Goal: Book appointment/travel/reservation

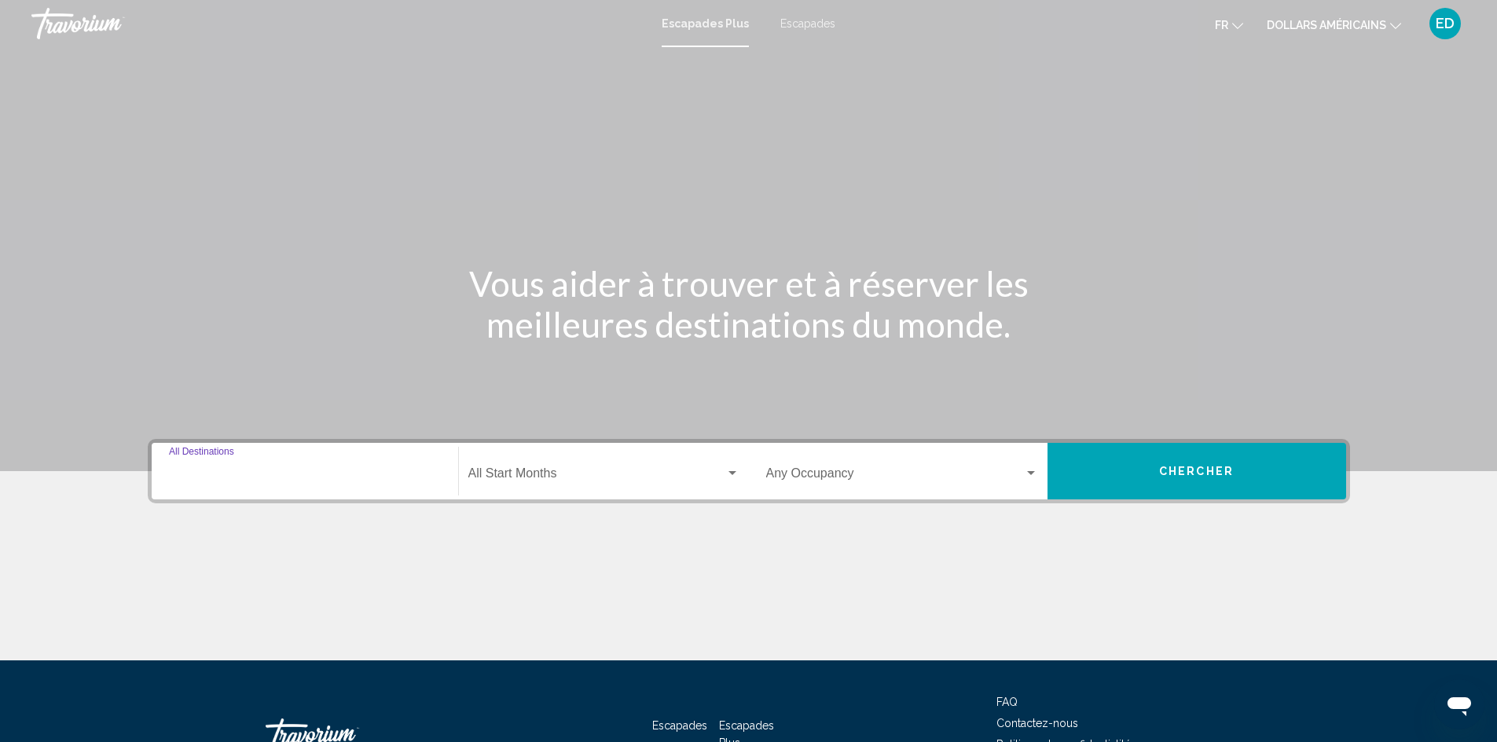
click at [272, 474] on input "Destination All Destinations" at bounding box center [305, 477] width 272 height 14
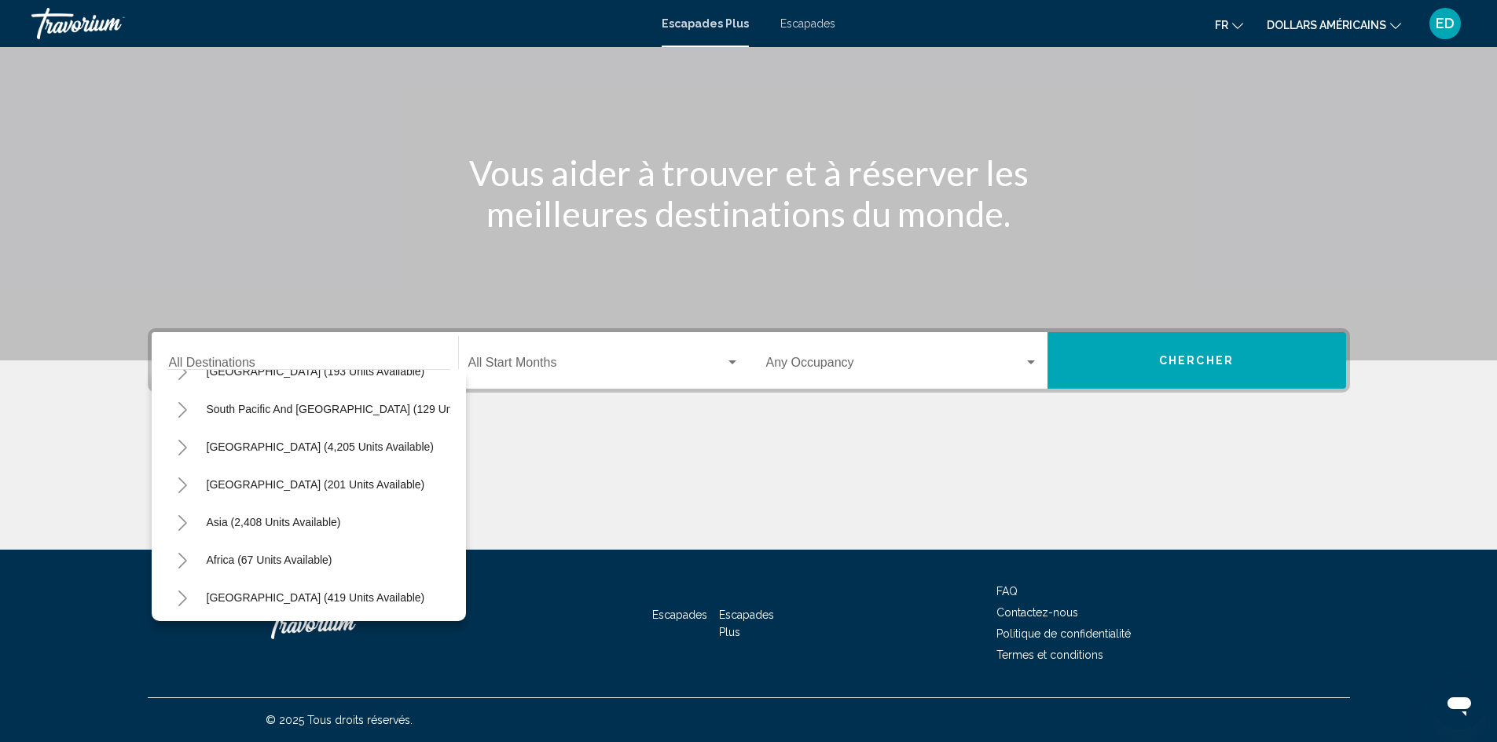
scroll to position [266, 0]
click at [288, 551] on span "Africa (67 units available)" at bounding box center [270, 557] width 126 height 13
type input "**********"
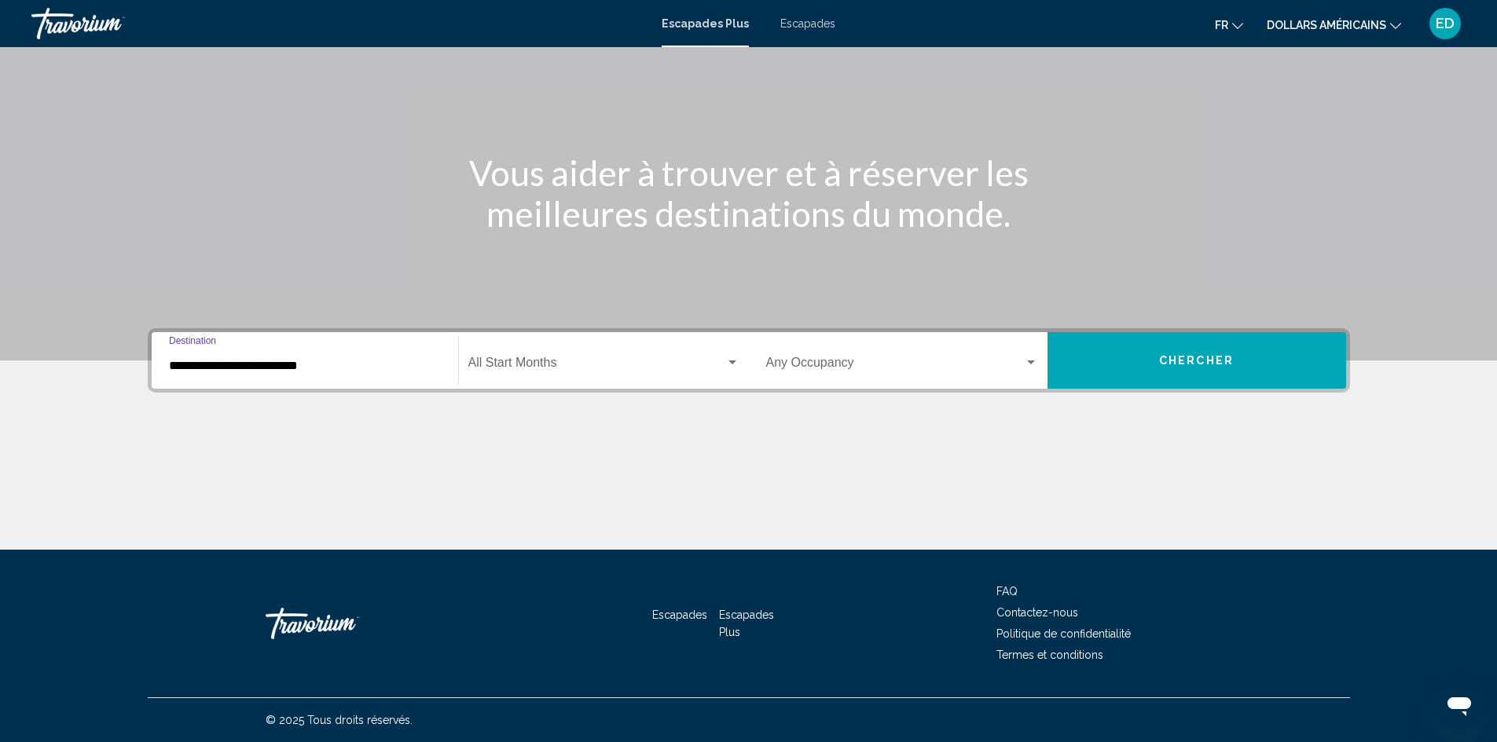
click at [722, 367] on span "Widget de recherche" at bounding box center [596, 366] width 257 height 14
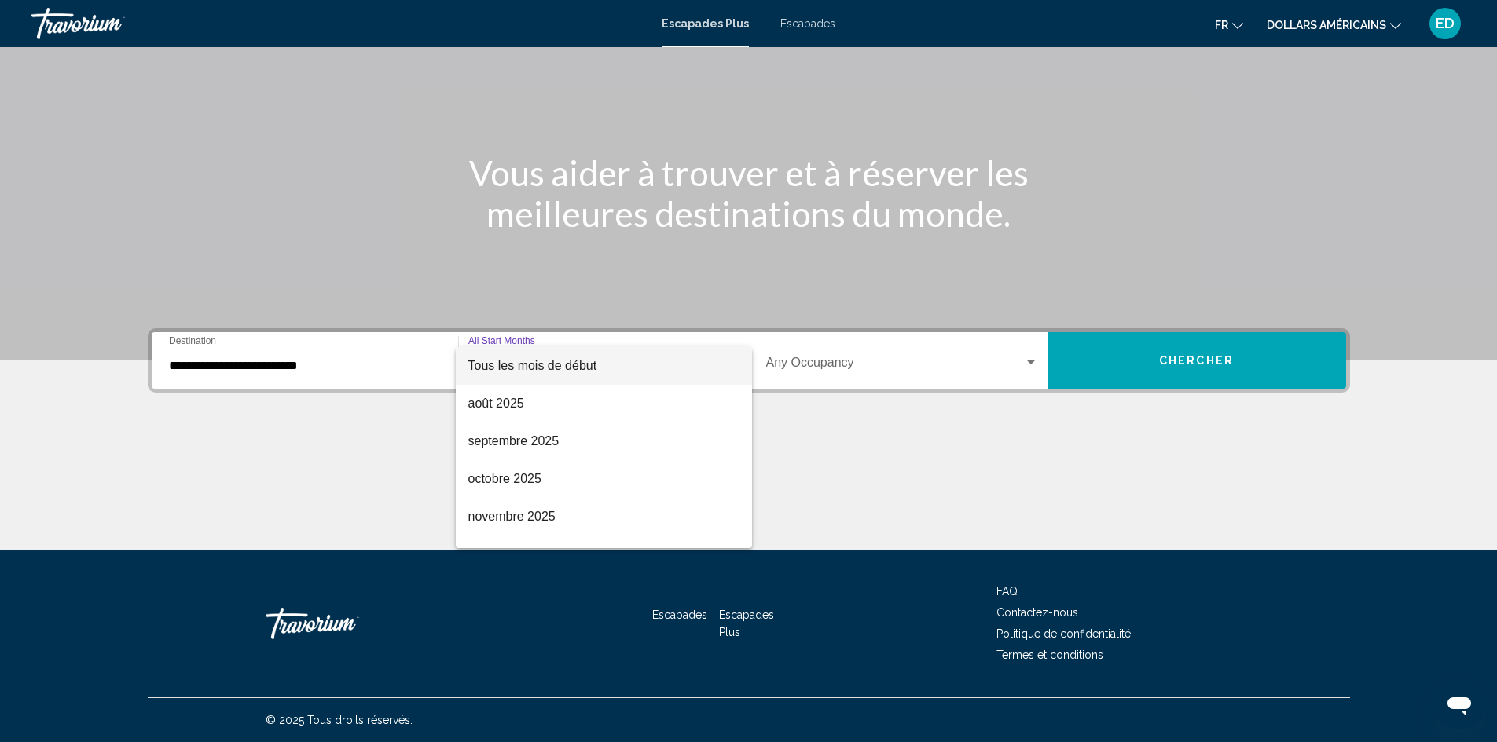
click at [950, 361] on div at bounding box center [748, 371] width 1497 height 742
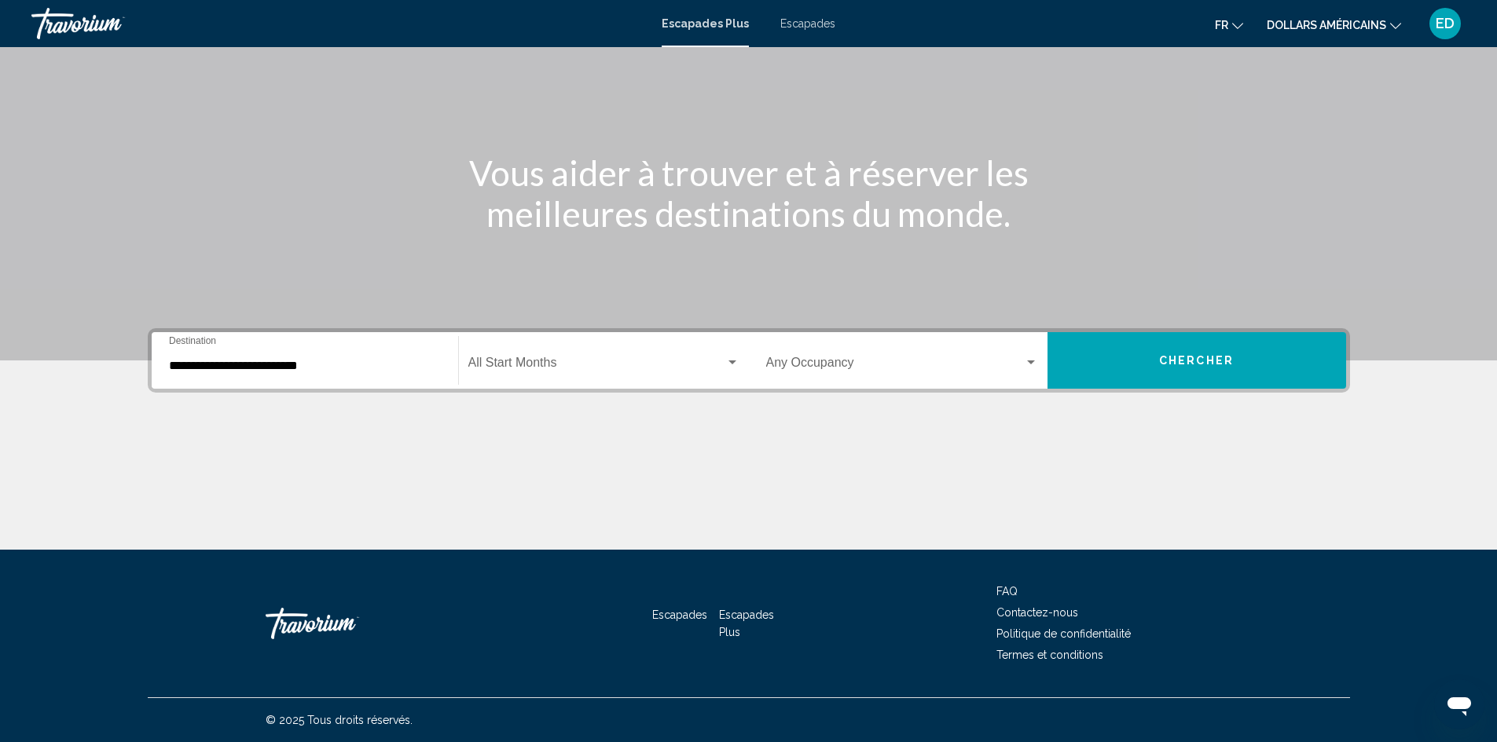
click at [1180, 360] on span "Chercher" at bounding box center [1196, 361] width 75 height 13
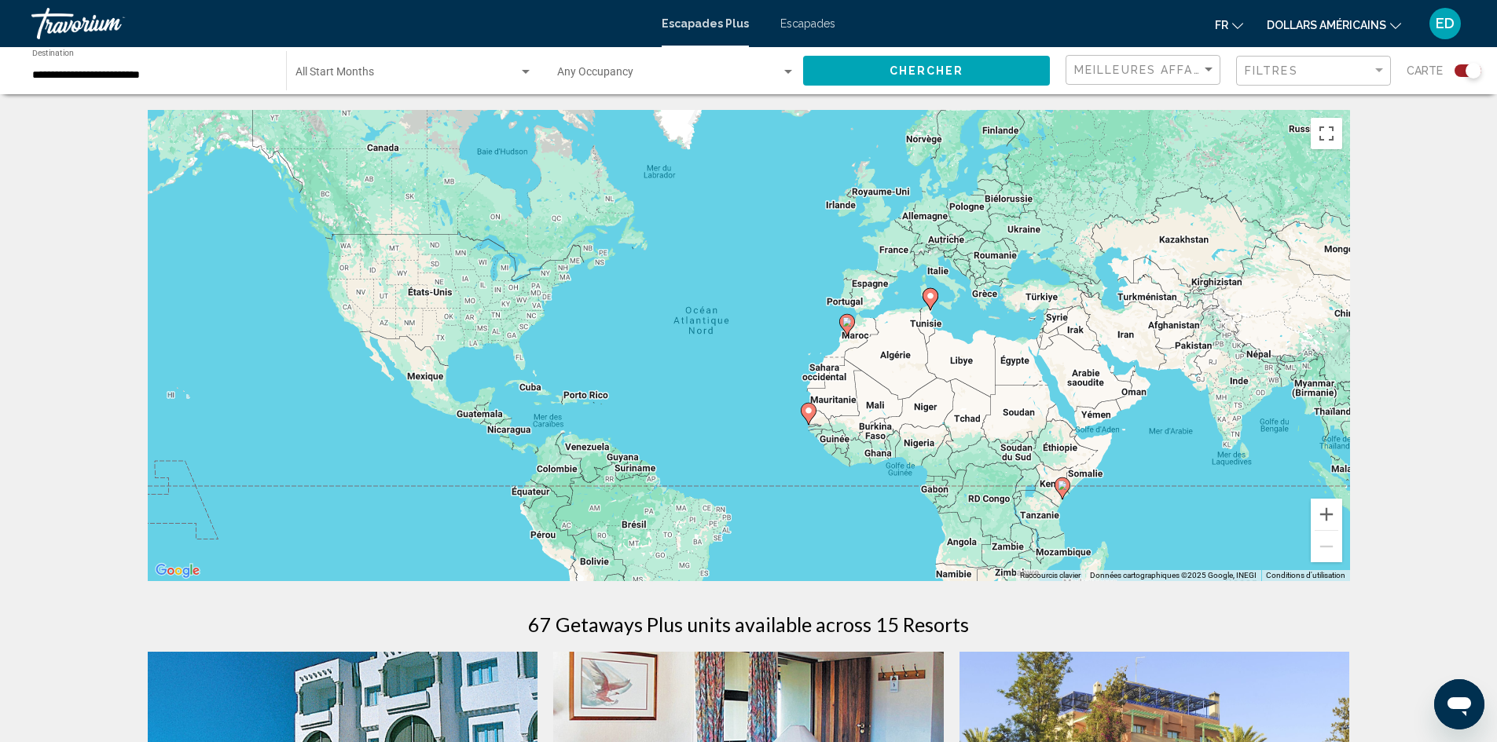
click at [932, 306] on icon "Contenu principal" at bounding box center [930, 299] width 16 height 22
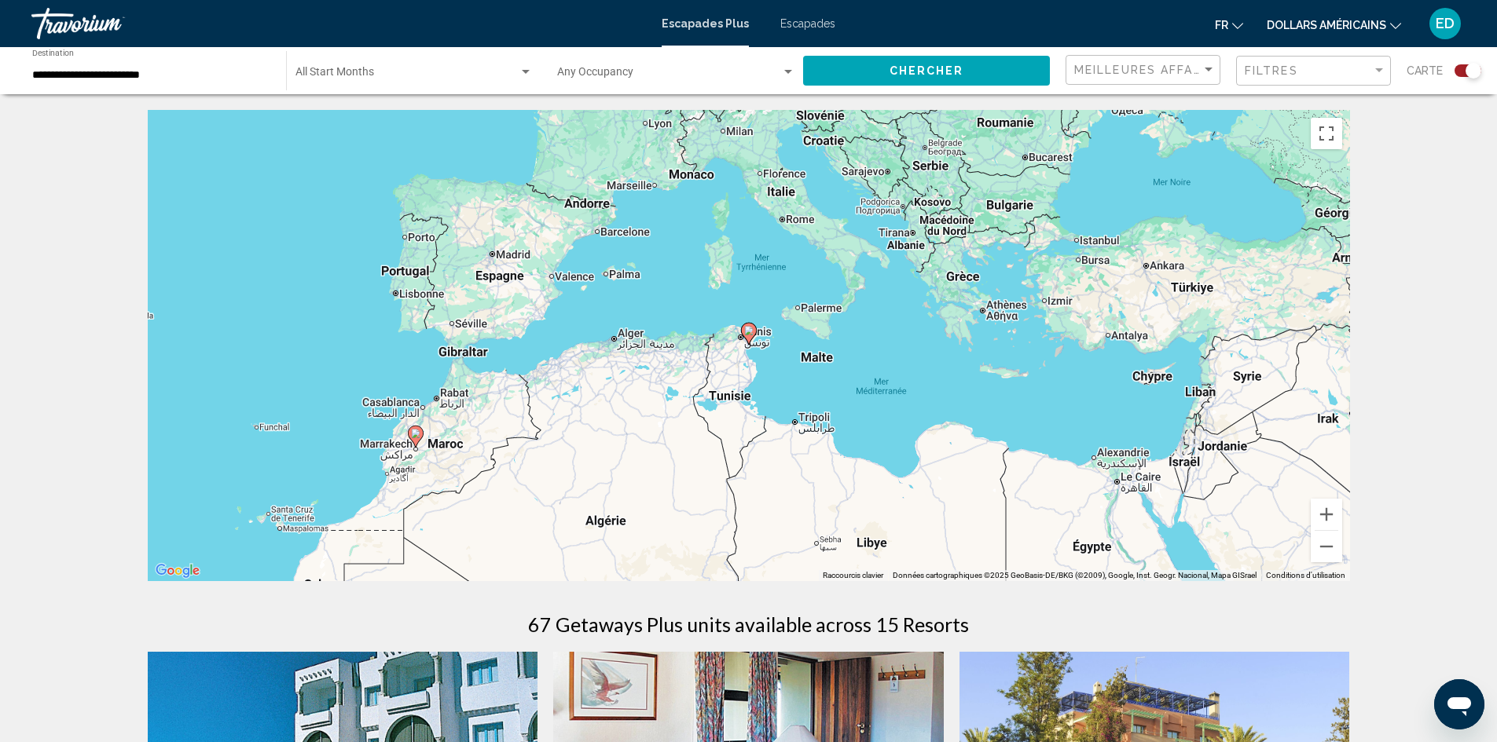
click at [749, 332] on image "Contenu principal" at bounding box center [748, 330] width 9 height 9
type input "**********"
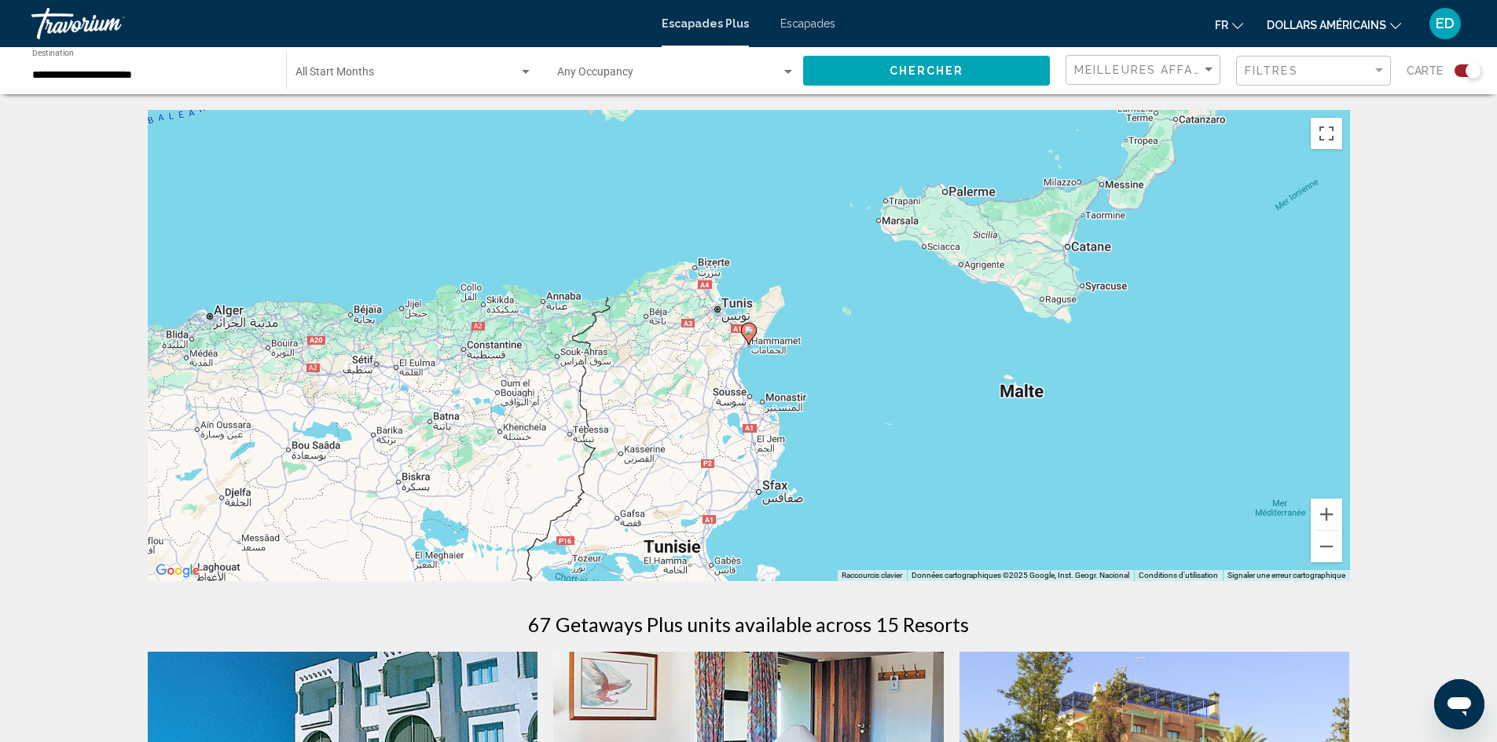
click at [751, 336] on icon "Contenu principal" at bounding box center [748, 334] width 14 height 20
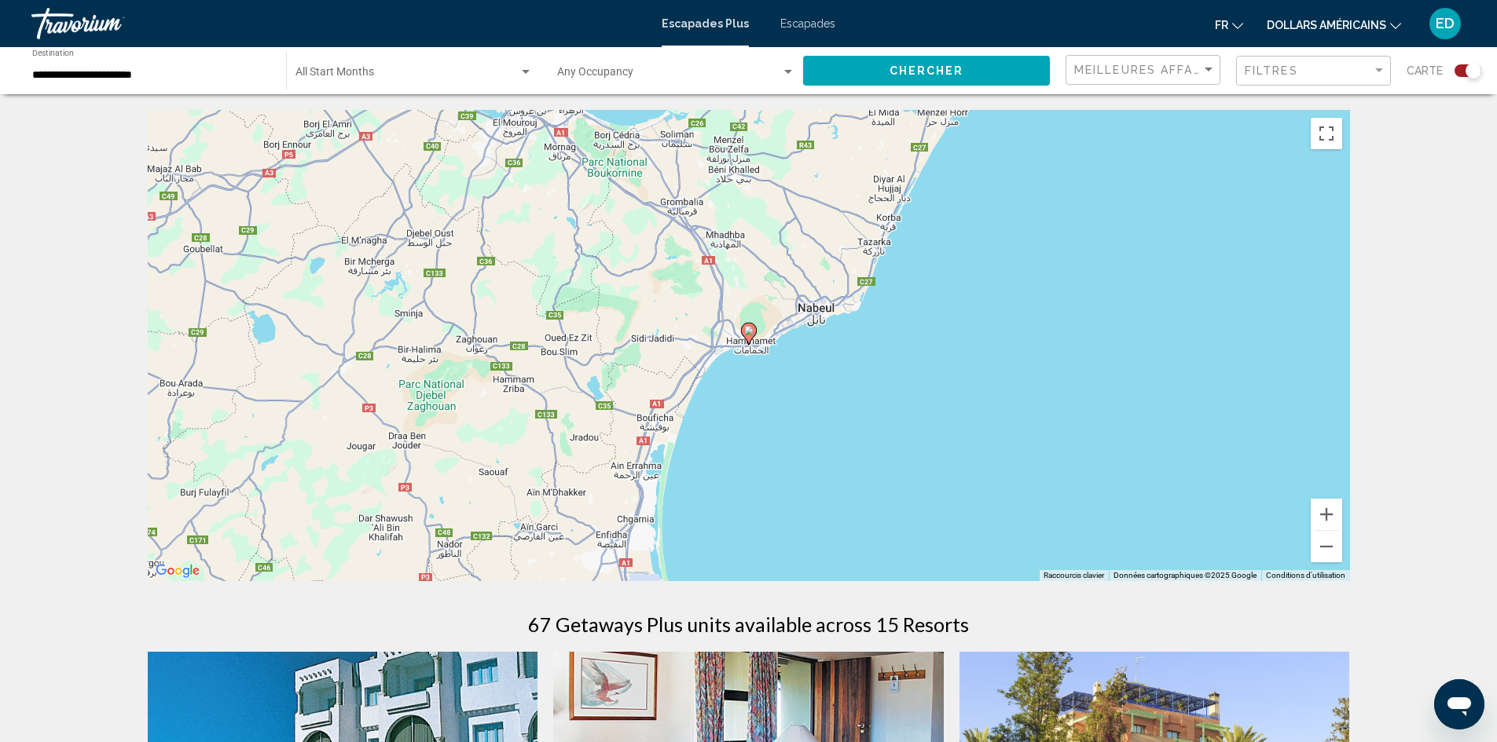
click at [1455, 69] on div "Search widget" at bounding box center [1467, 70] width 27 height 13
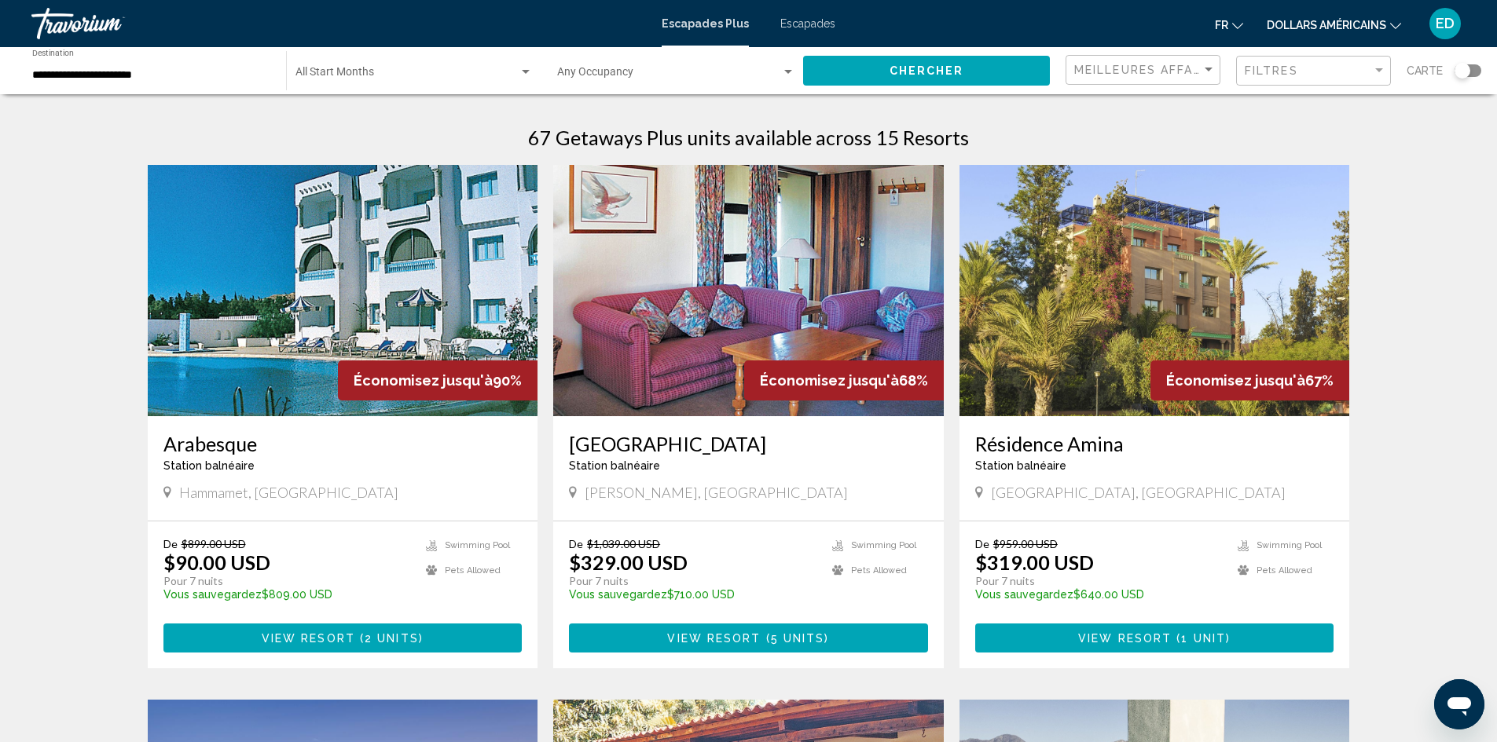
scroll to position [79, 0]
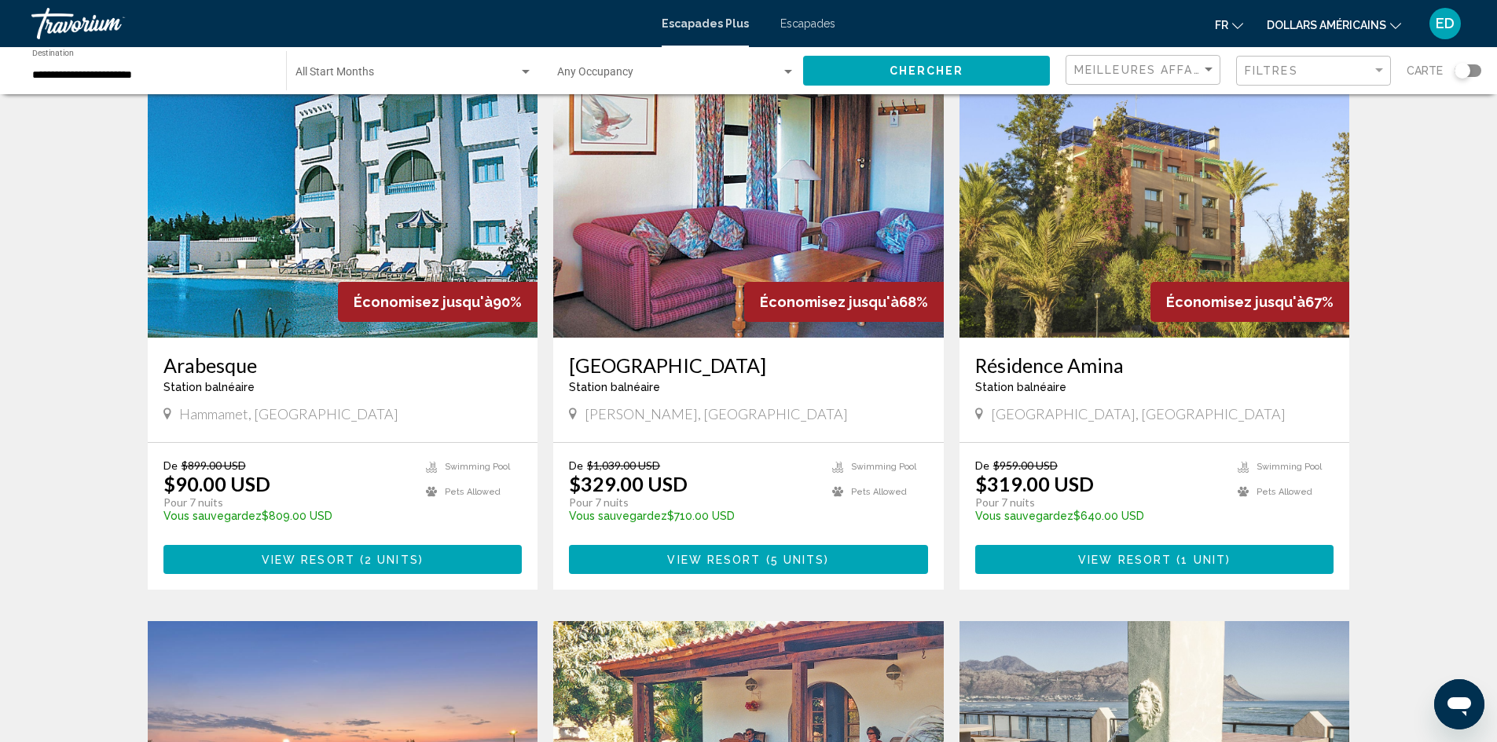
click at [329, 214] on img "Contenu principal" at bounding box center [343, 211] width 390 height 251
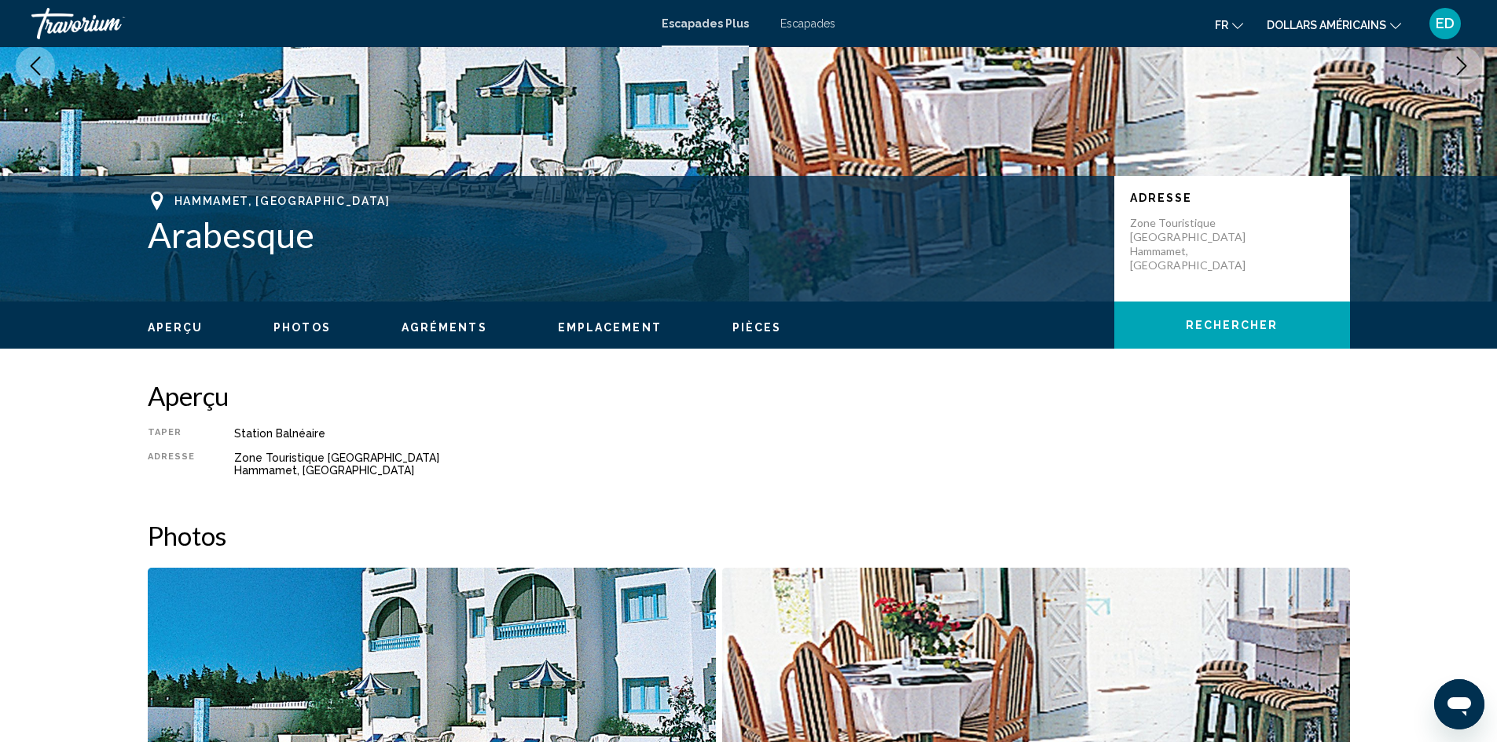
scroll to position [79, 0]
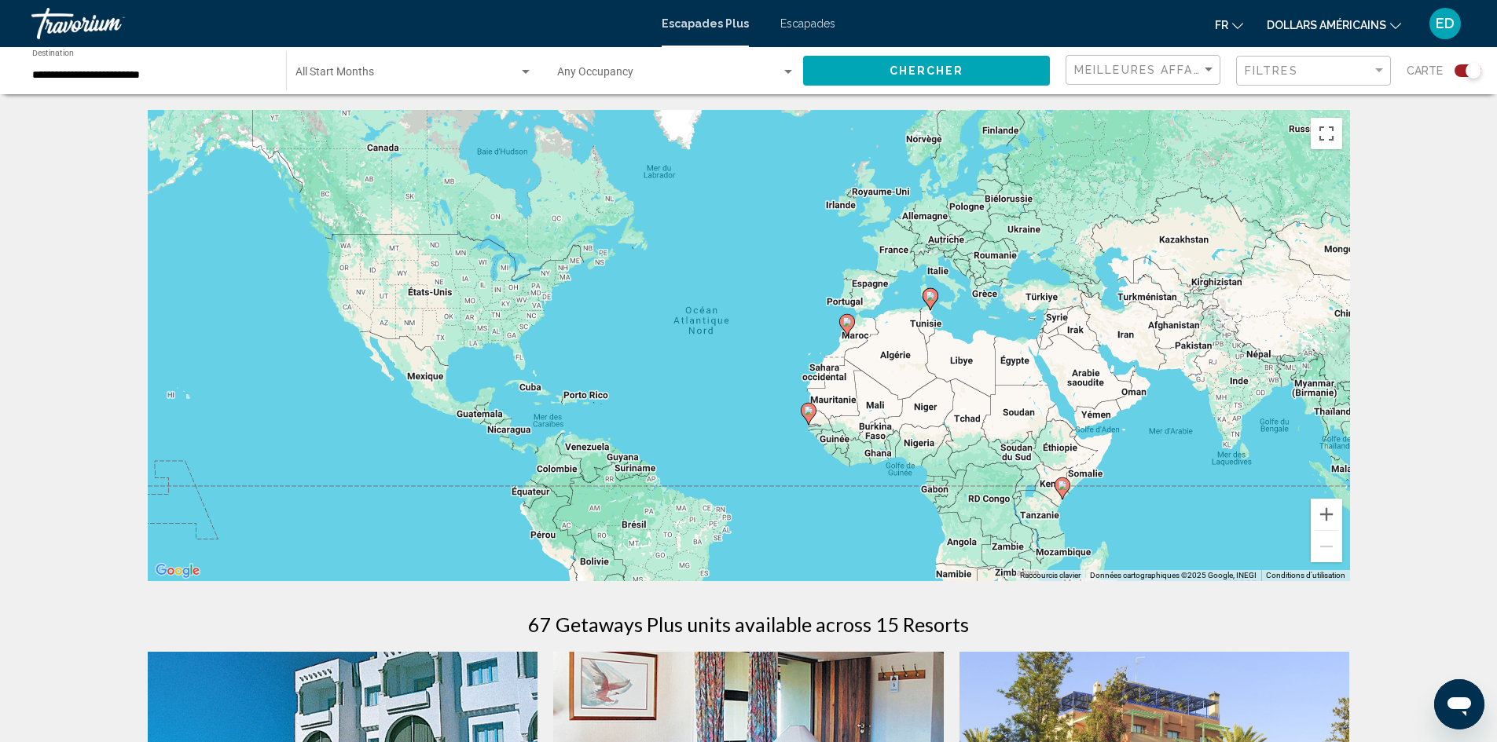
click at [1456, 70] on div "Search widget" at bounding box center [1467, 70] width 27 height 13
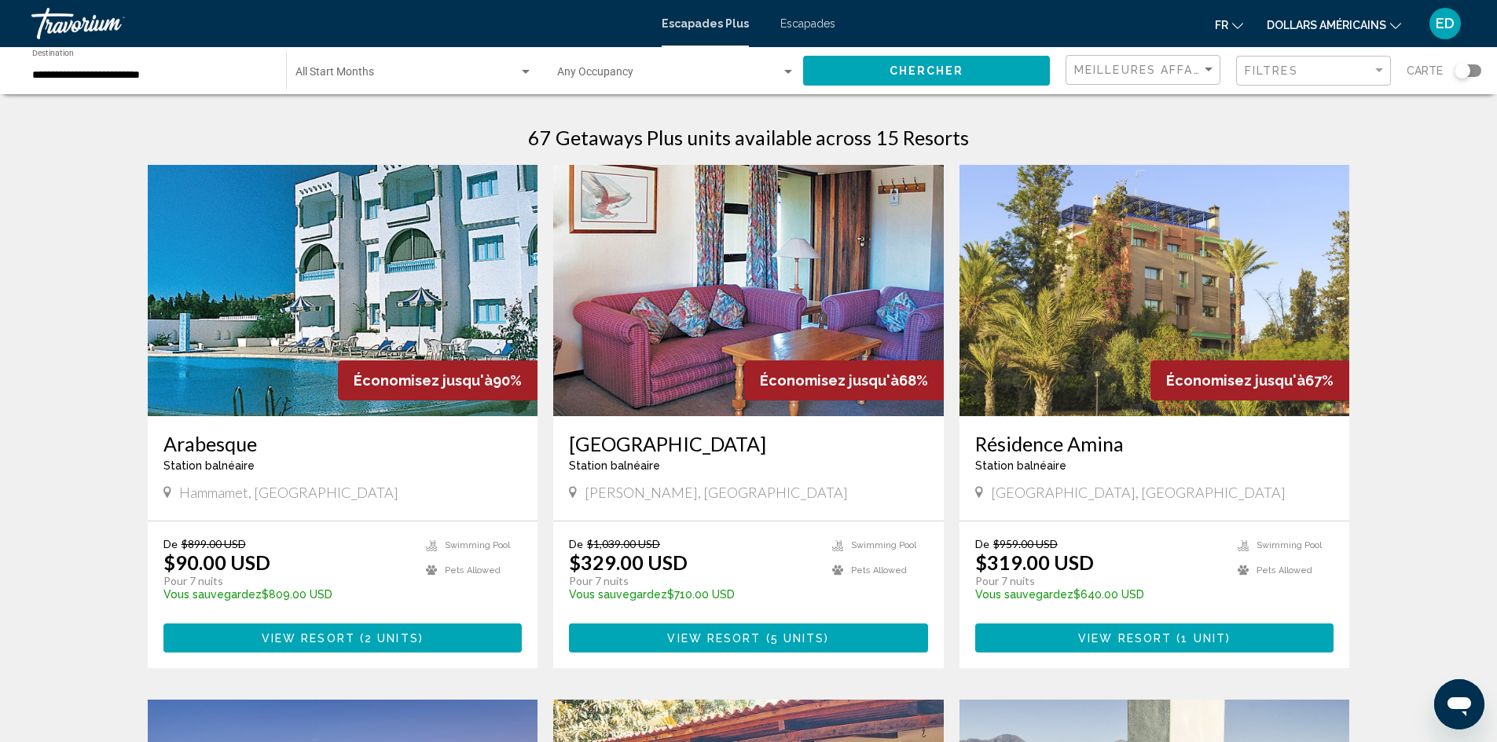
click at [386, 62] on div "Start Month All Start Months" at bounding box center [413, 70] width 237 height 43
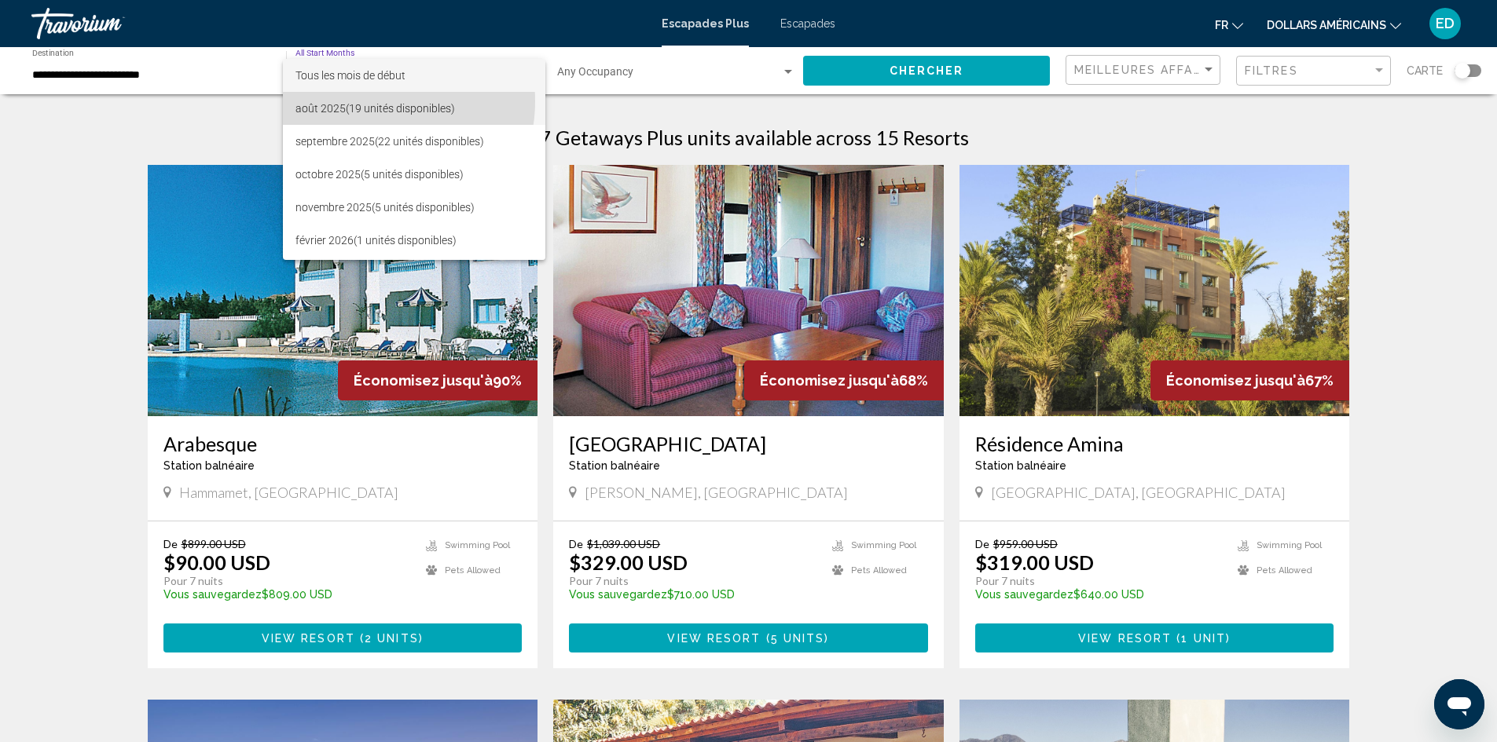
click at [369, 102] on font "(19 unités disponibles)" at bounding box center [400, 108] width 109 height 13
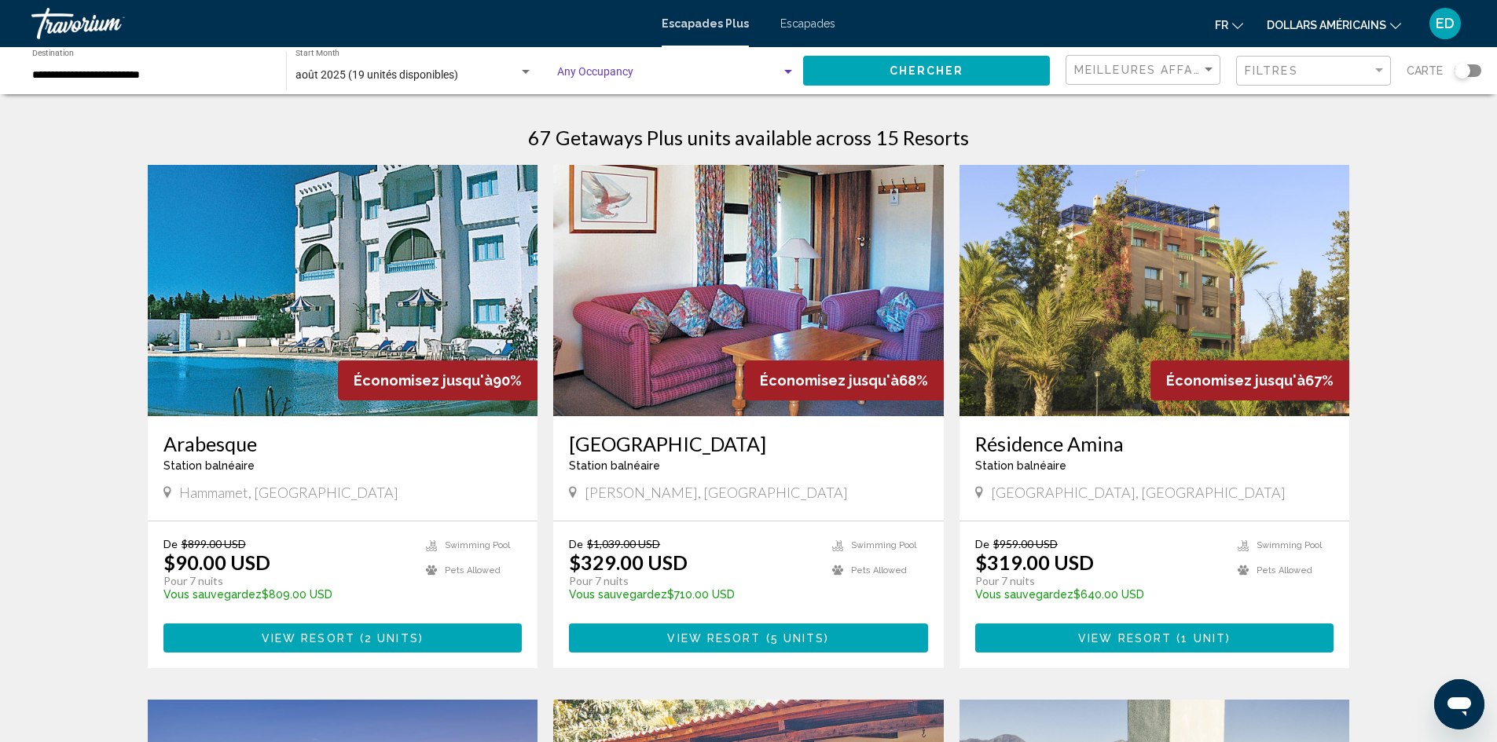
click at [786, 68] on div "Search widget" at bounding box center [788, 72] width 14 height 13
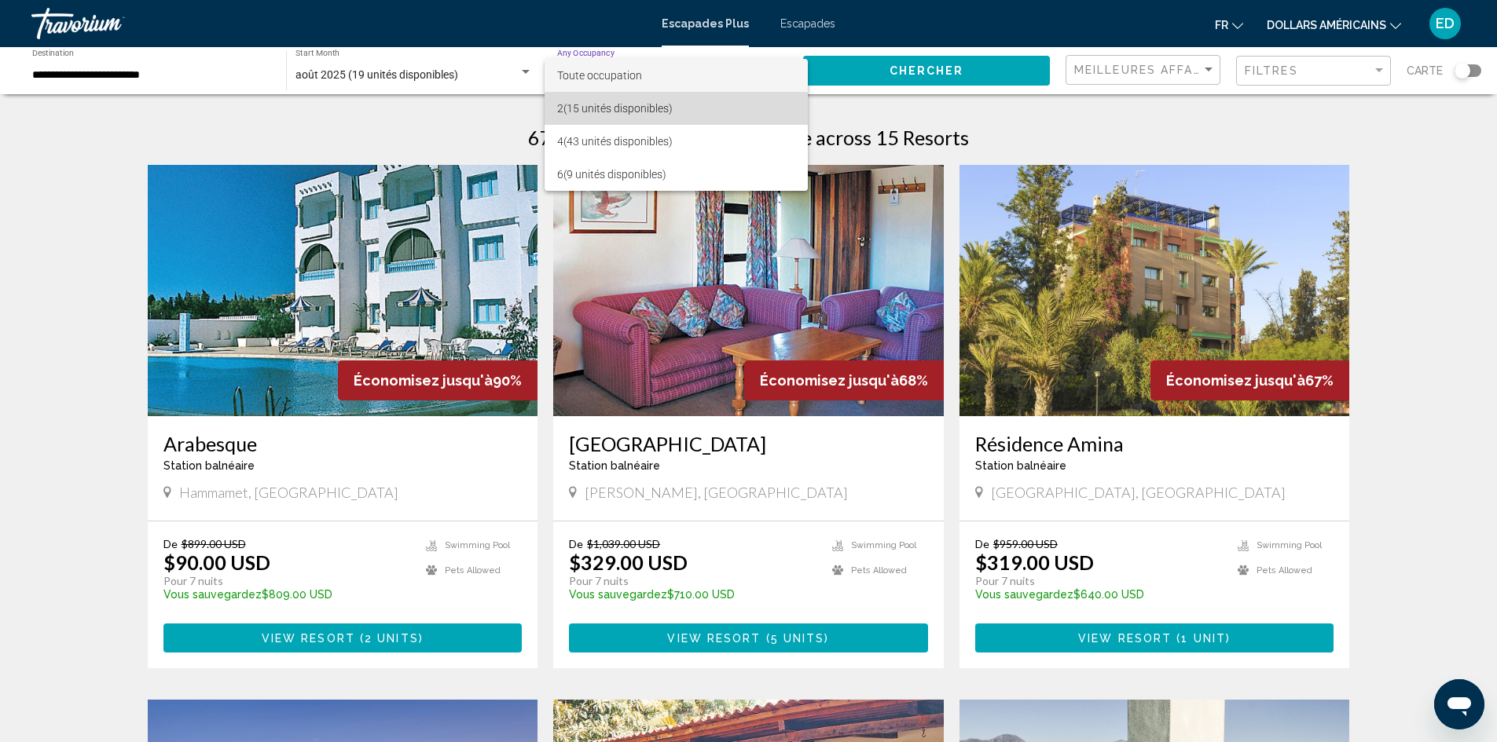
click at [660, 104] on font "(15 unités disponibles)" at bounding box center [617, 108] width 109 height 13
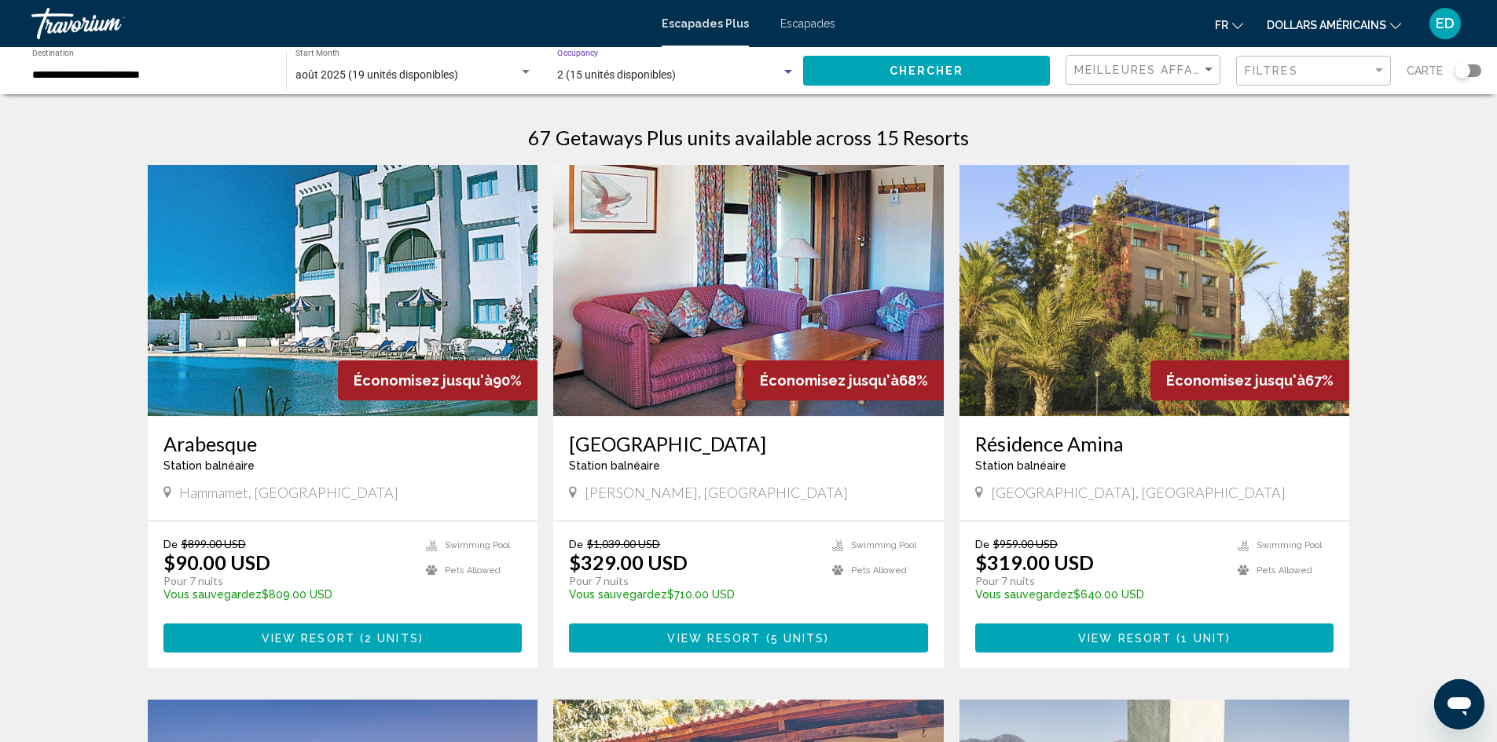
click at [936, 71] on span "Chercher" at bounding box center [926, 71] width 75 height 13
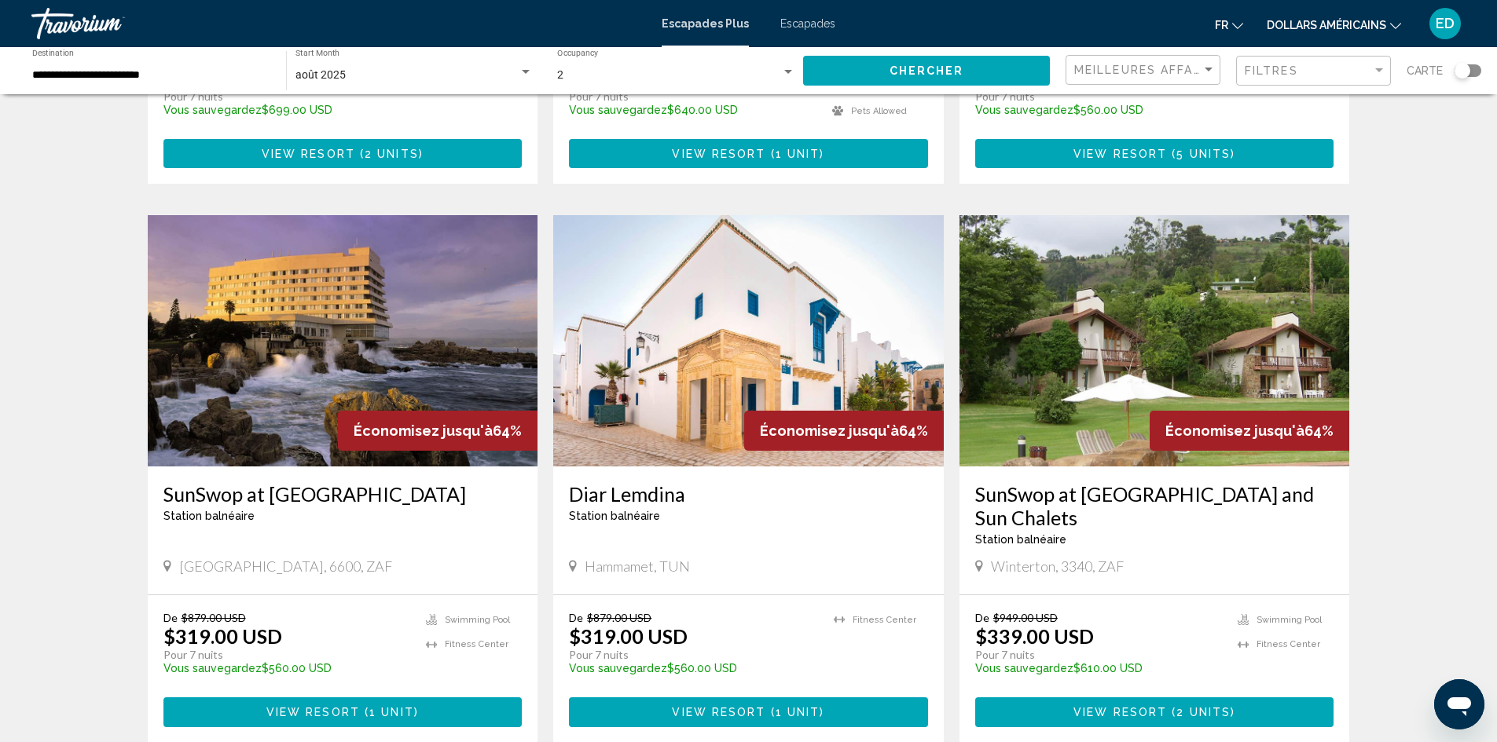
scroll to position [157, 0]
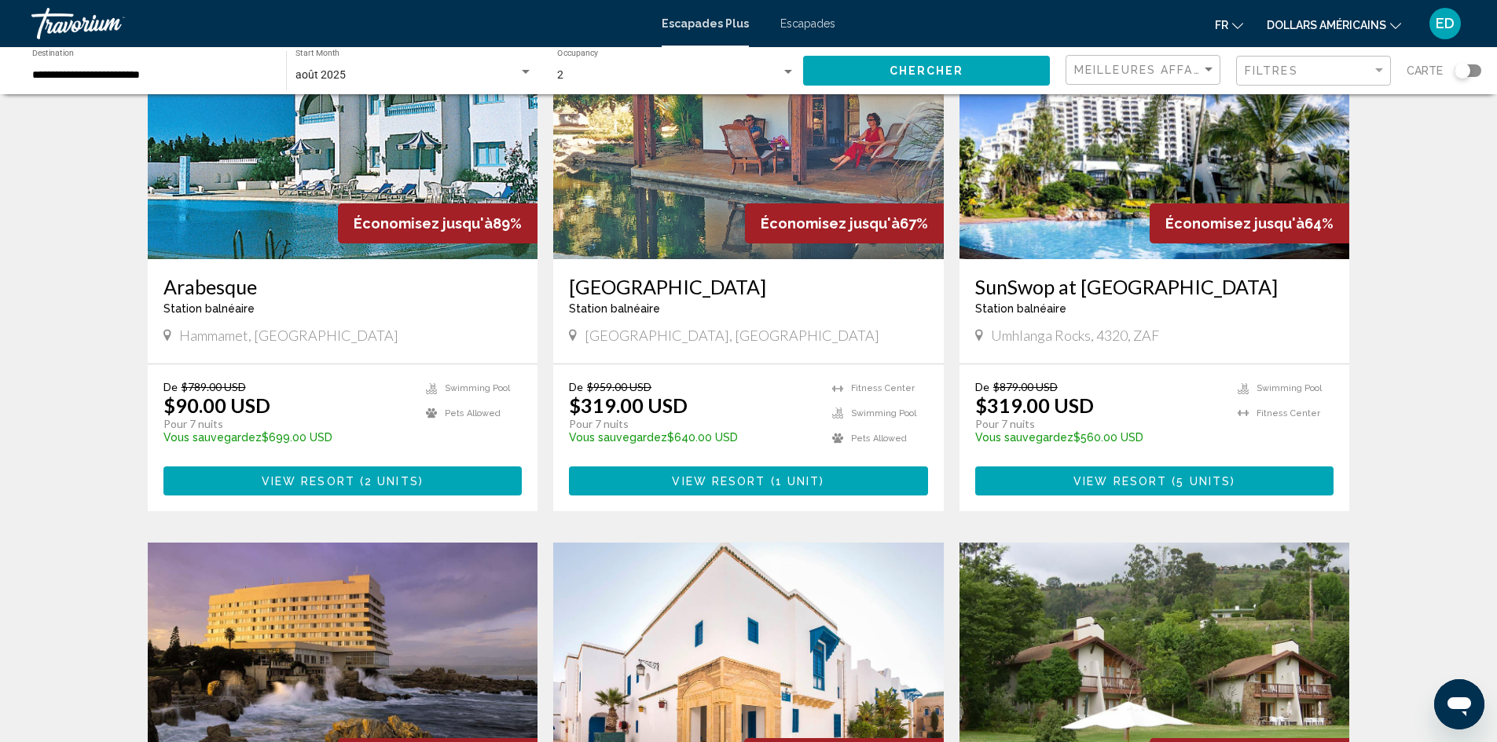
click at [1478, 65] on div "Search widget" at bounding box center [1467, 70] width 27 height 13
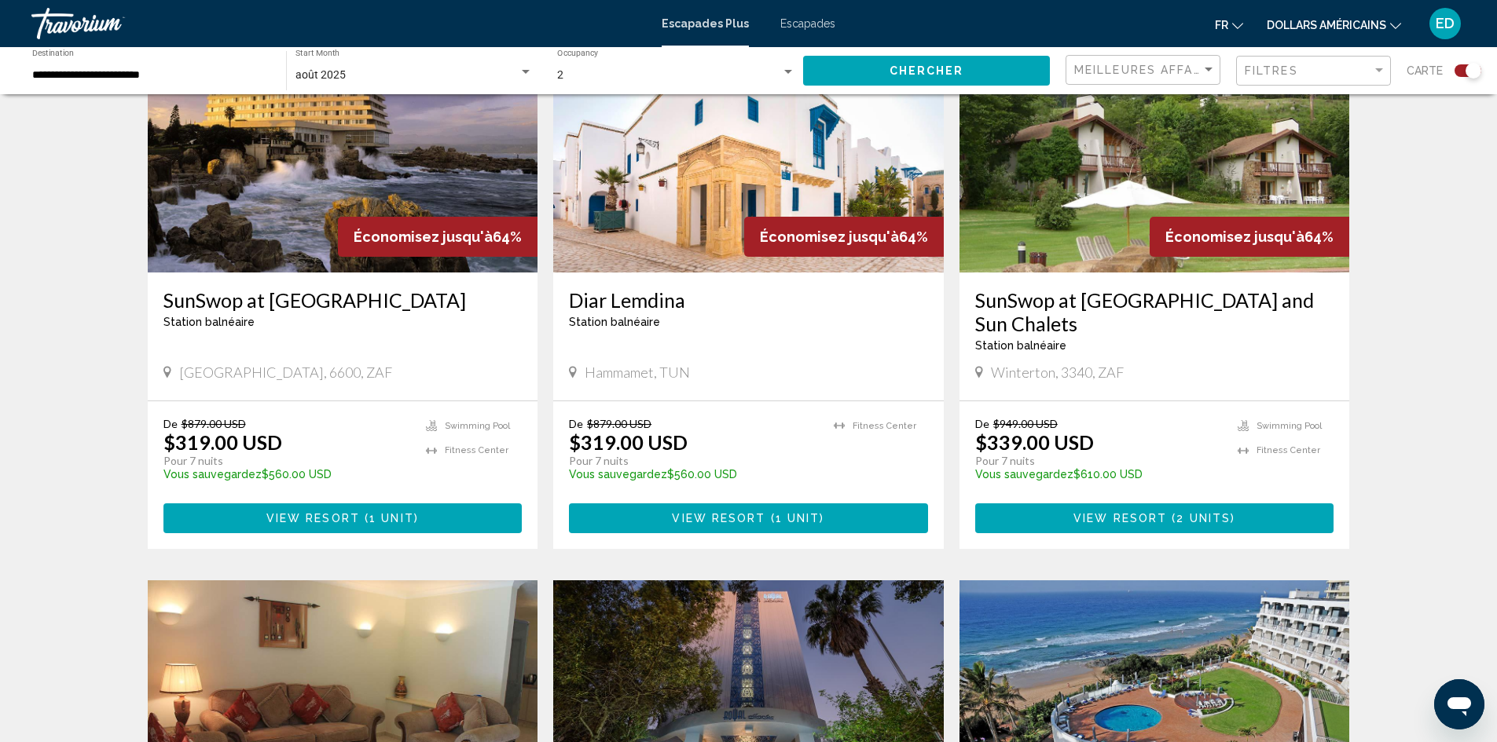
scroll to position [1178, 0]
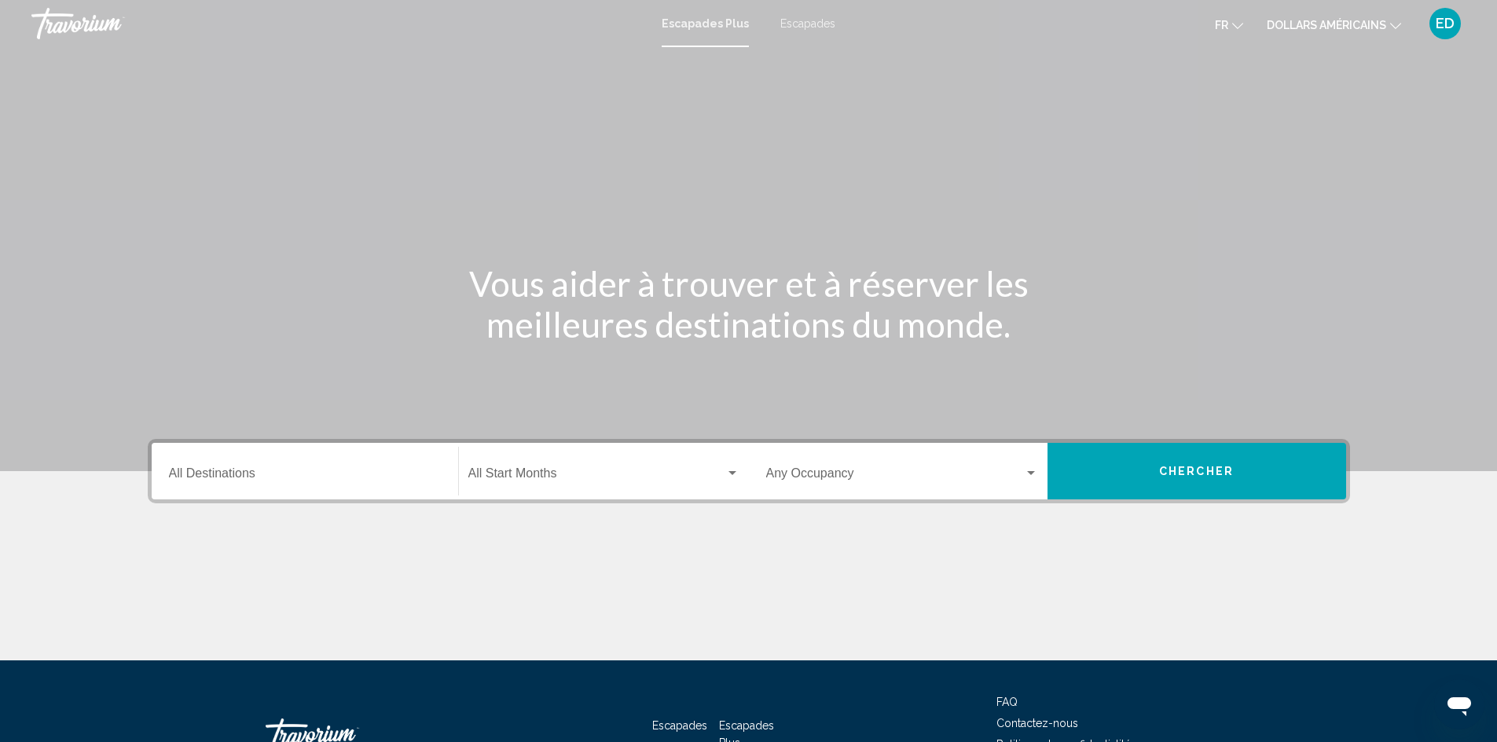
click at [266, 485] on div "Destination All Destinations" at bounding box center [305, 471] width 272 height 49
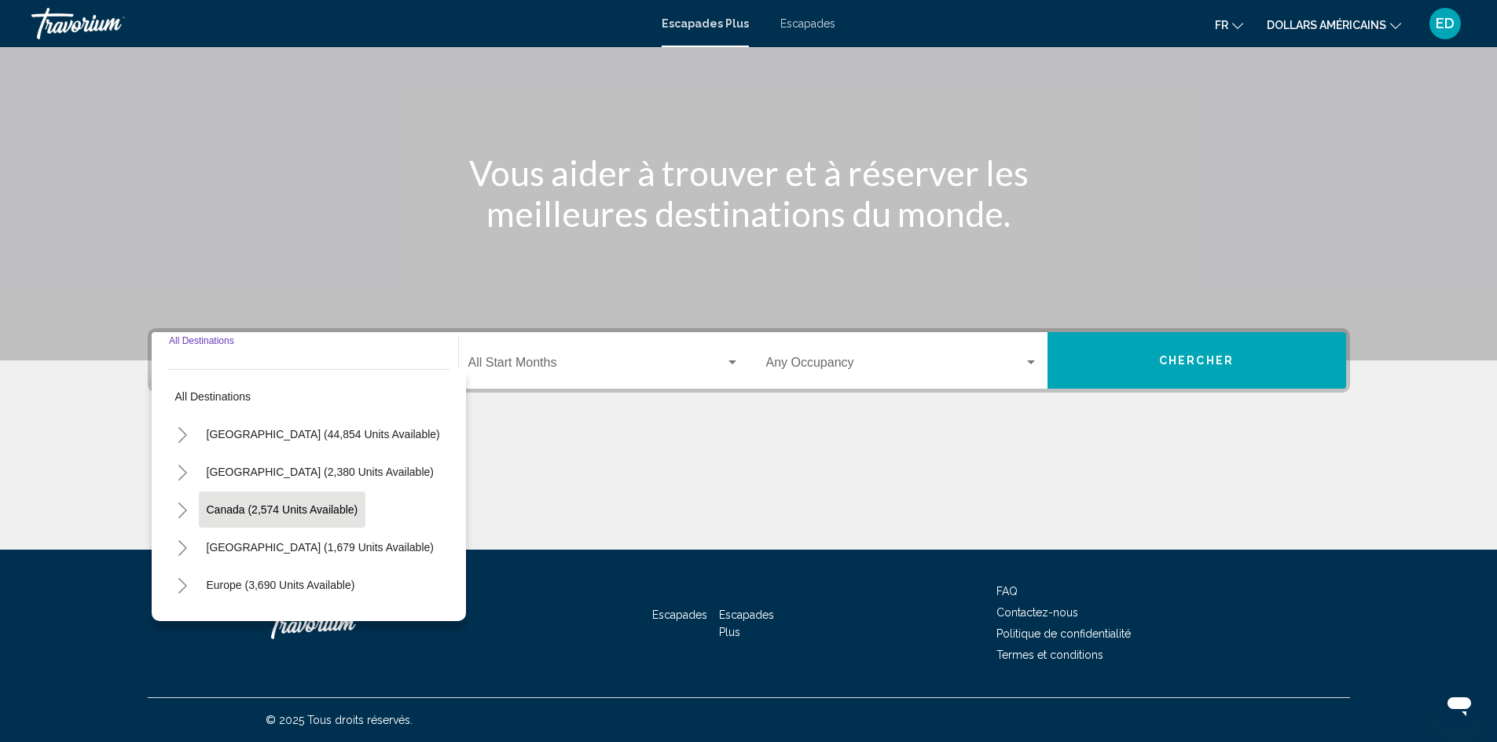
scroll to position [79, 0]
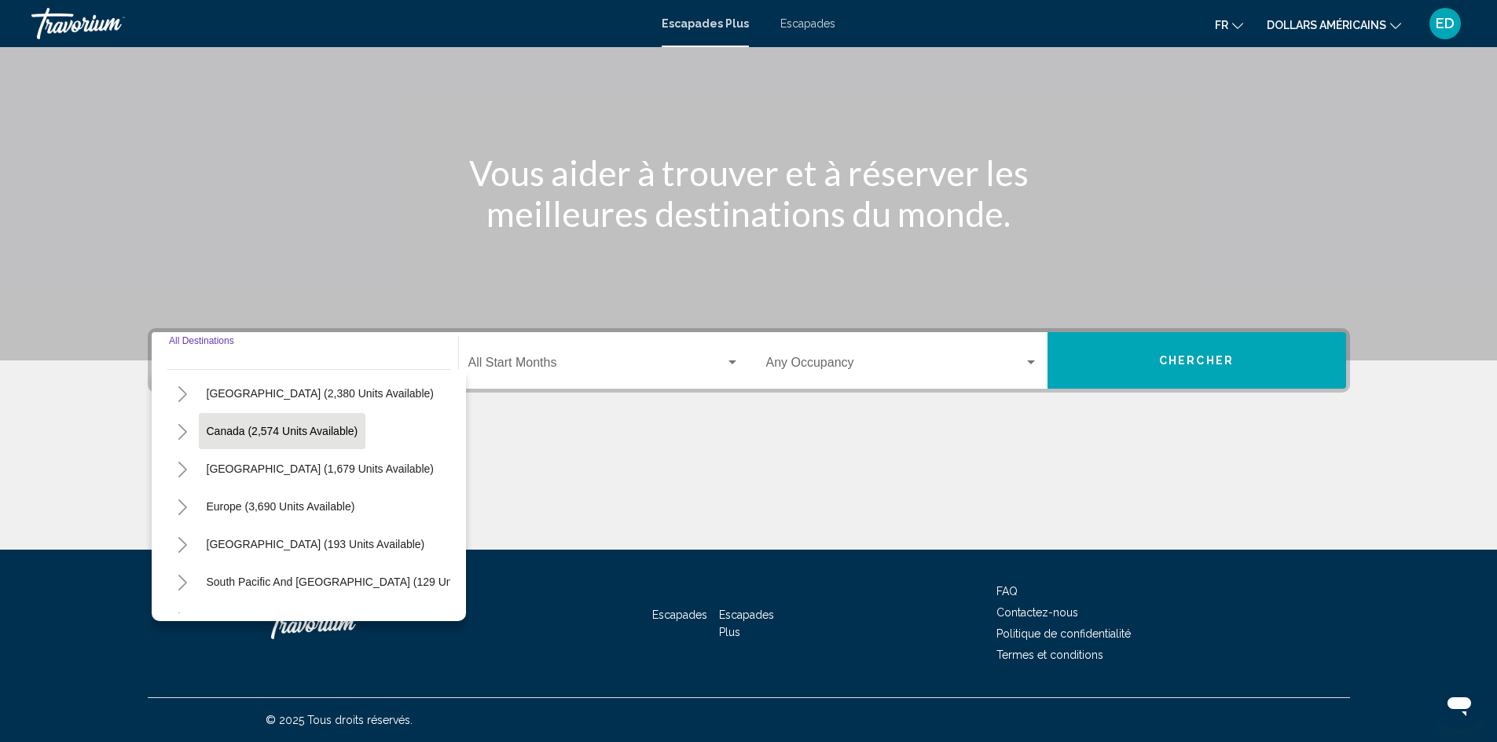
click at [247, 504] on span "Europe (3,690 units available)" at bounding box center [281, 506] width 148 height 13
type input "**********"
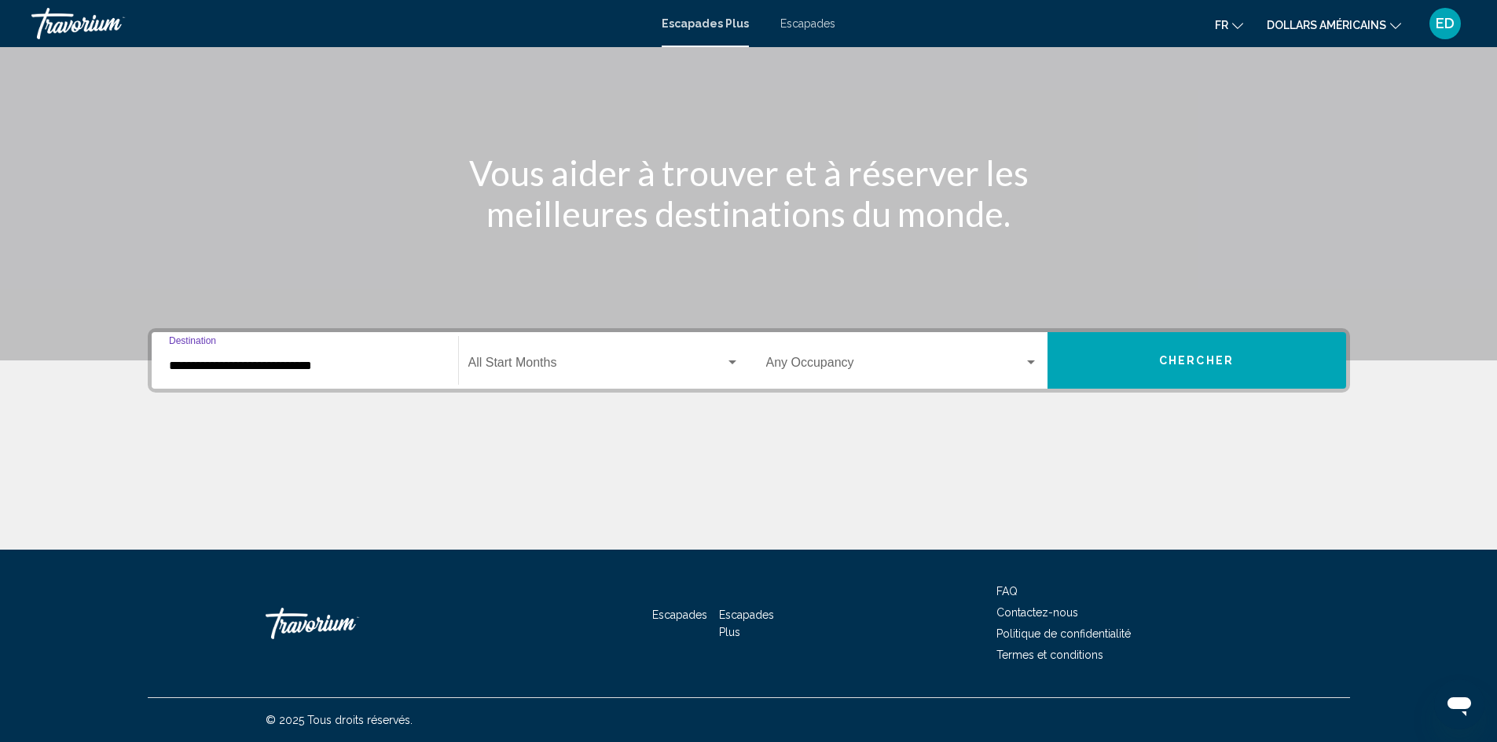
click at [531, 369] on span "Widget de recherche" at bounding box center [596, 366] width 257 height 14
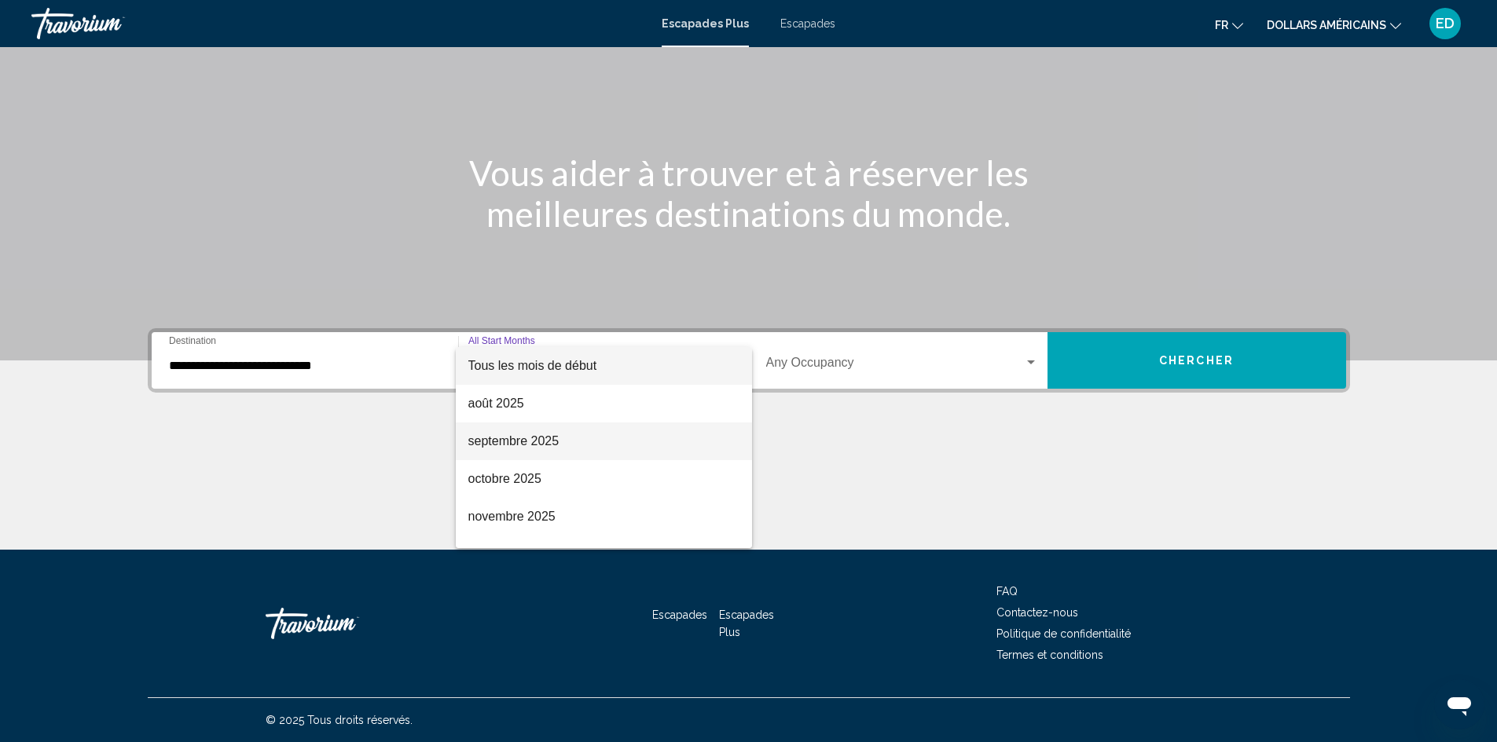
click at [525, 448] on span "septembre 2025" at bounding box center [603, 442] width 271 height 38
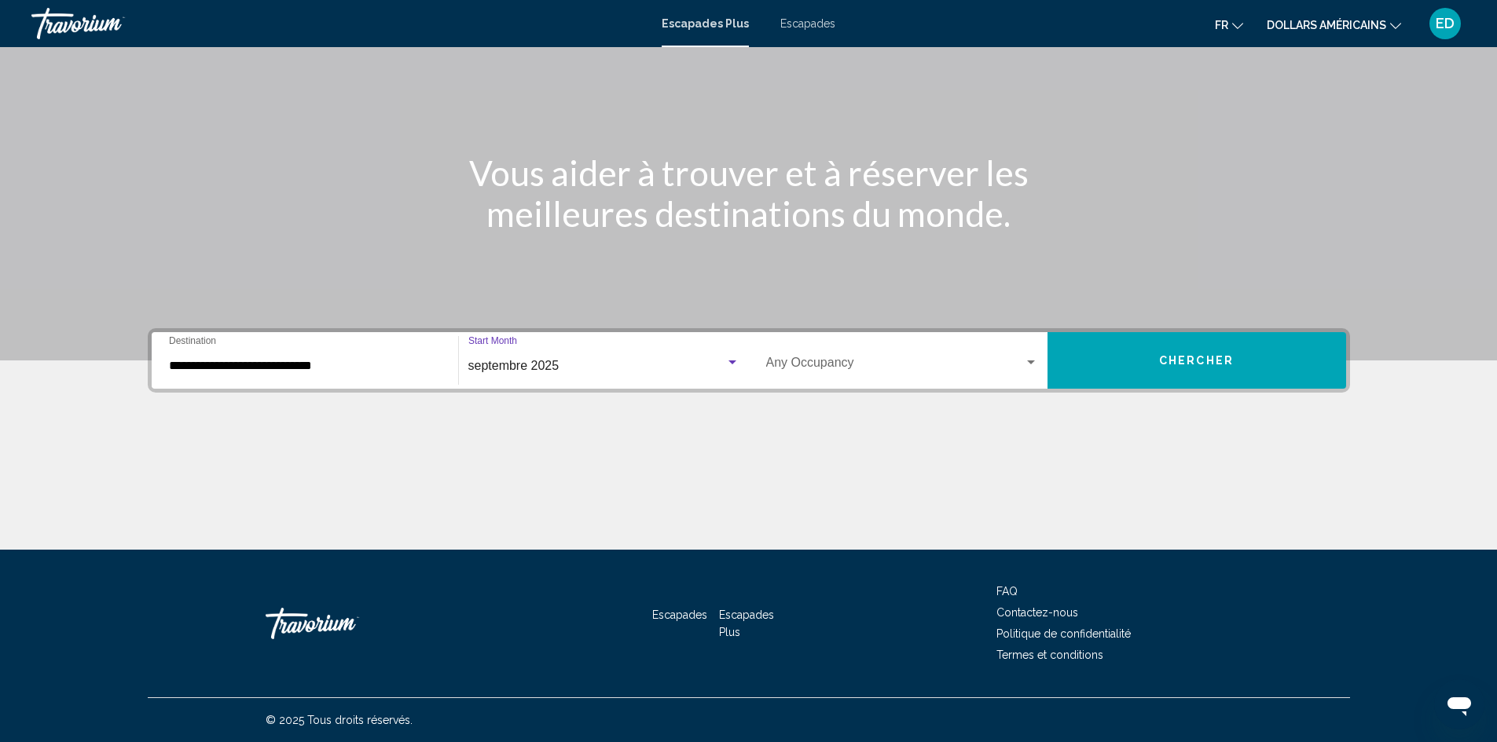
click at [950, 363] on span "Widget de recherche" at bounding box center [895, 366] width 258 height 14
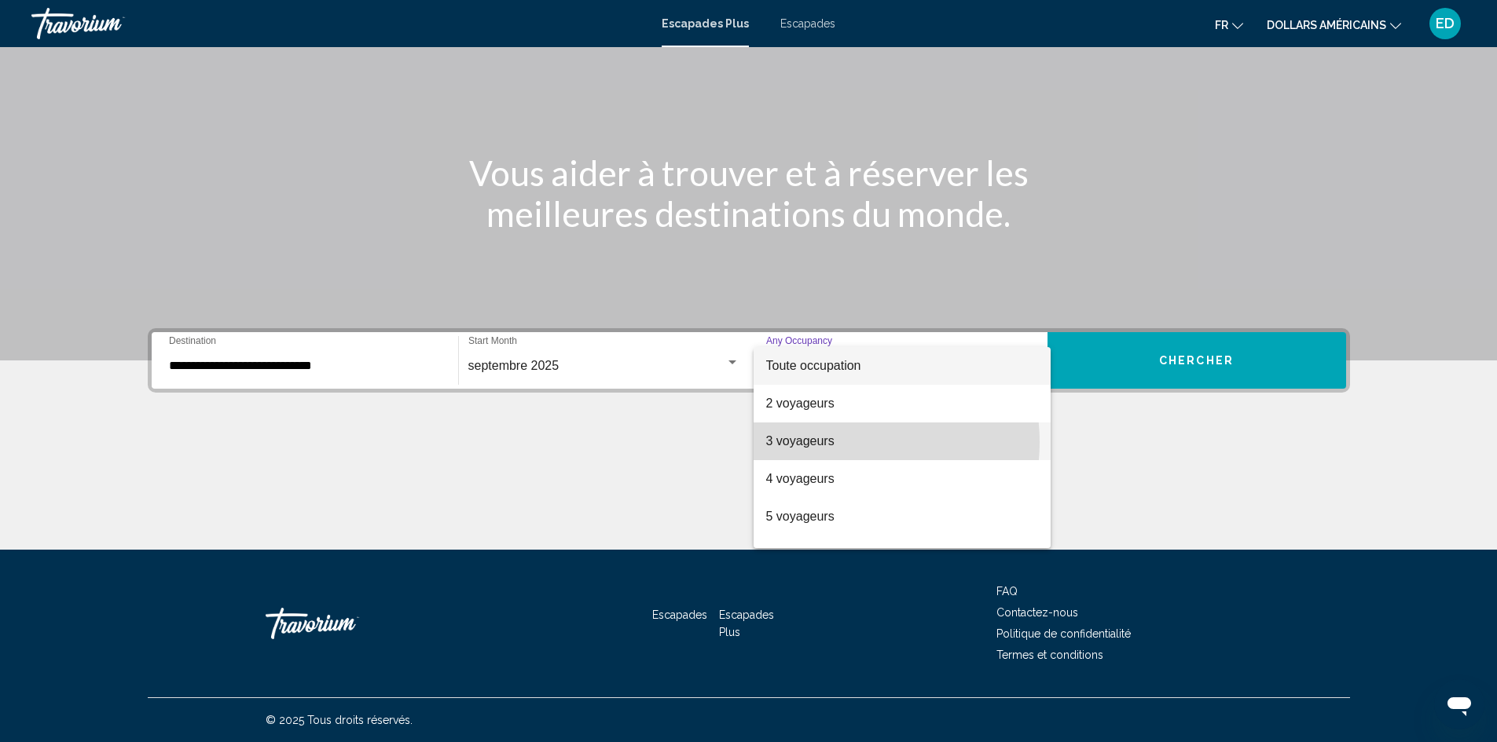
click at [844, 442] on span "3 voyageurs" at bounding box center [902, 442] width 272 height 38
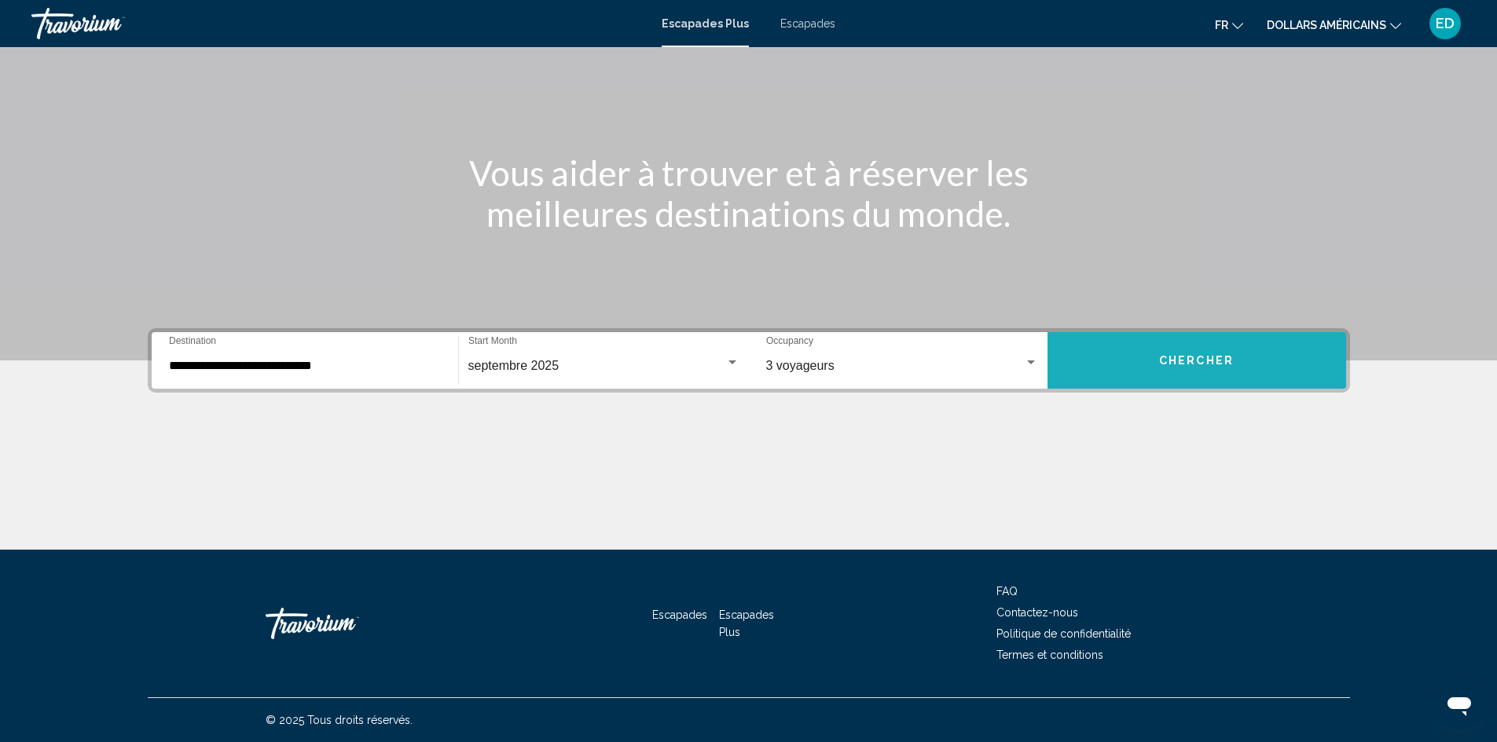
click at [1253, 332] on button "Chercher" at bounding box center [1196, 360] width 299 height 57
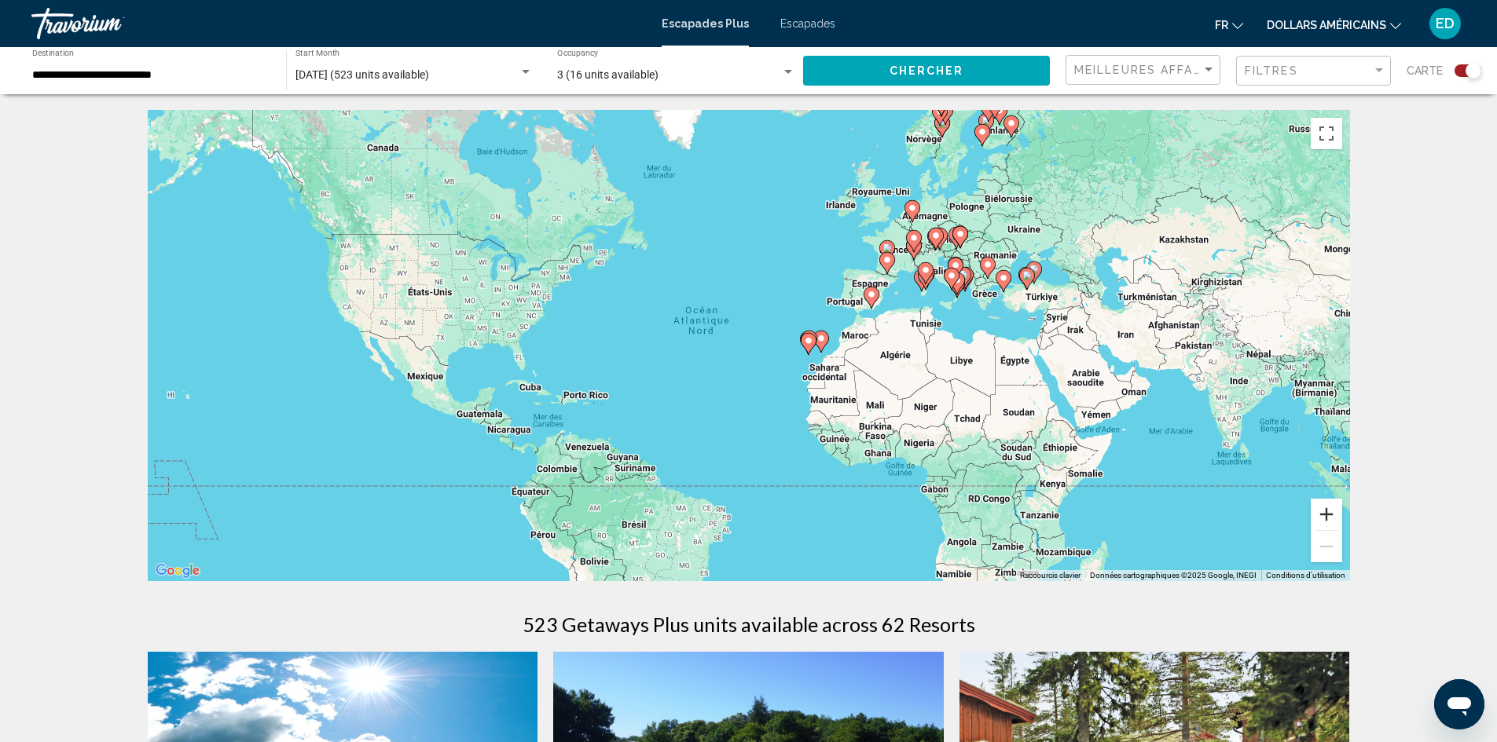
click at [1339, 519] on button "Zoom avant" at bounding box center [1325, 514] width 31 height 31
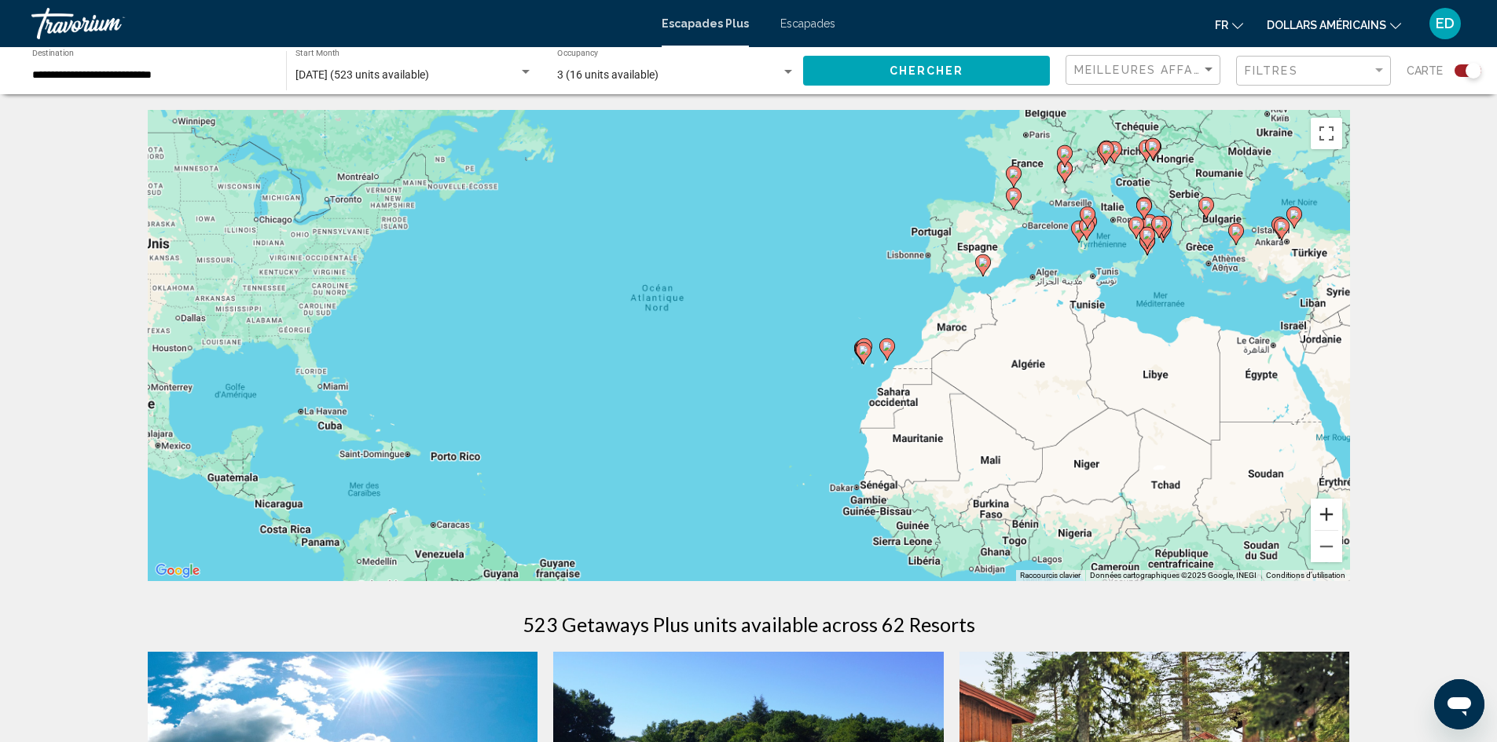
click at [1339, 519] on button "Zoom avant" at bounding box center [1325, 514] width 31 height 31
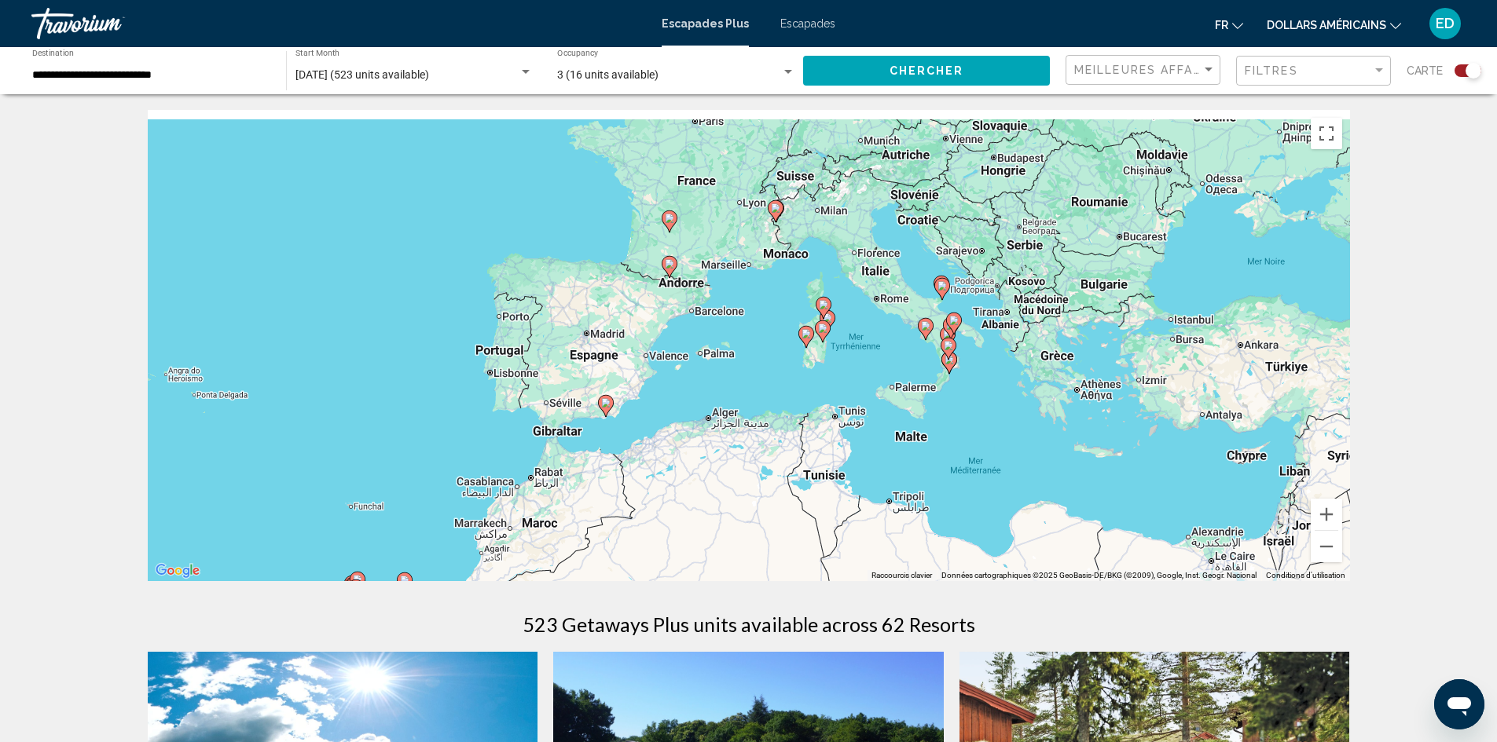
drag, startPoint x: 1264, startPoint y: 354, endPoint x: 628, endPoint y: 571, distance: 671.8
click at [628, 571] on div "Pour activer le glissement avec le clavier, appuyez sur Alt+Entrée. Une fois ce…" at bounding box center [749, 345] width 1202 height 471
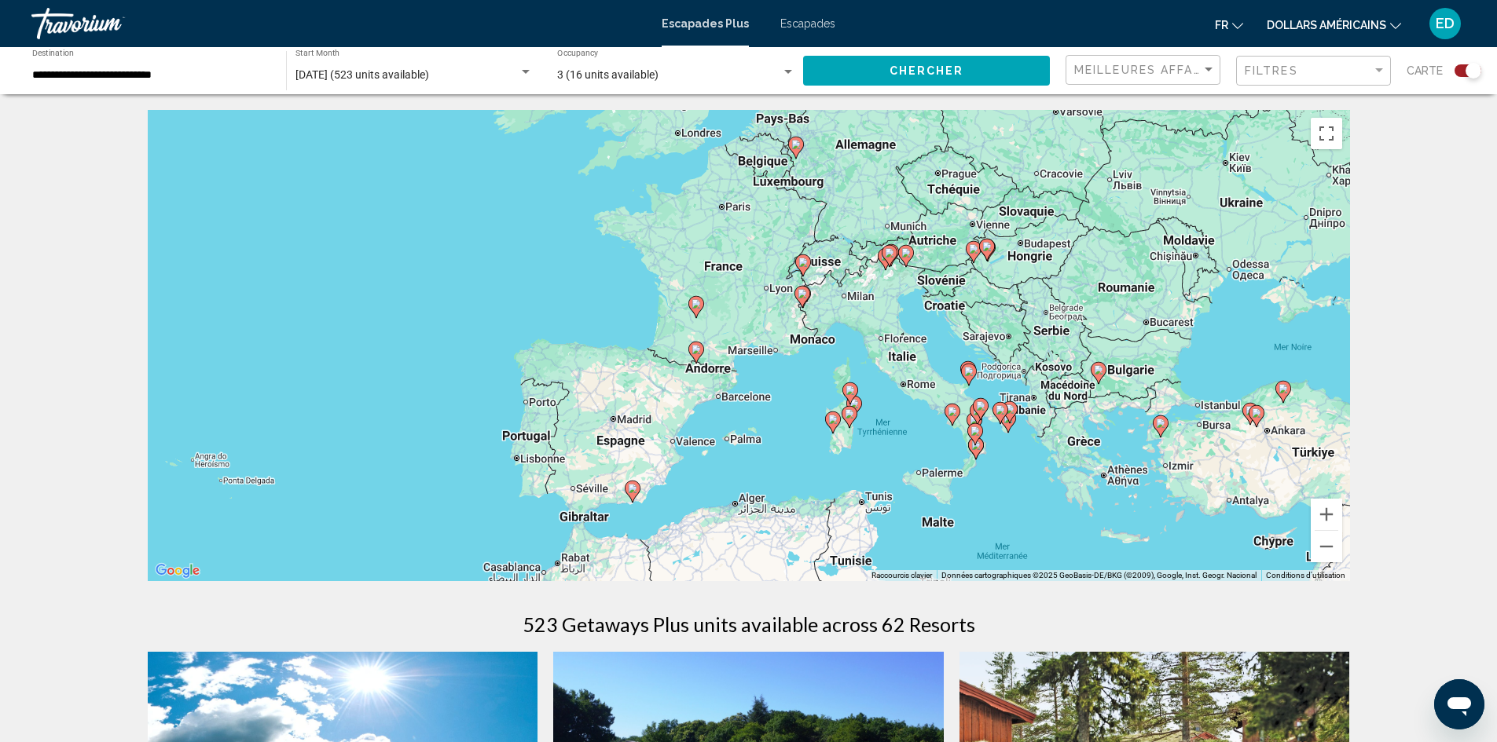
drag, startPoint x: 873, startPoint y: 431, endPoint x: 900, endPoint y: 517, distance: 89.9
click at [900, 517] on div "Pour activer le glissement avec le clavier, appuyez sur Alt+Entrée. Une fois ce…" at bounding box center [749, 345] width 1202 height 471
click at [808, 270] on gmp-advanced-marker "Contenu principal" at bounding box center [803, 266] width 16 height 24
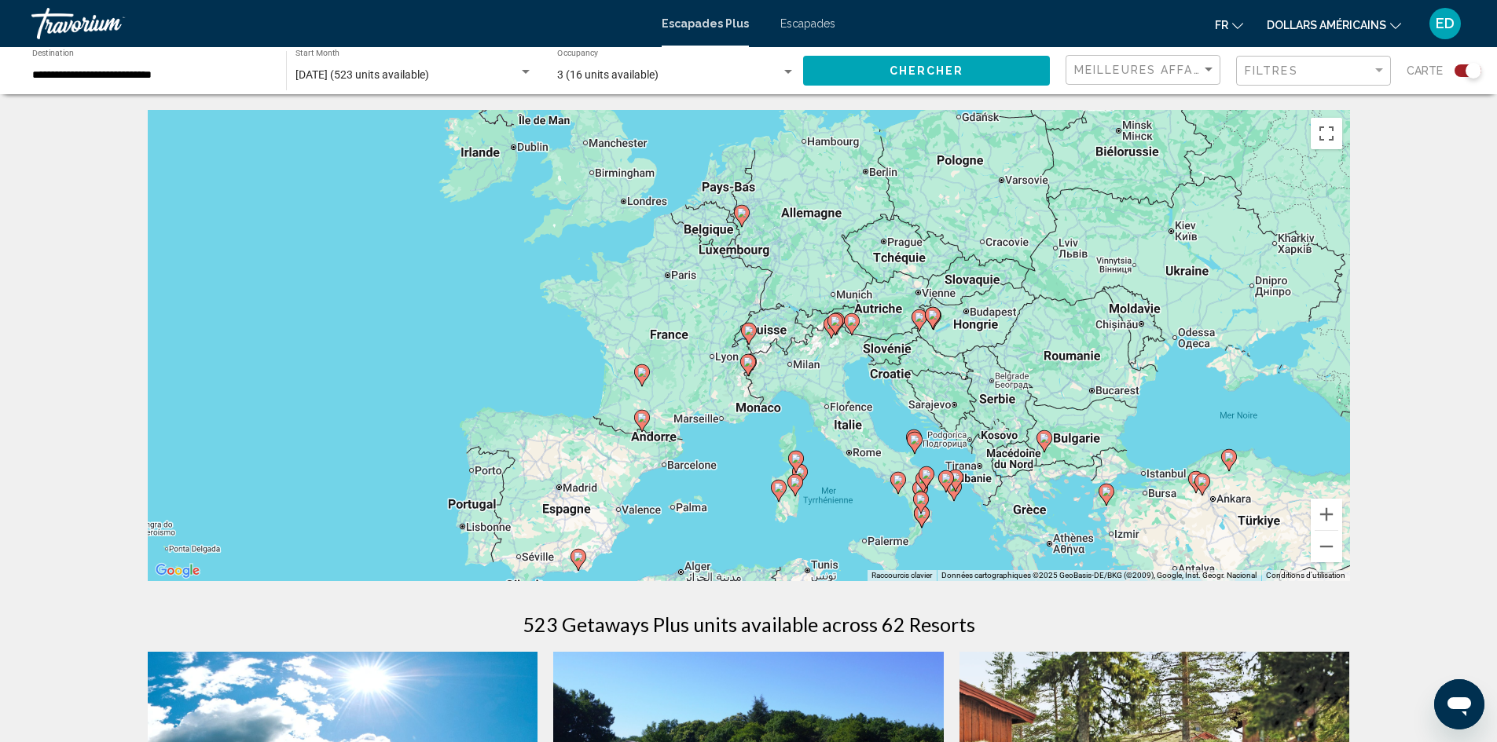
click at [746, 328] on image "Contenu principal" at bounding box center [748, 330] width 9 height 9
type input "**********"
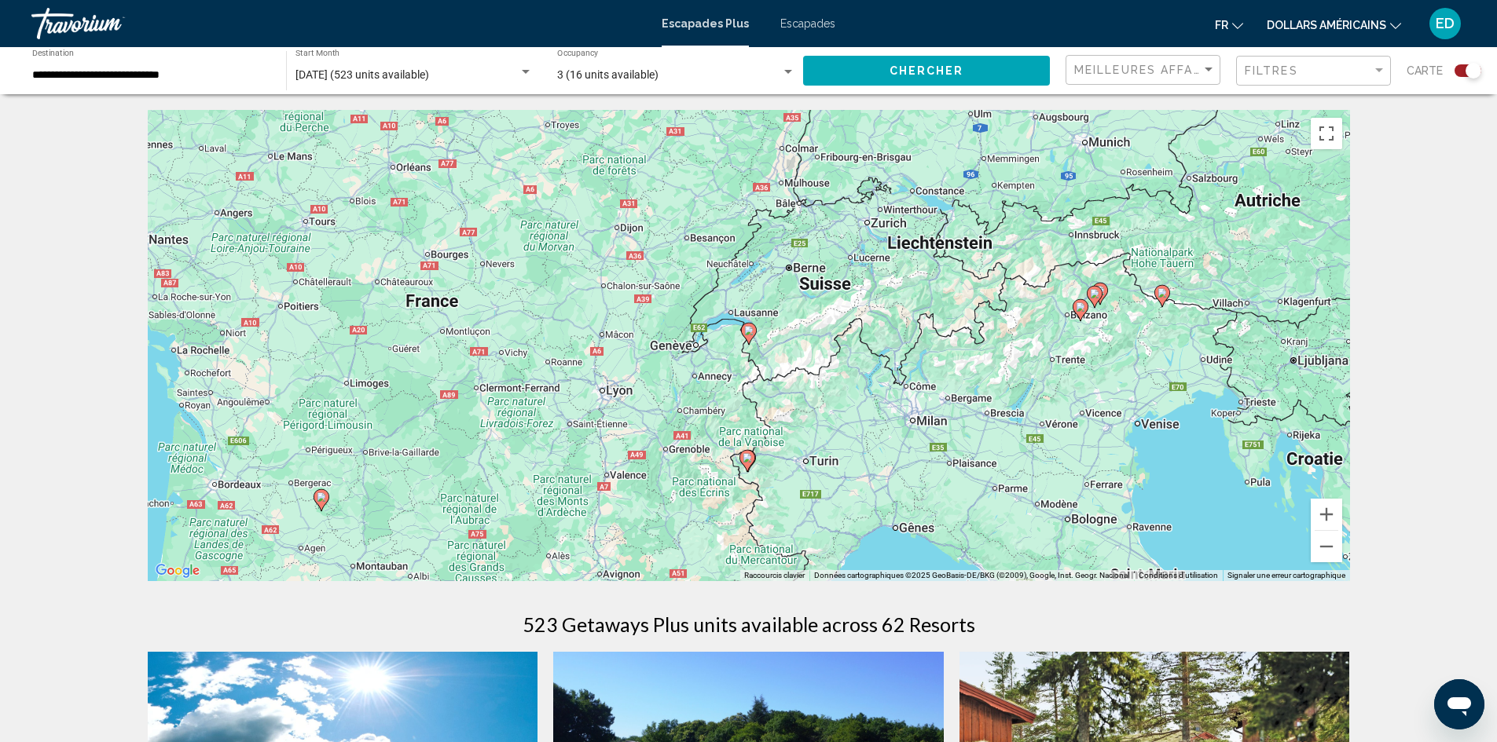
click at [749, 332] on image "Contenu principal" at bounding box center [748, 330] width 9 height 9
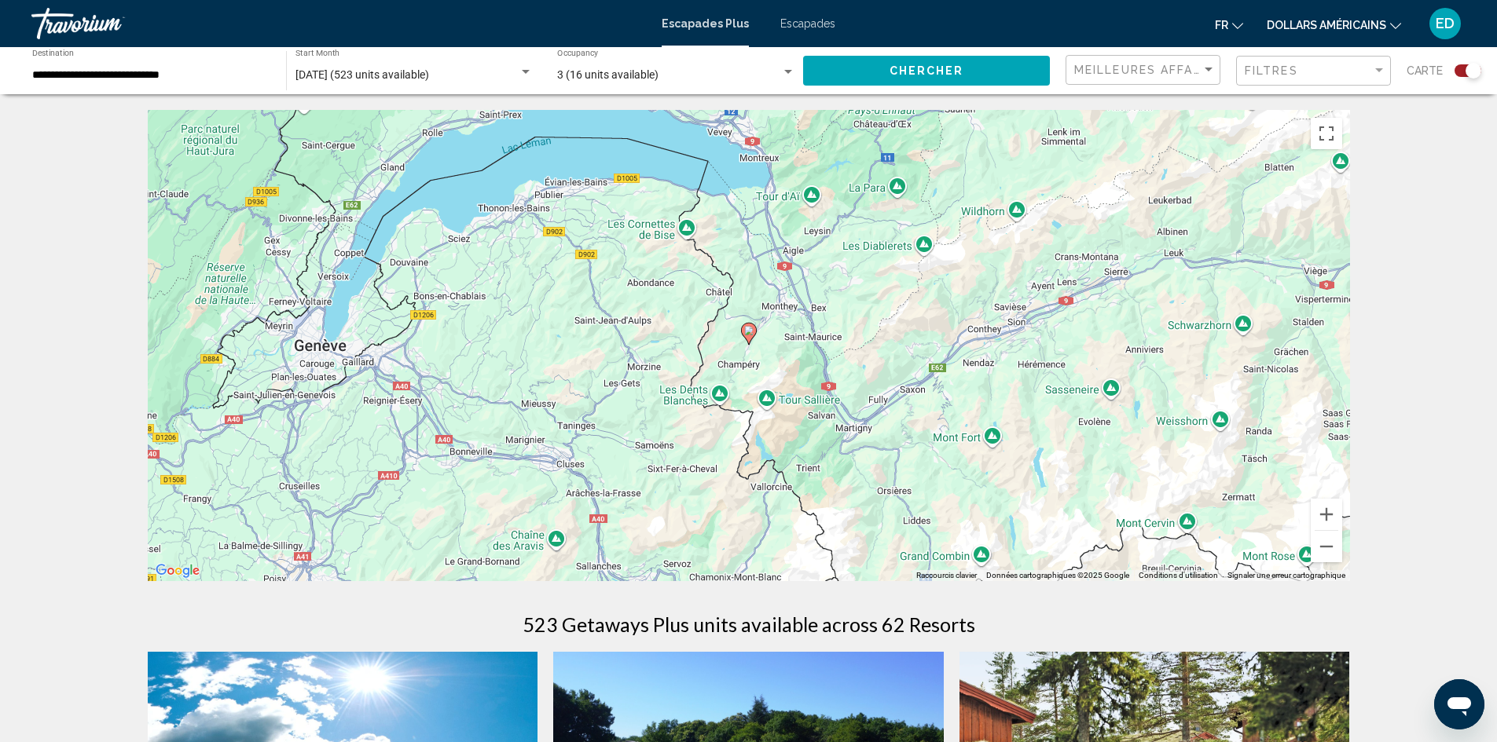
click at [750, 336] on icon "Contenu principal" at bounding box center [748, 334] width 14 height 20
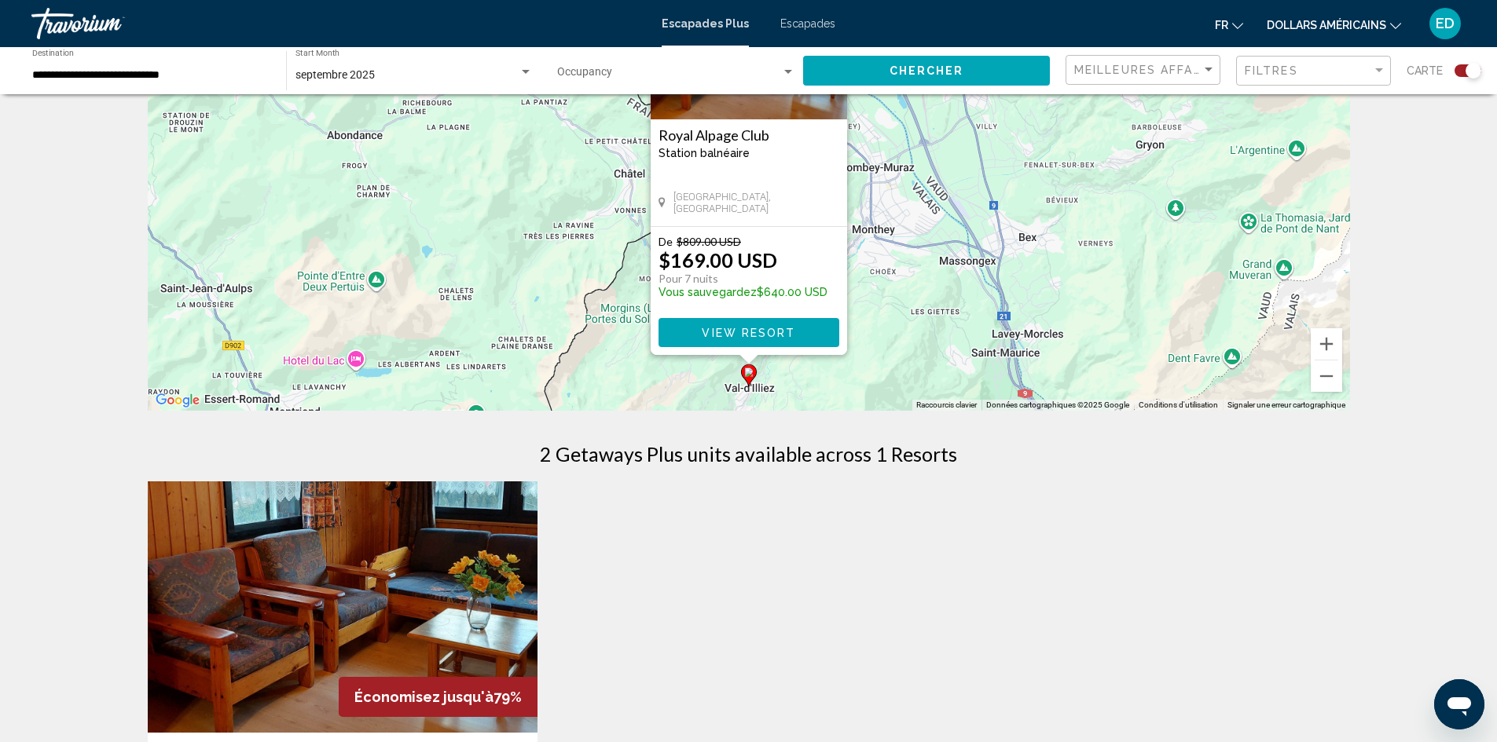
scroll to position [79, 0]
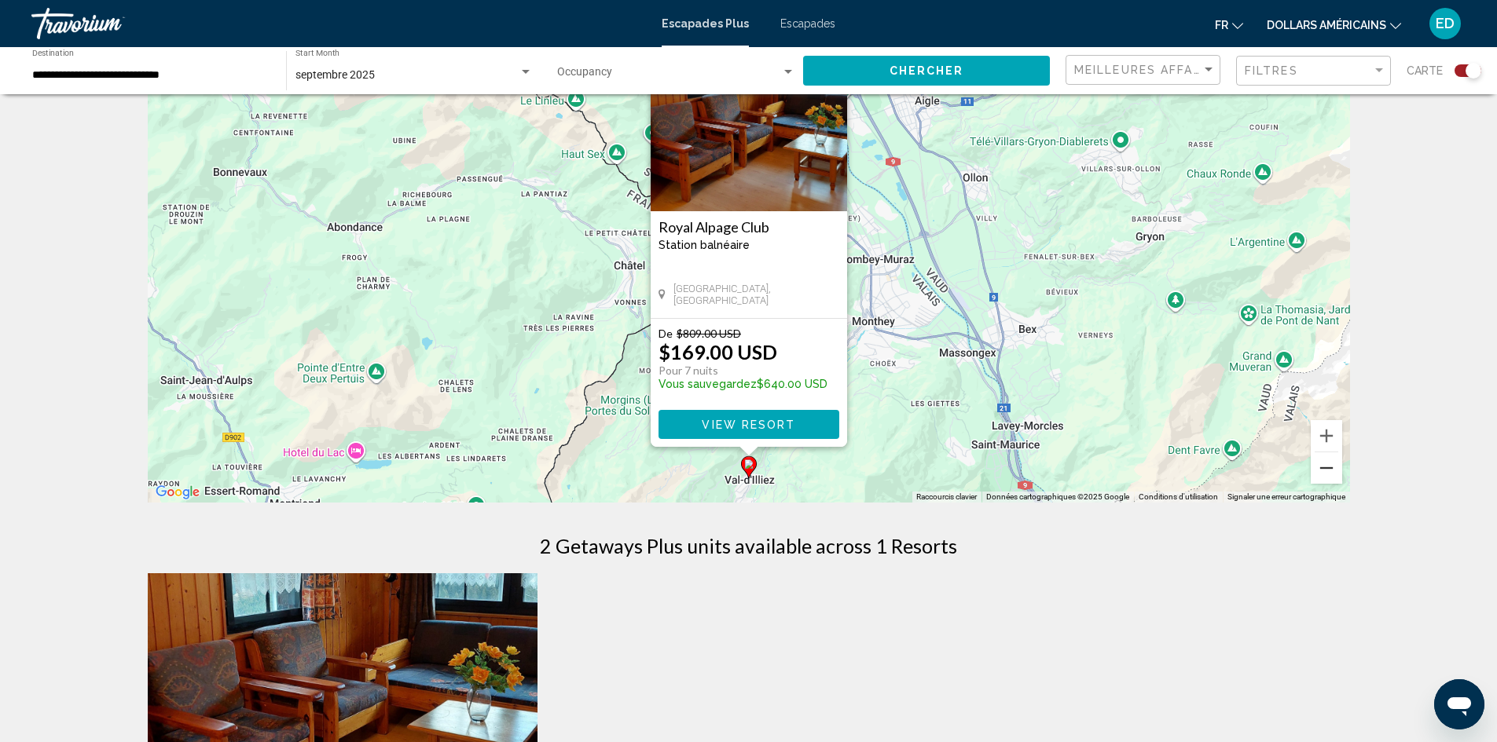
click at [1327, 476] on button "Zoom arrière" at bounding box center [1325, 467] width 31 height 31
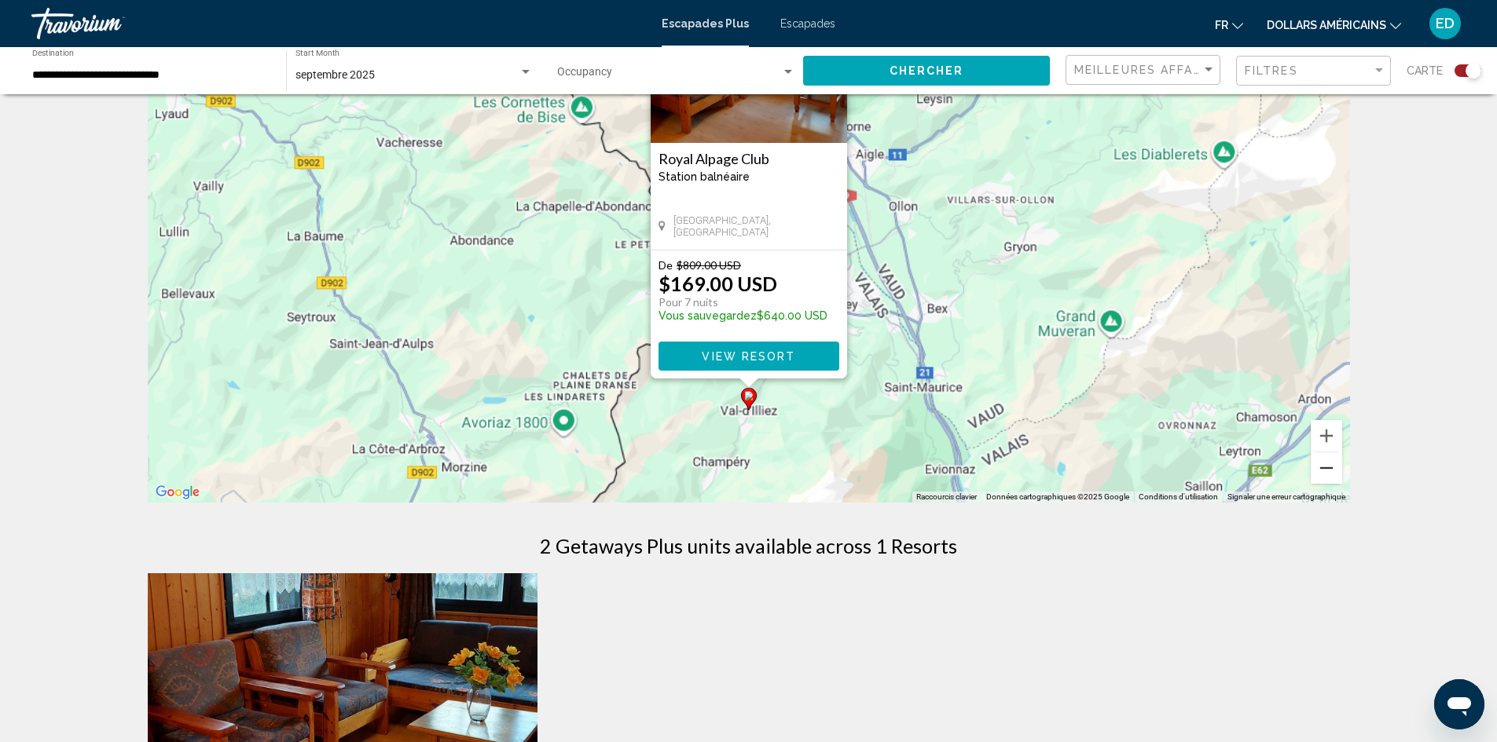
click at [1328, 476] on button "Zoom arrière" at bounding box center [1325, 467] width 31 height 31
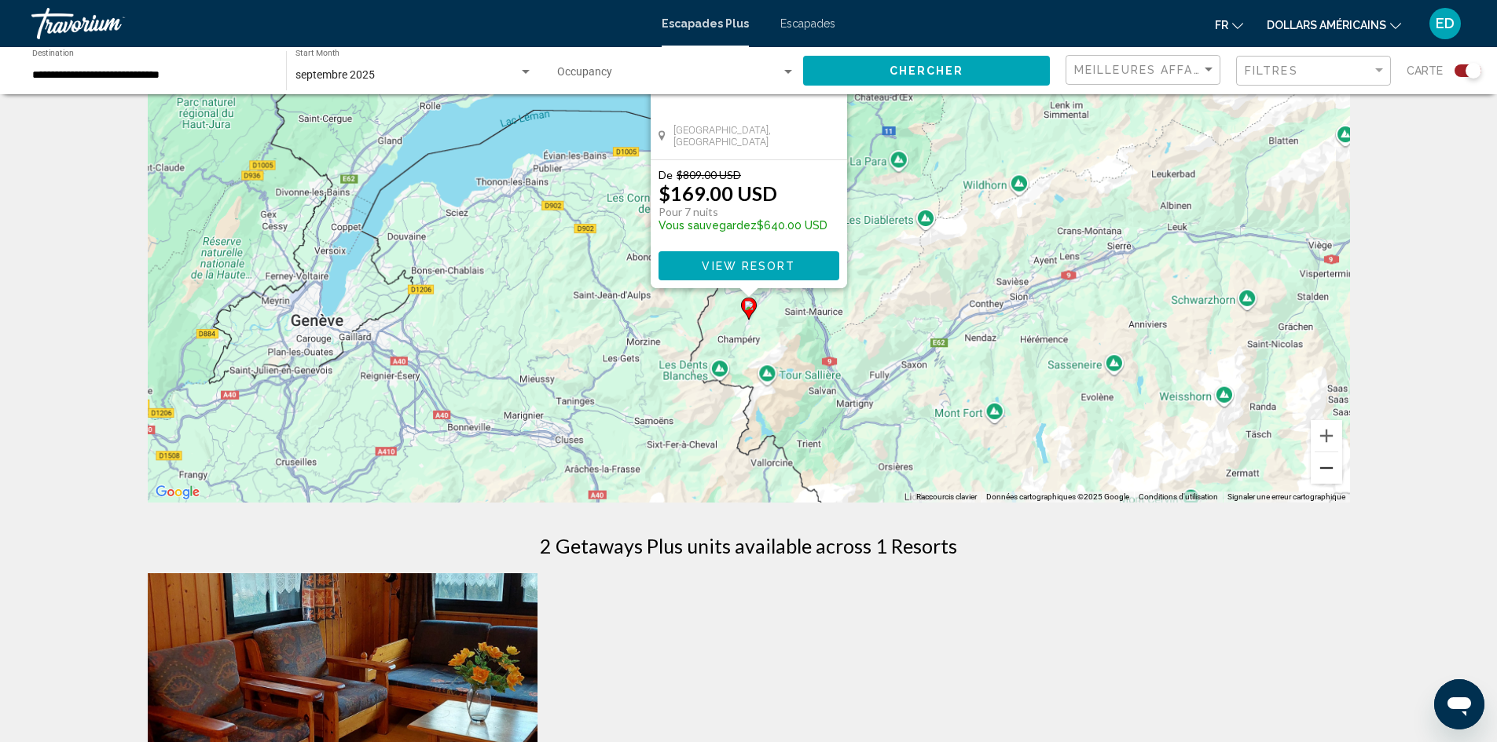
click at [1328, 476] on button "Zoom arrière" at bounding box center [1325, 467] width 31 height 31
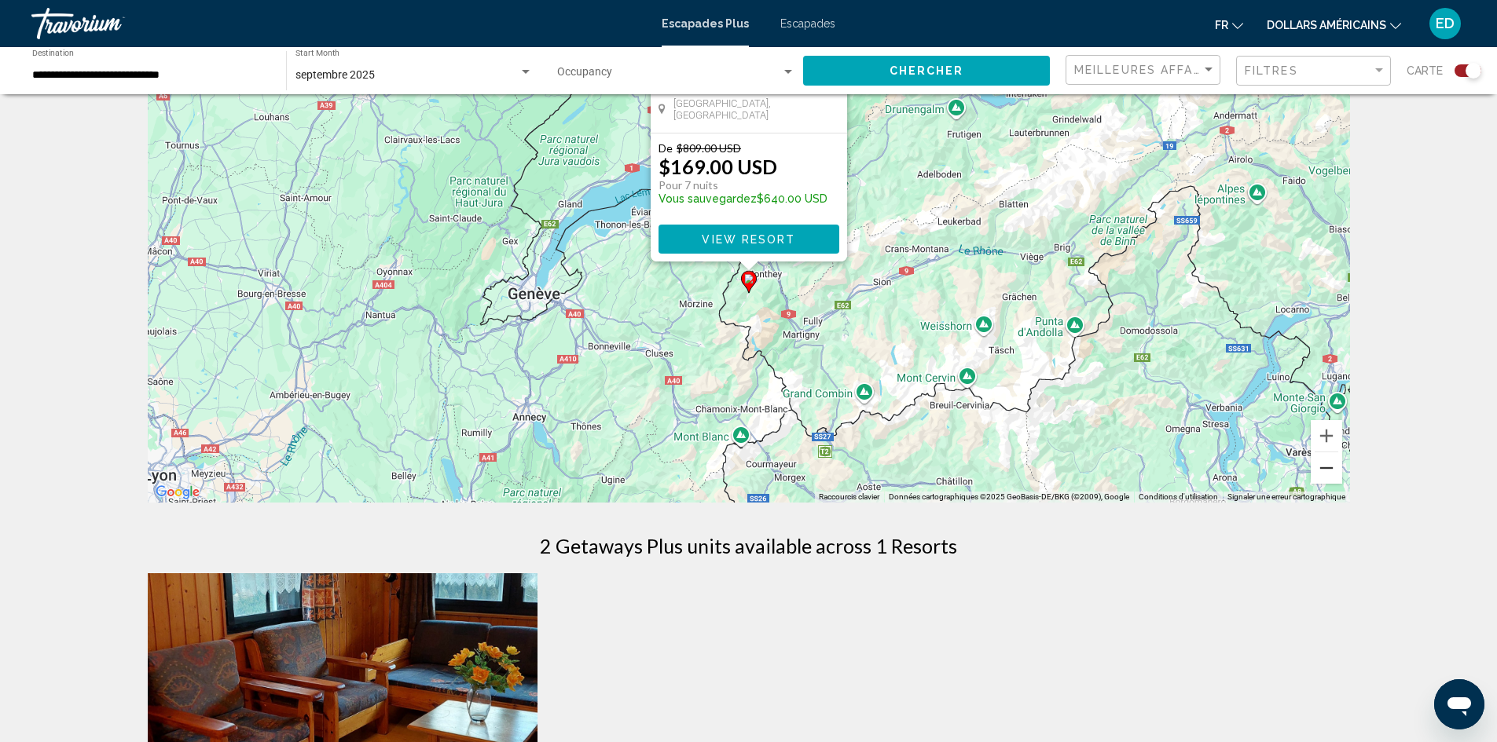
click at [1328, 476] on button "Zoom arrière" at bounding box center [1325, 467] width 31 height 31
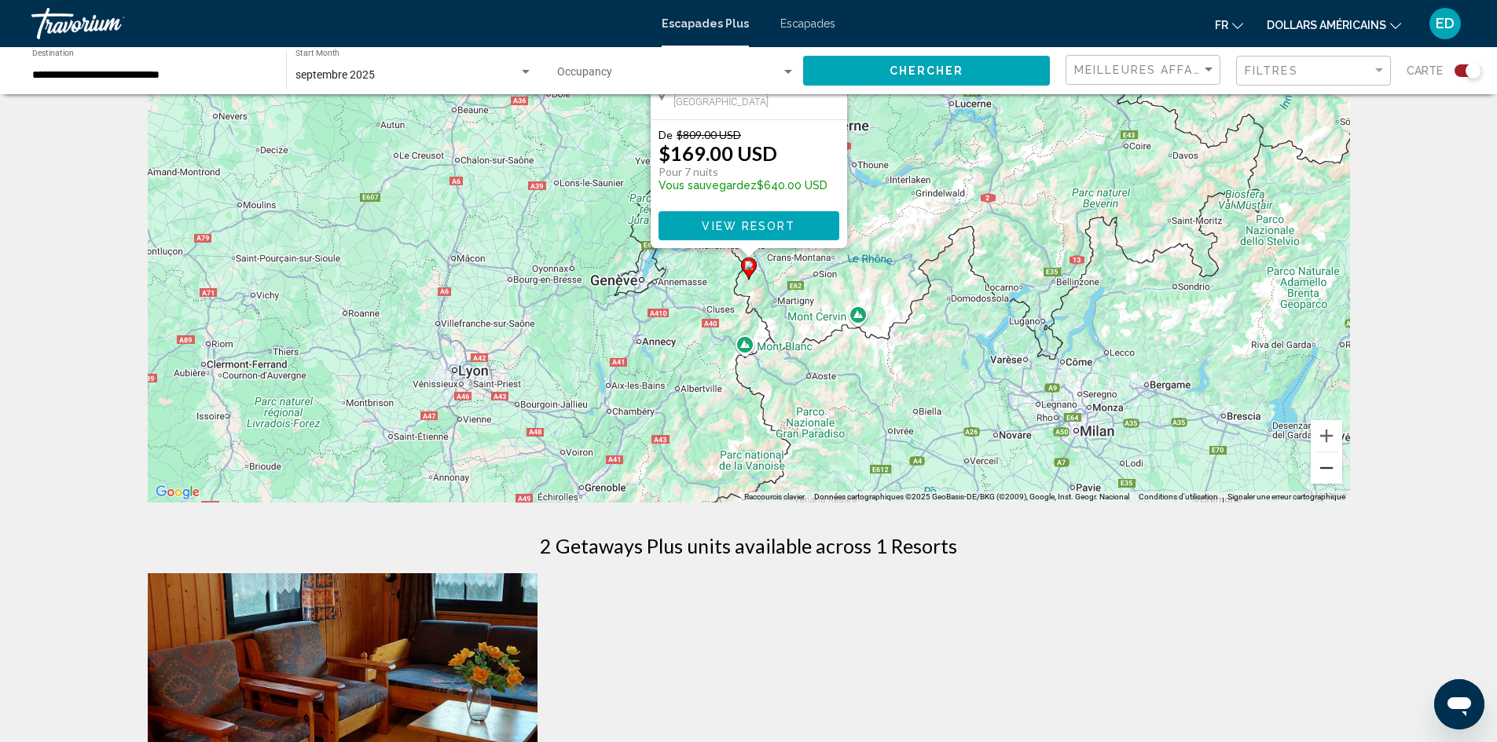
click at [1328, 476] on button "Zoom arrière" at bounding box center [1325, 467] width 31 height 31
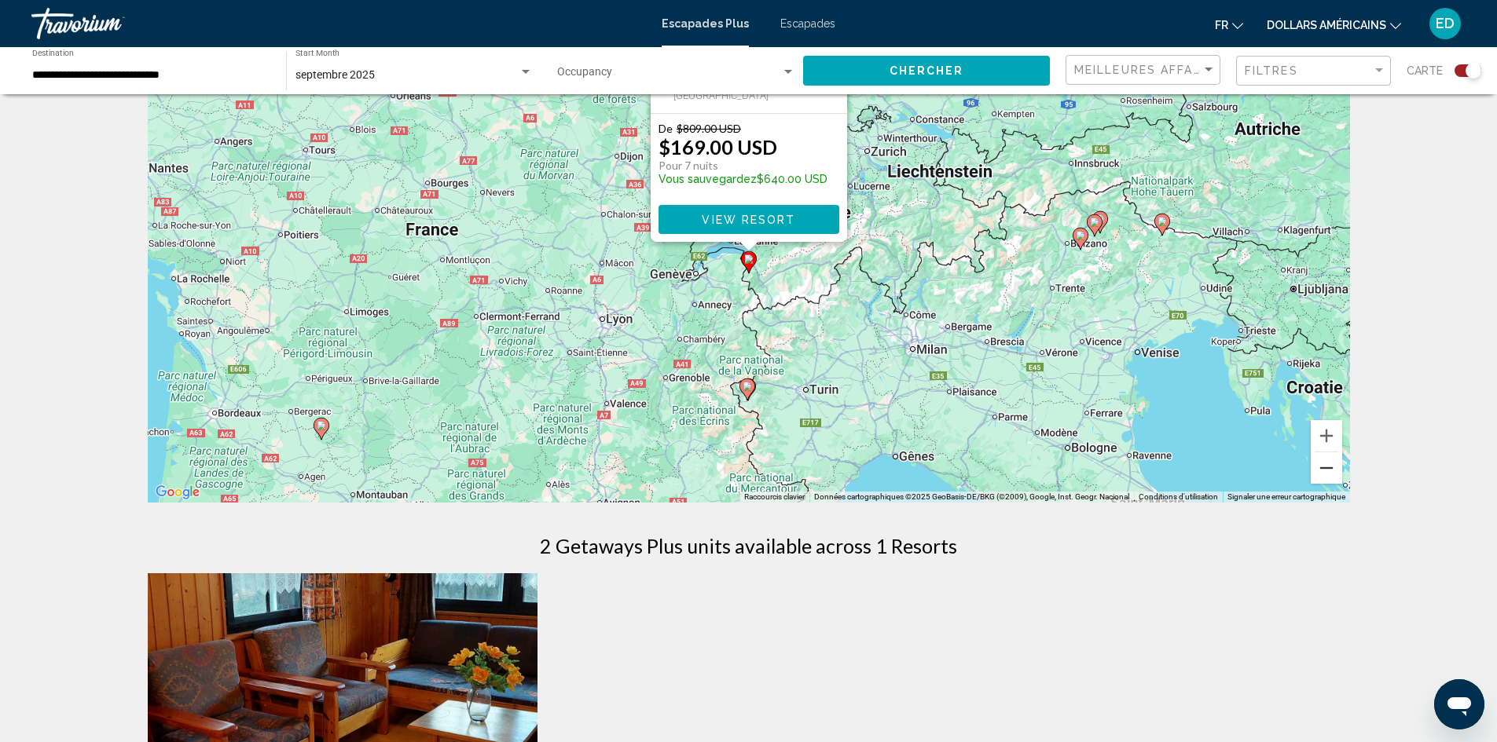
click at [1329, 476] on button "Zoom arrière" at bounding box center [1325, 467] width 31 height 31
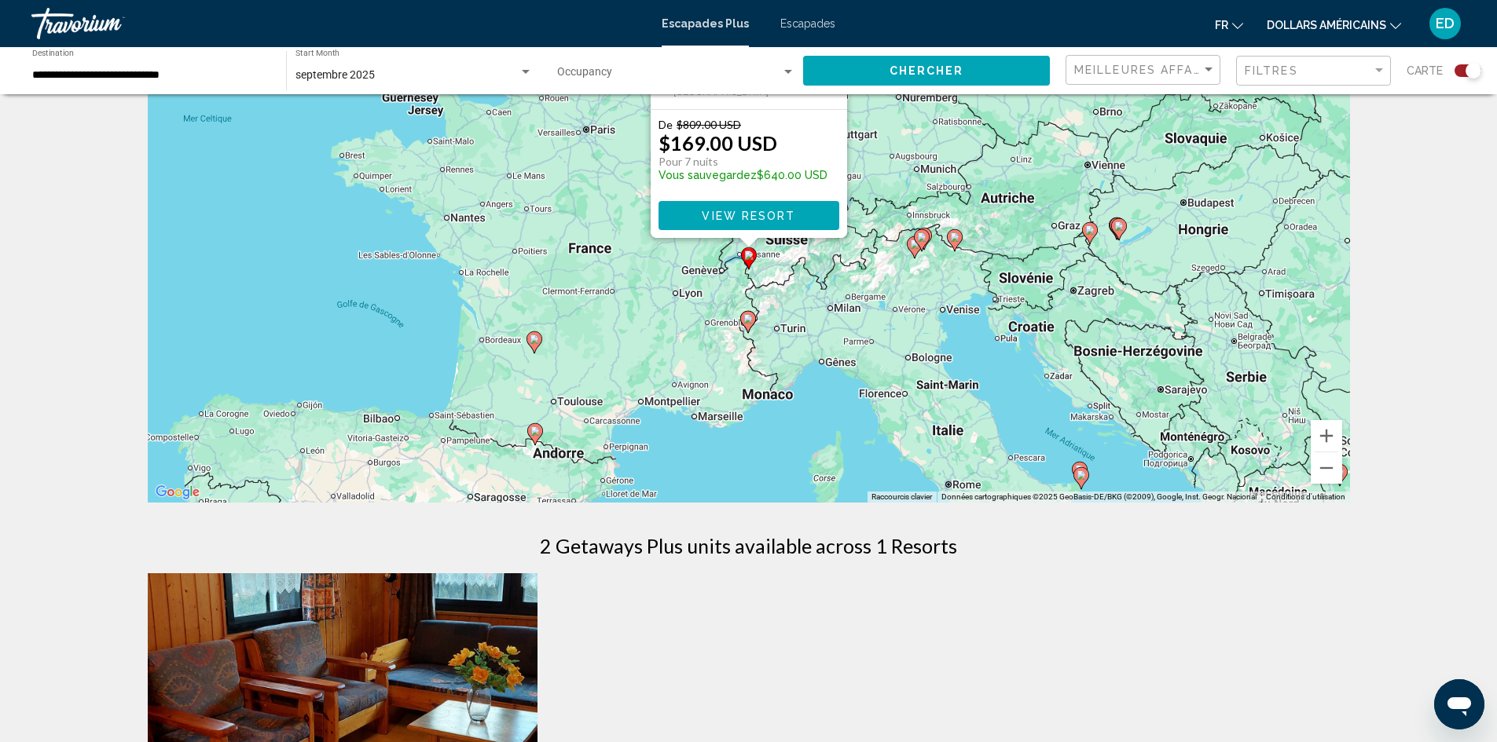
click at [230, 200] on div "Pour activer le glissement avec le clavier, appuyez sur Alt+Entrée. Une fois ce…" at bounding box center [749, 266] width 1202 height 471
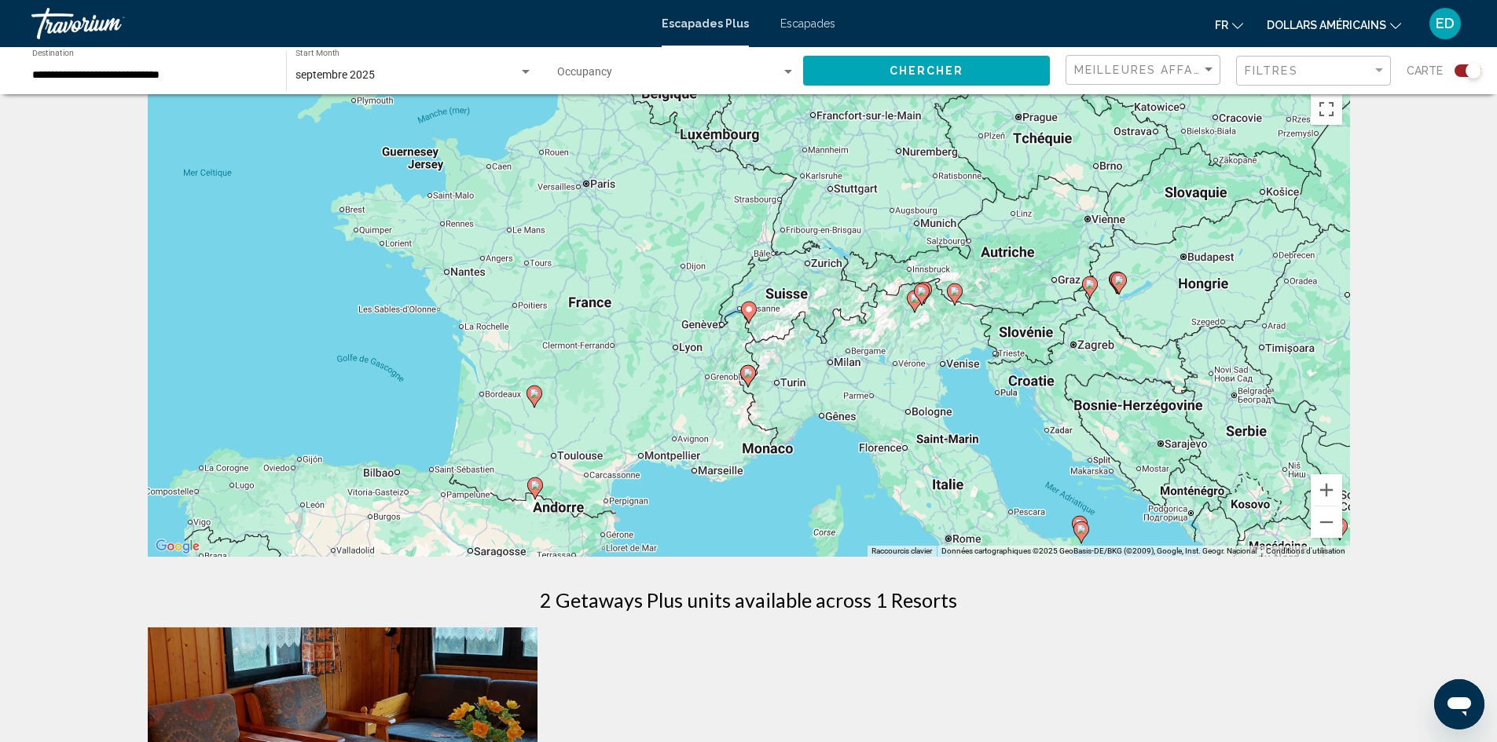
scroll to position [0, 0]
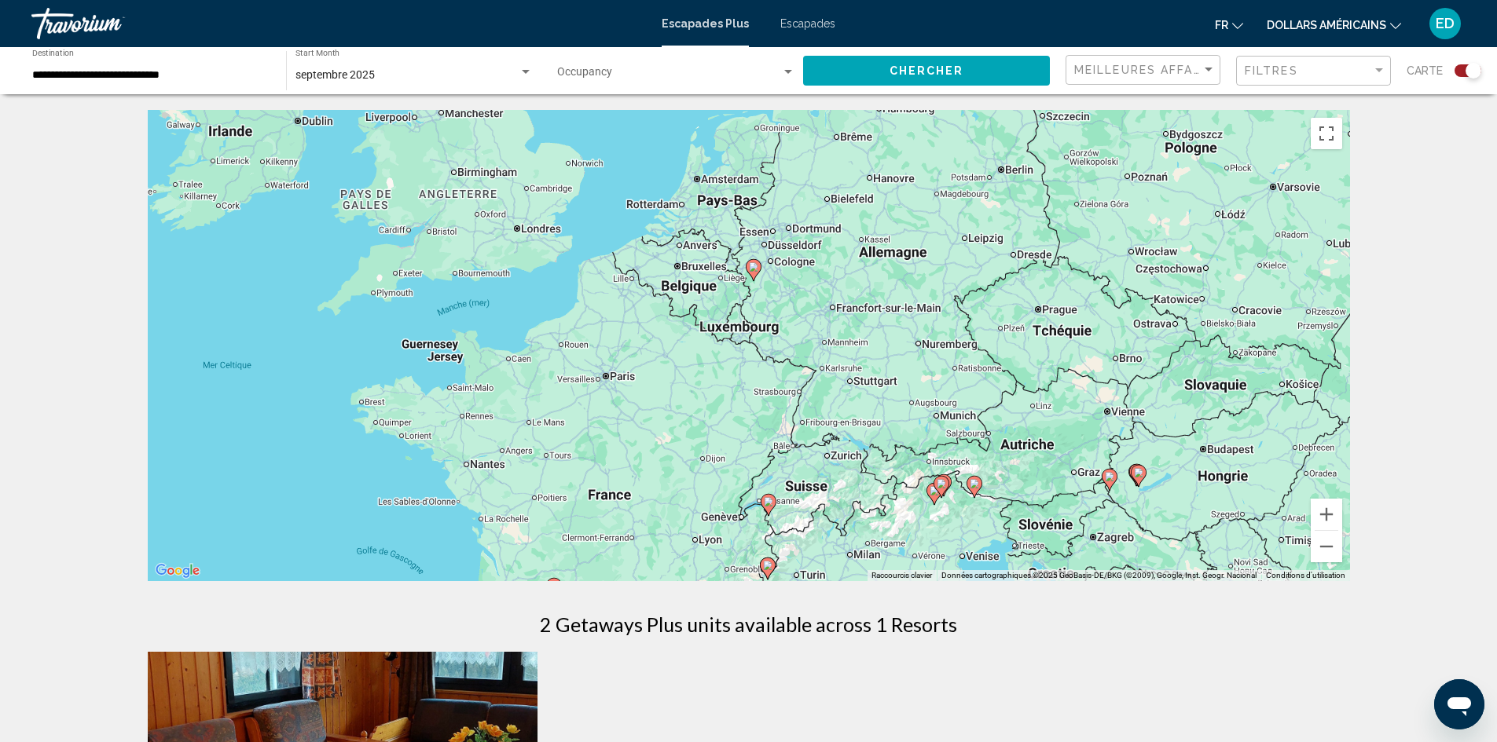
drag, startPoint x: 1258, startPoint y: 209, endPoint x: 1276, endPoint y: 379, distance: 170.6
click at [1276, 379] on div "Pour activer le glissement avec le clavier, appuyez sur Alt+Entrée. Une fois ce…" at bounding box center [749, 345] width 1202 height 471
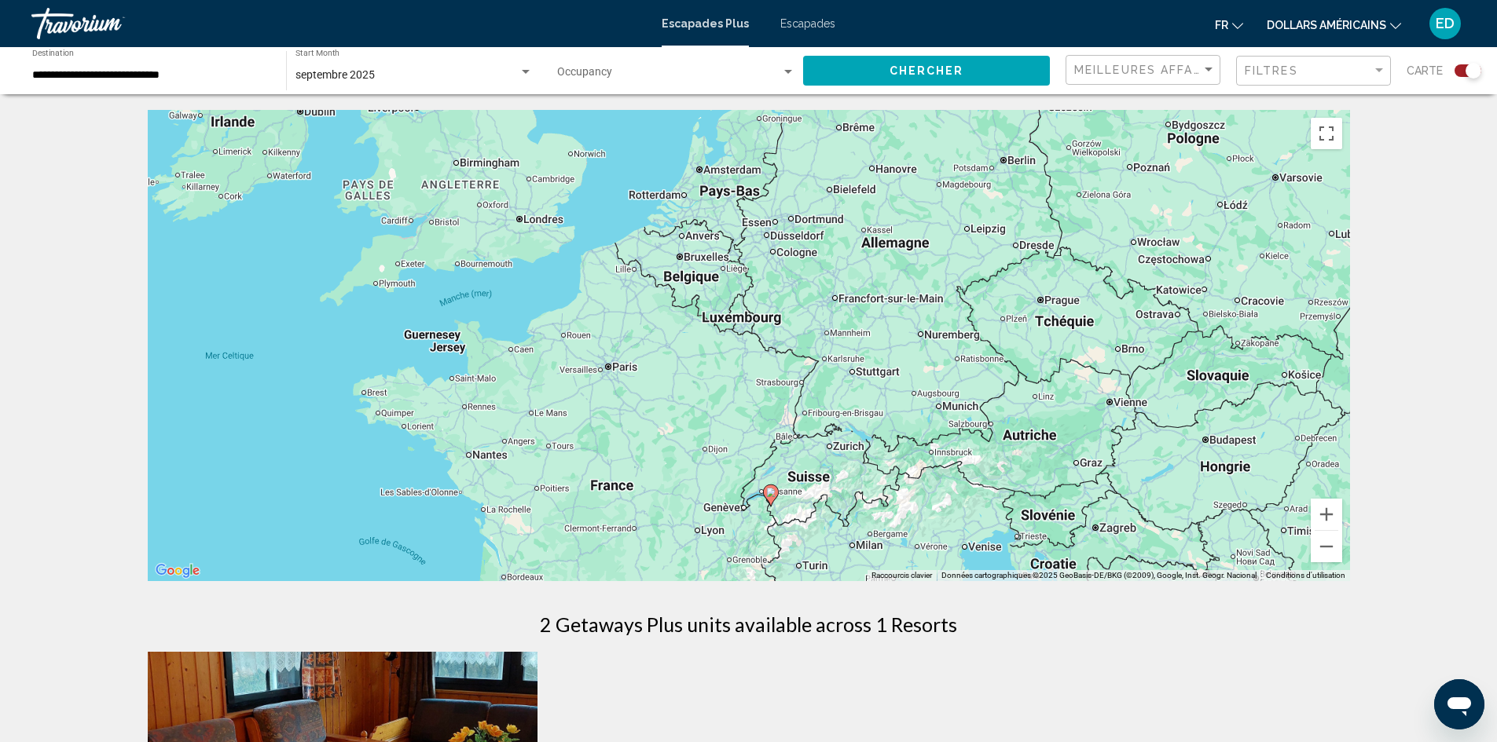
drag, startPoint x: 752, startPoint y: 360, endPoint x: 769, endPoint y: 290, distance: 72.0
click at [769, 291] on div "Pour activer le glissement avec le clavier, appuyez sur Alt+Entrée. Une fois ce…" at bounding box center [749, 345] width 1202 height 471
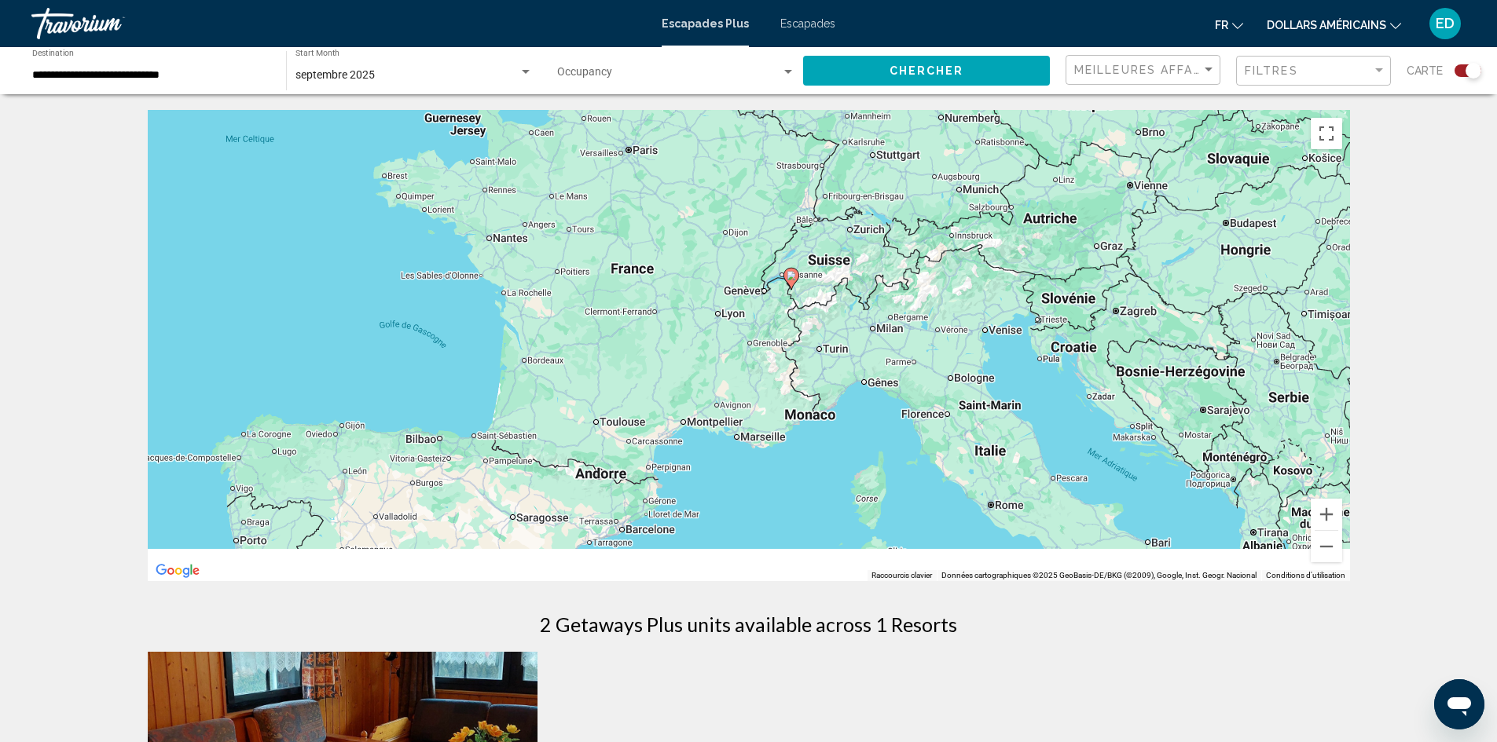
drag, startPoint x: 924, startPoint y: 401, endPoint x: 937, endPoint y: 169, distance: 232.9
click at [937, 169] on div "Pour activer le glissement avec le clavier, appuyez sur Alt+Entrée. Une fois ce…" at bounding box center [749, 345] width 1202 height 471
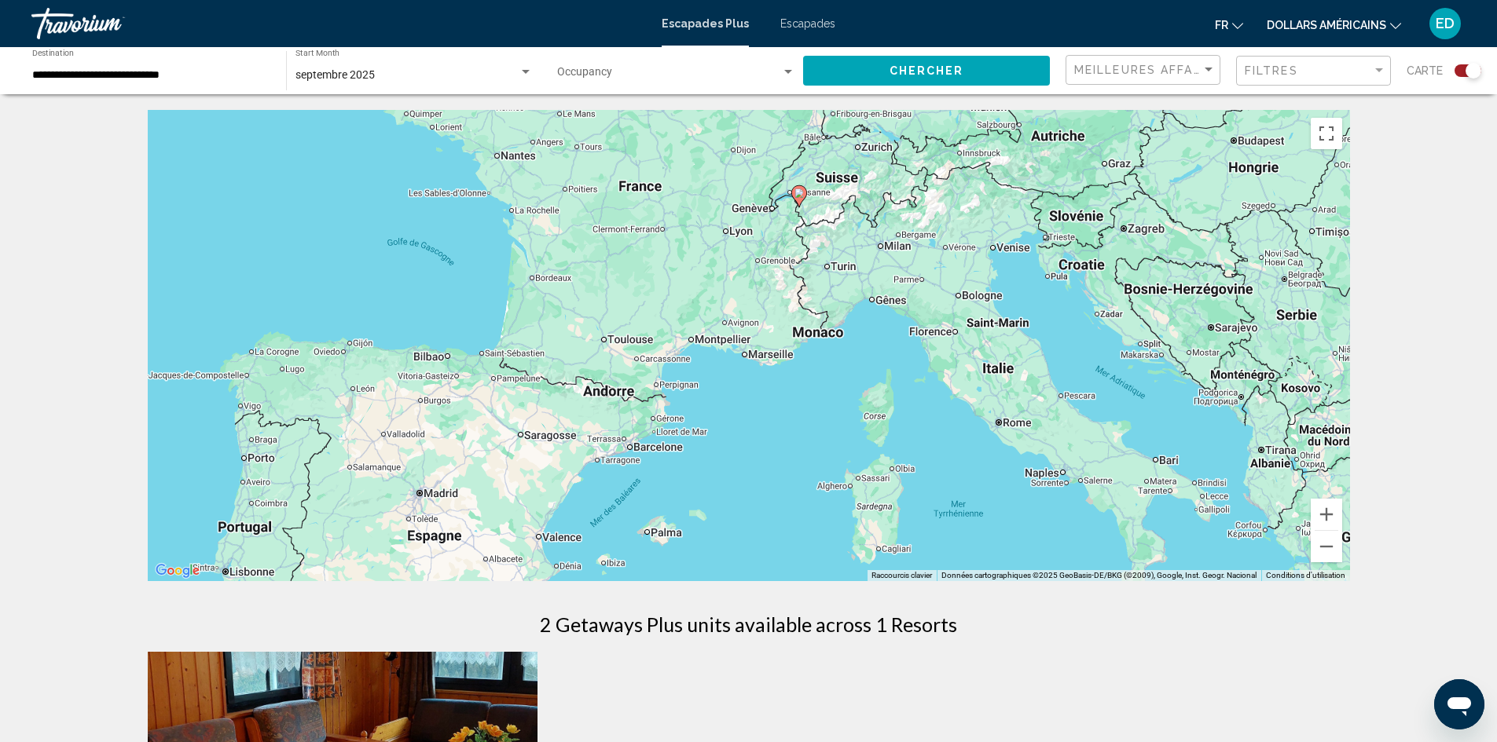
click at [1464, 75] on div "Search widget" at bounding box center [1467, 70] width 27 height 13
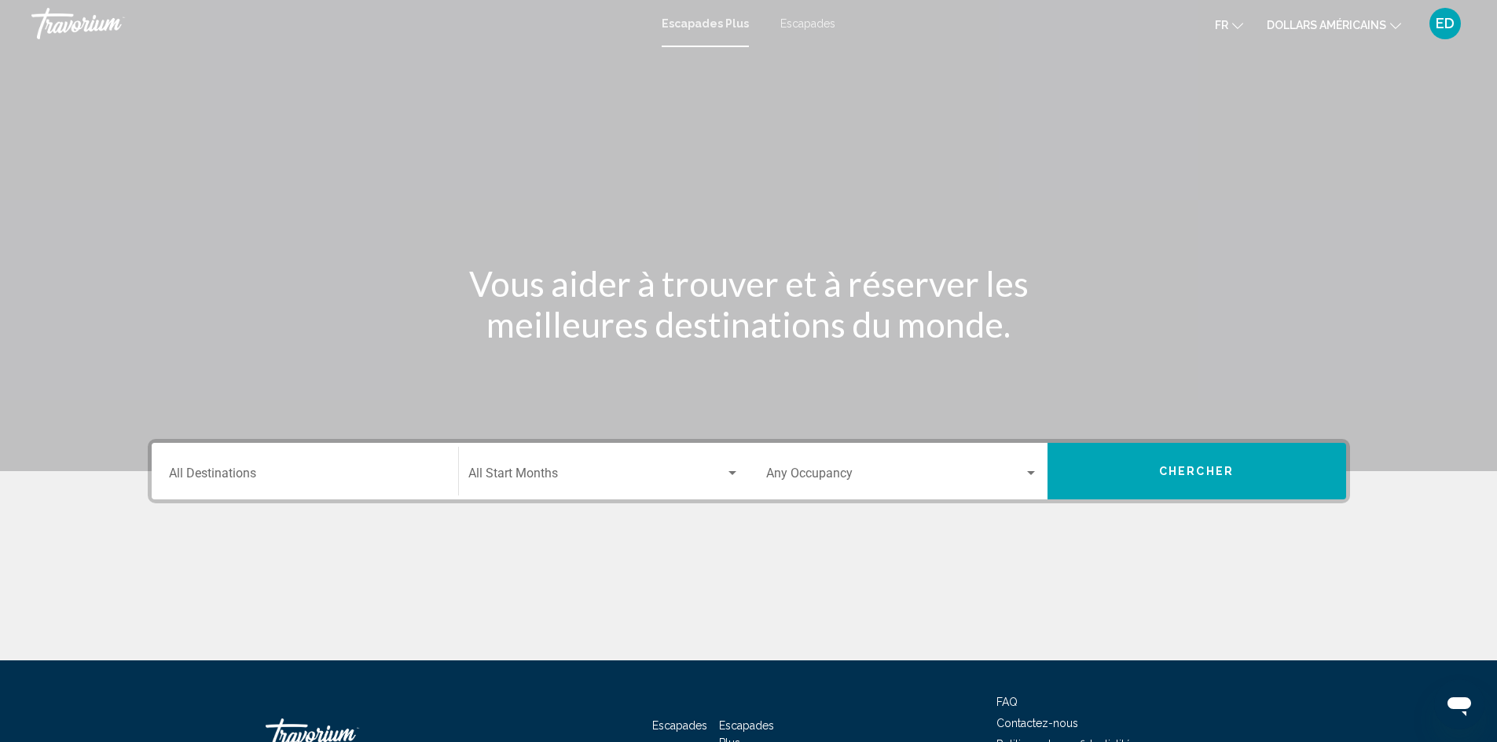
click at [339, 464] on div "Destination All Destinations" at bounding box center [305, 471] width 272 height 49
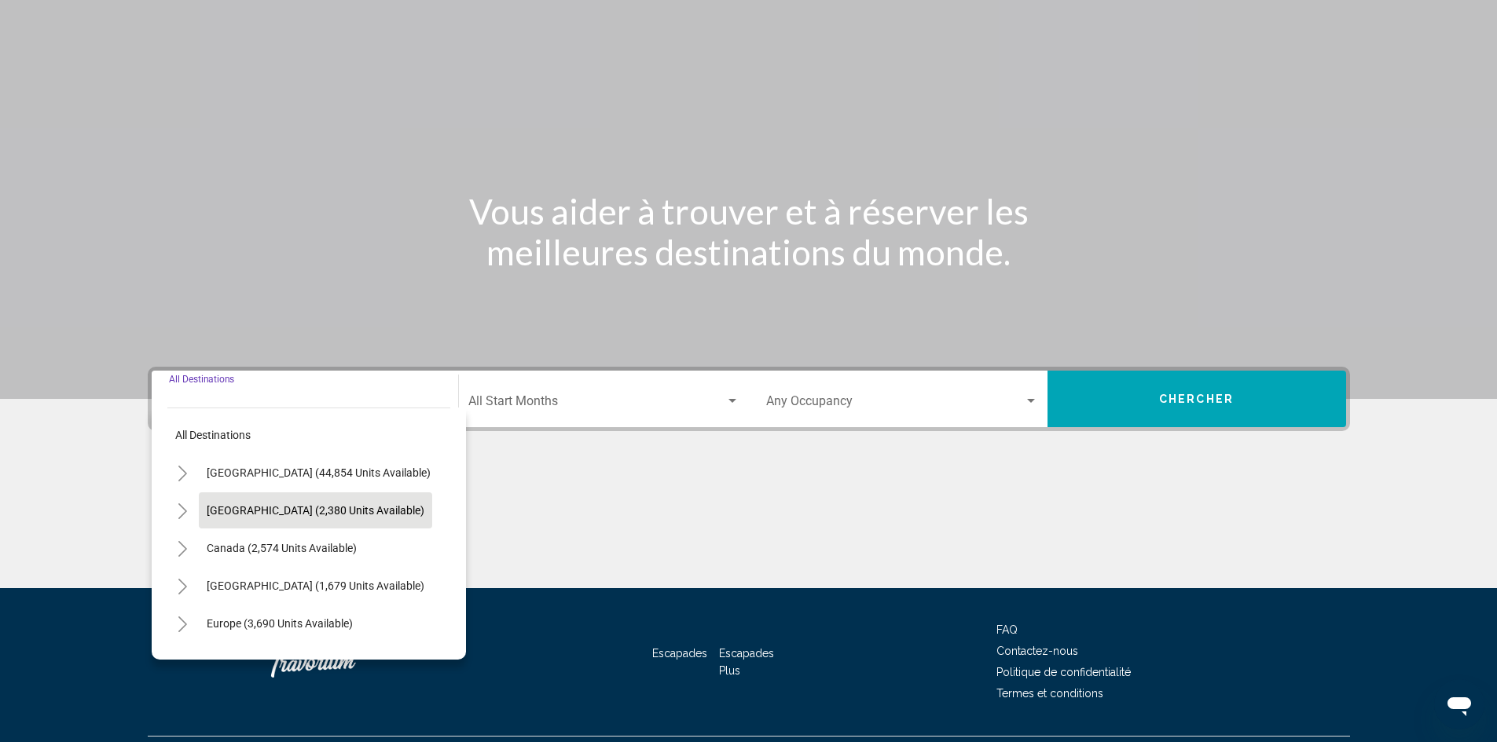
scroll to position [111, 0]
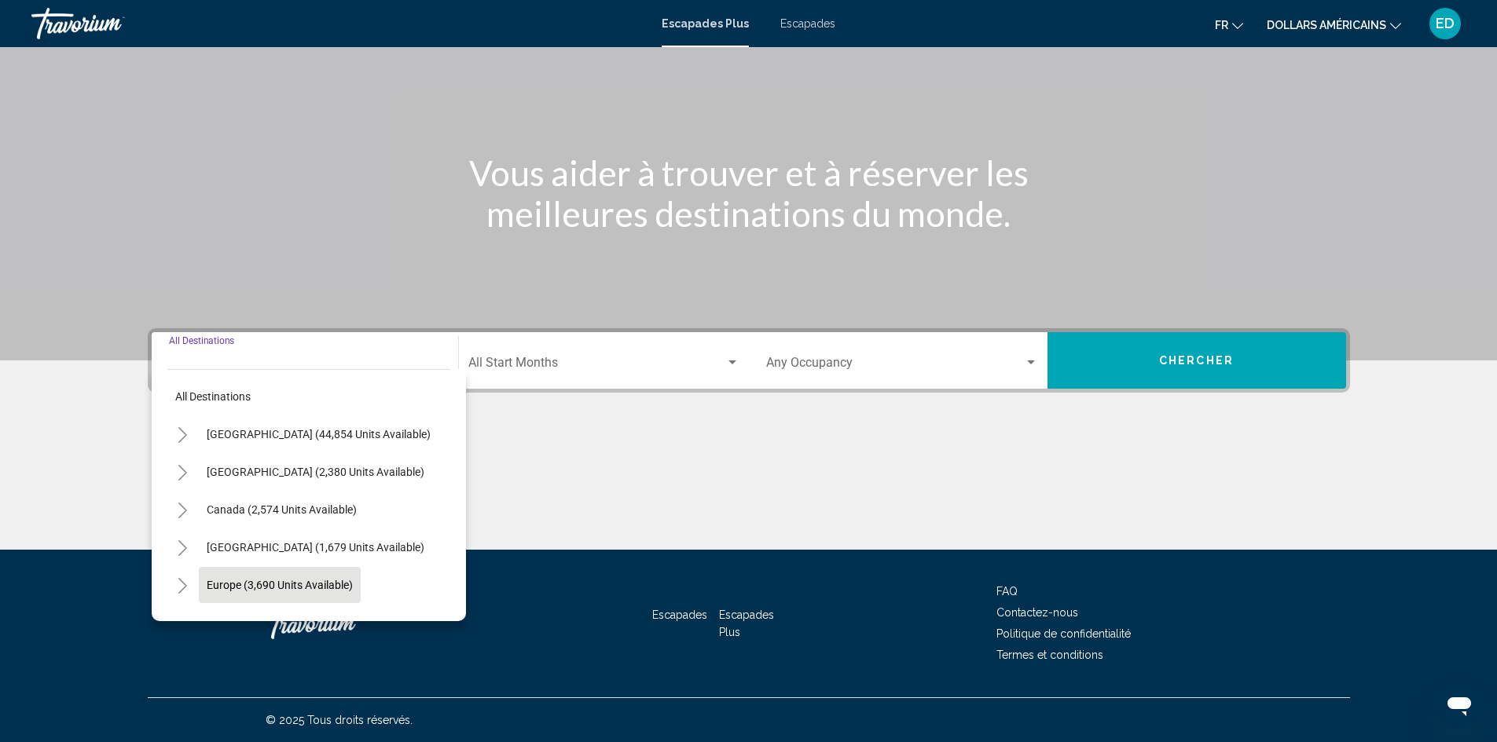
click at [284, 589] on span "Europe (3,690 units available)" at bounding box center [280, 585] width 146 height 13
type input "**********"
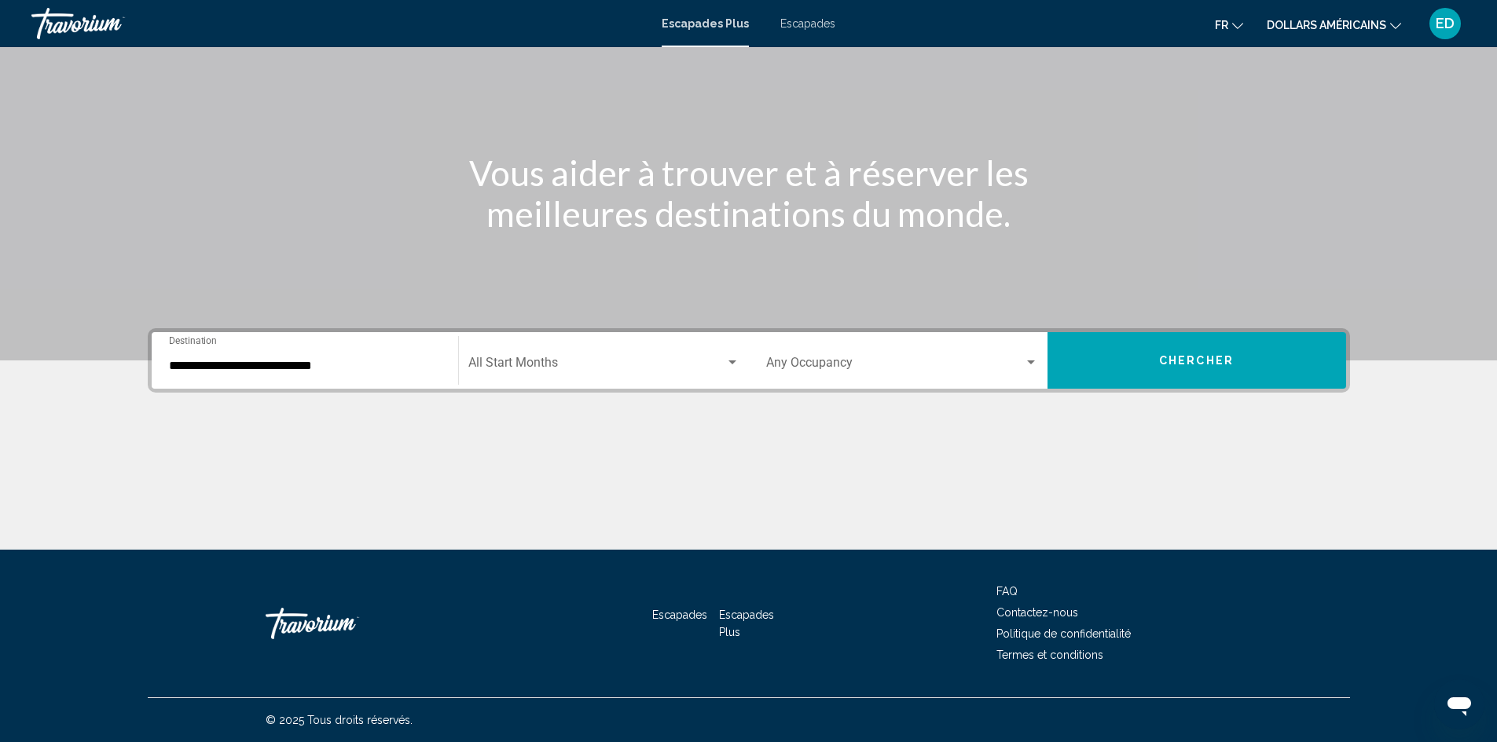
click at [499, 353] on div "Start Month All Start Months" at bounding box center [603, 360] width 271 height 49
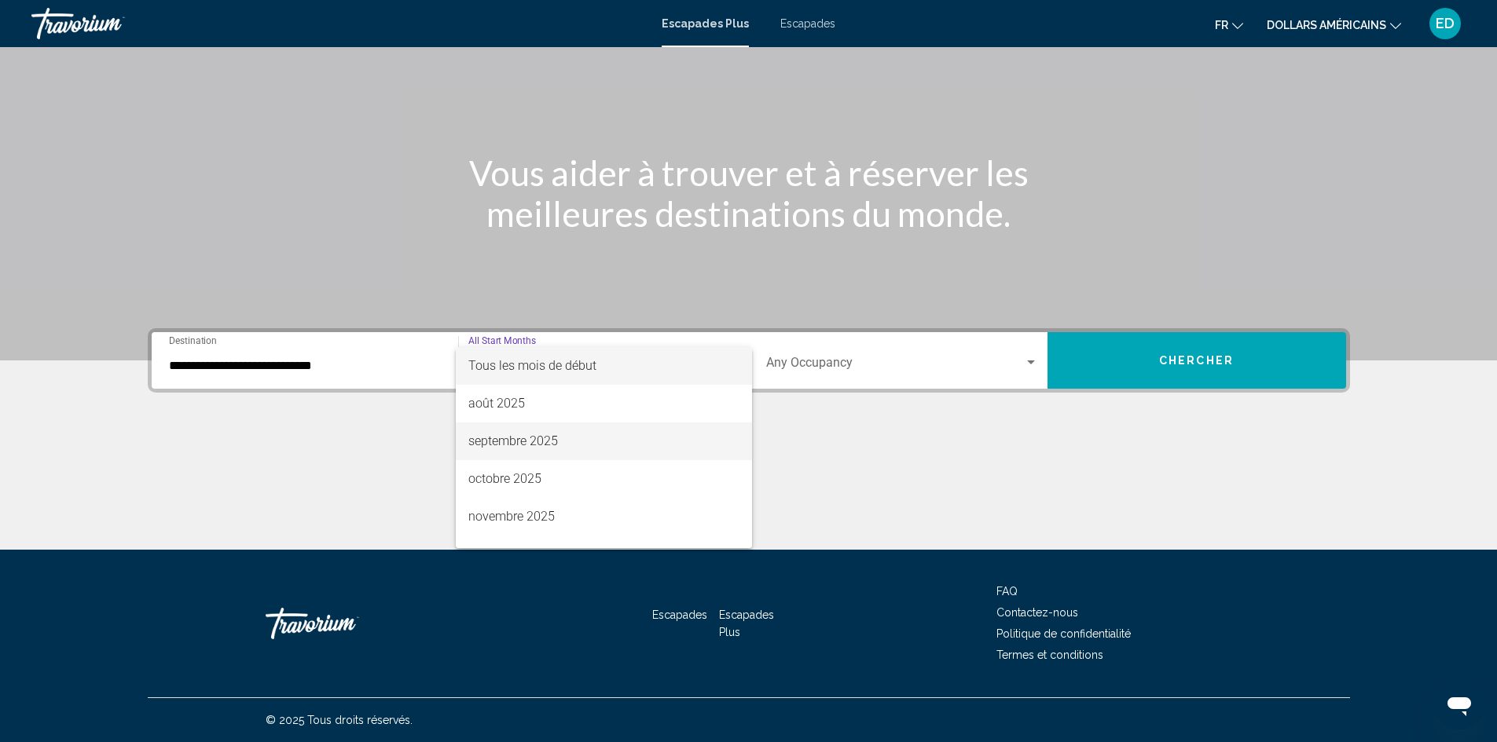
click at [520, 436] on font "septembre 2025" at bounding box center [513, 441] width 90 height 15
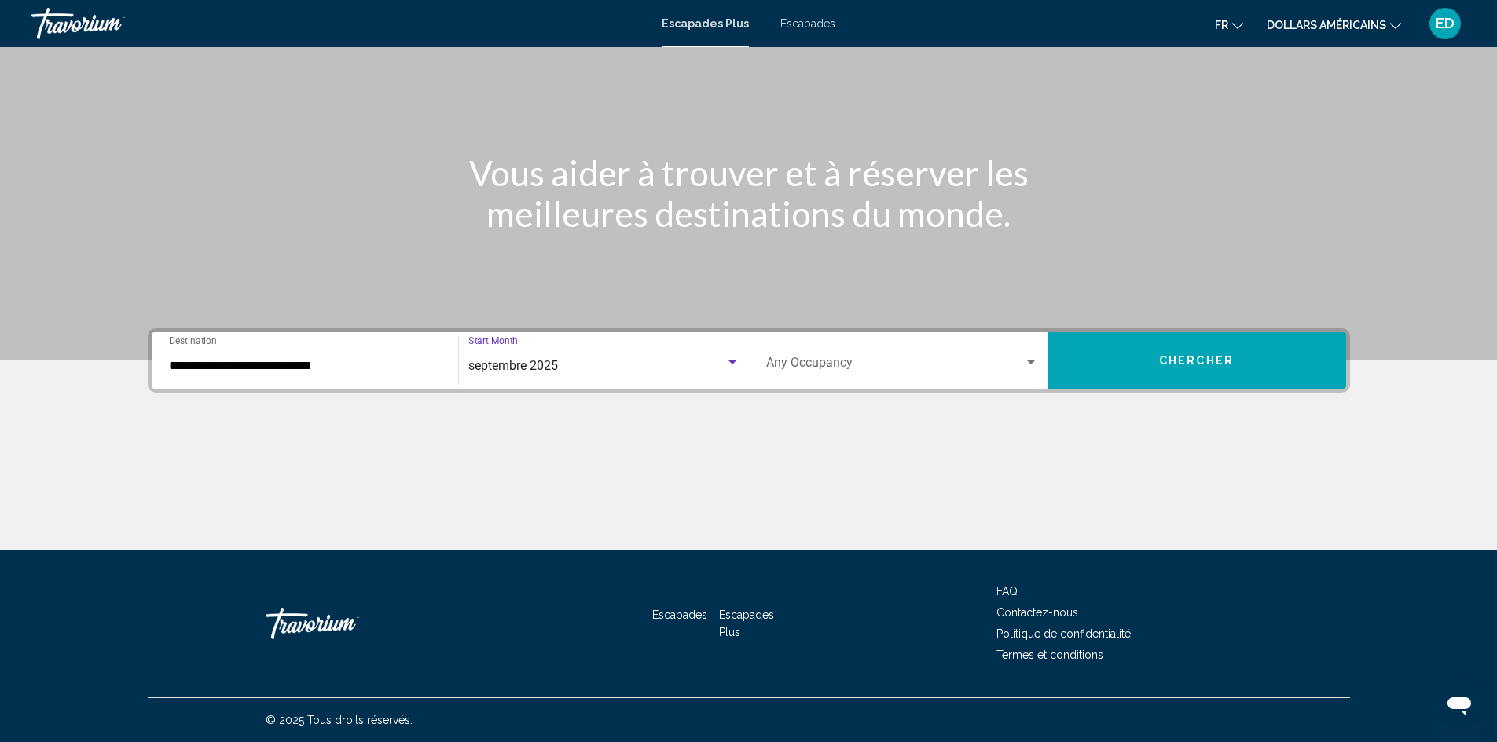
click at [937, 343] on div "Occupancy Any Occupancy" at bounding box center [902, 360] width 272 height 49
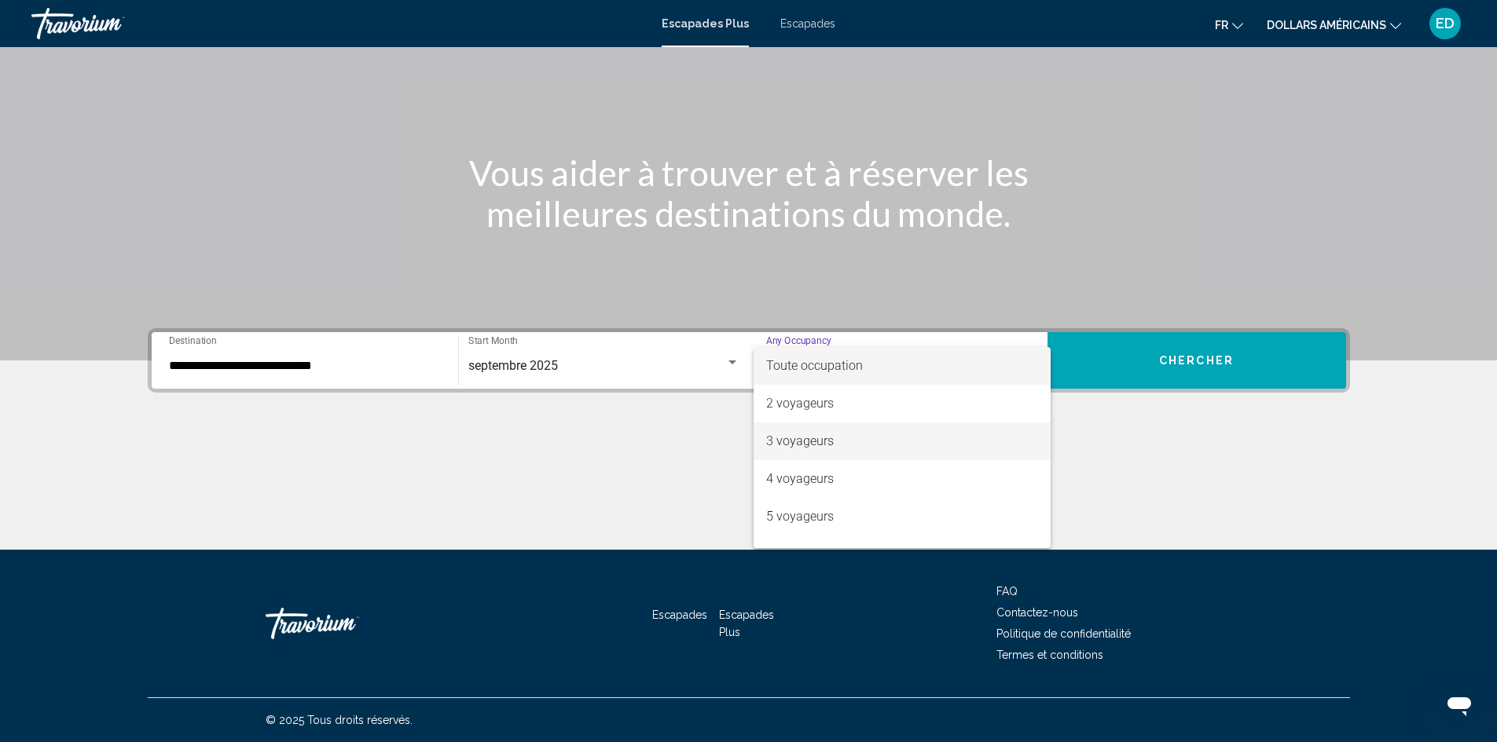
click at [816, 438] on font "3 voyageurs" at bounding box center [800, 441] width 68 height 15
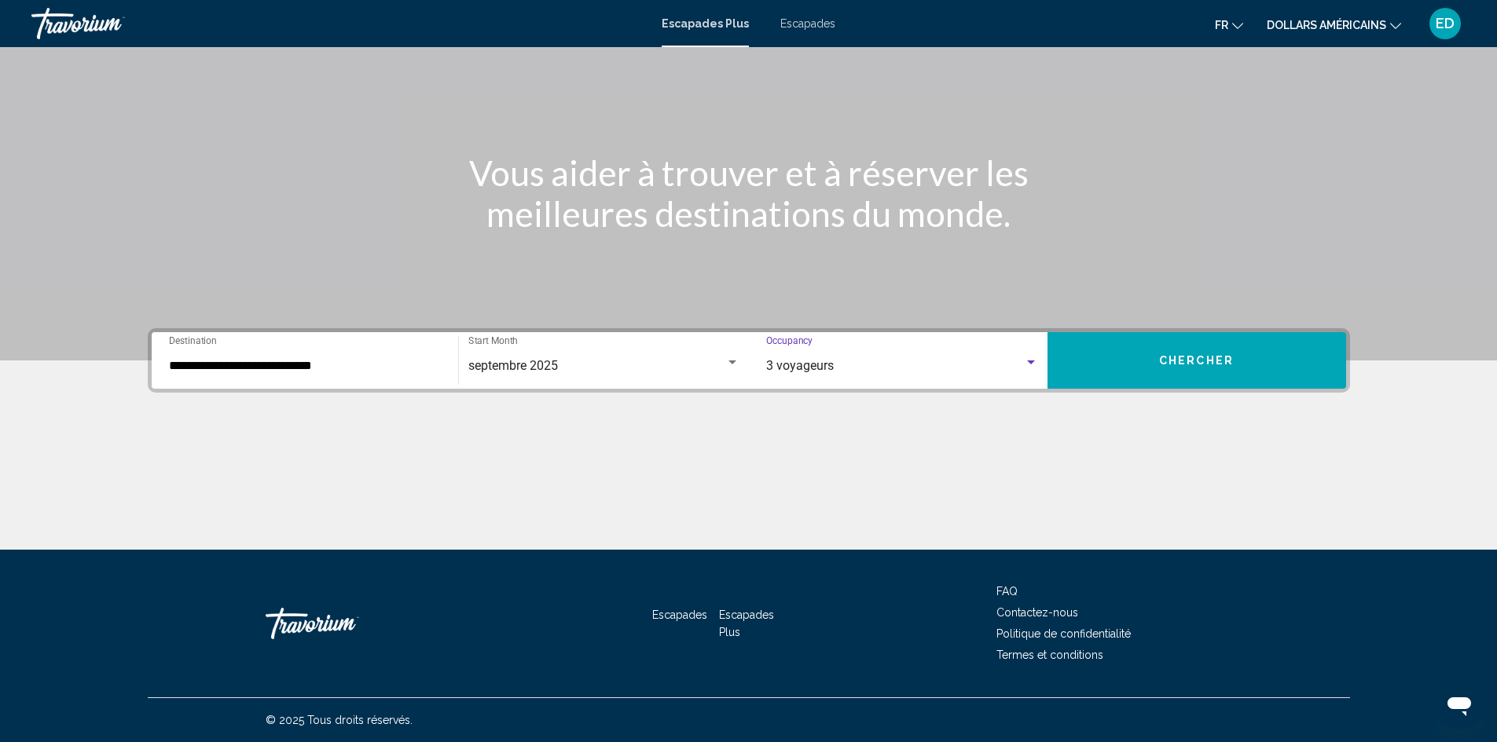
click at [1183, 348] on button "Chercher" at bounding box center [1196, 360] width 299 height 57
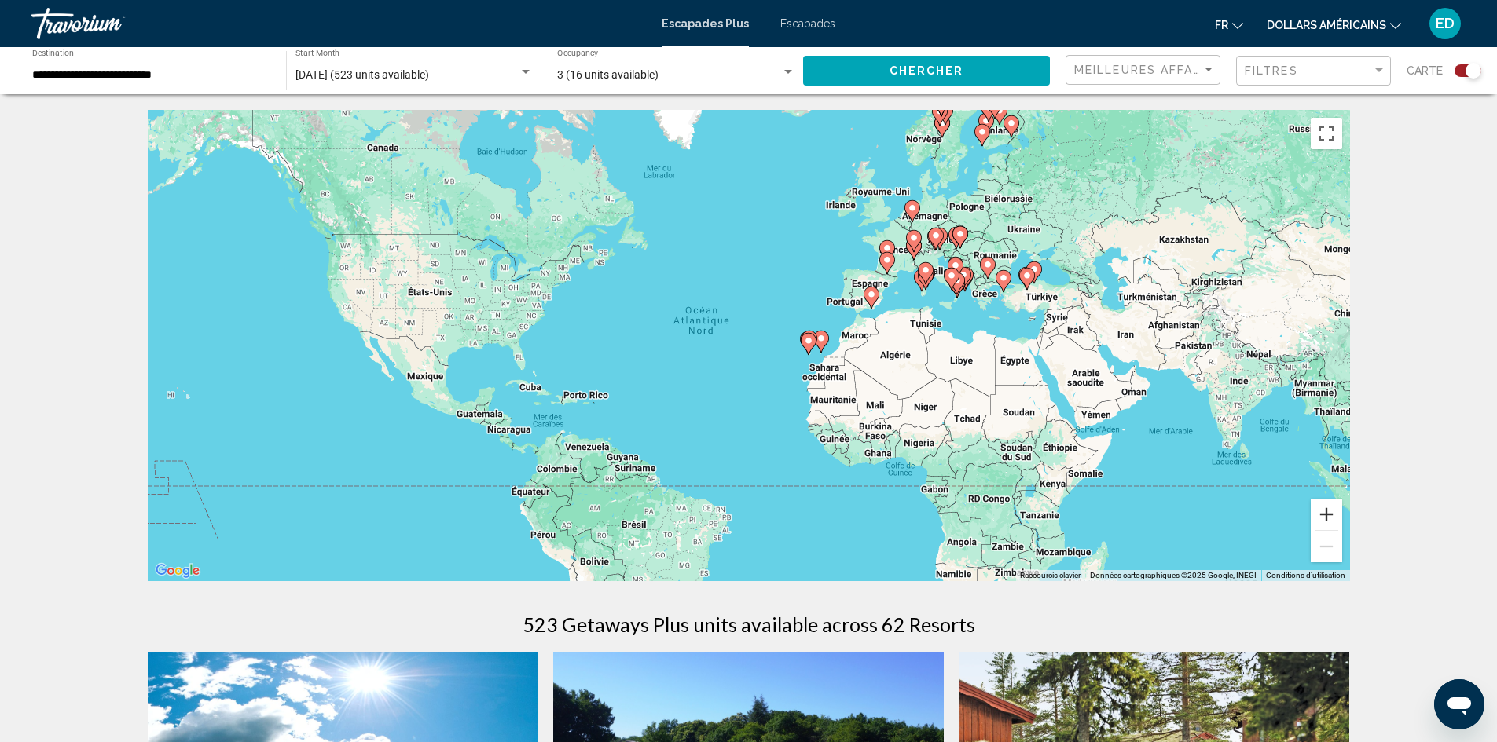
click at [1338, 520] on button "Zoom avant" at bounding box center [1325, 514] width 31 height 31
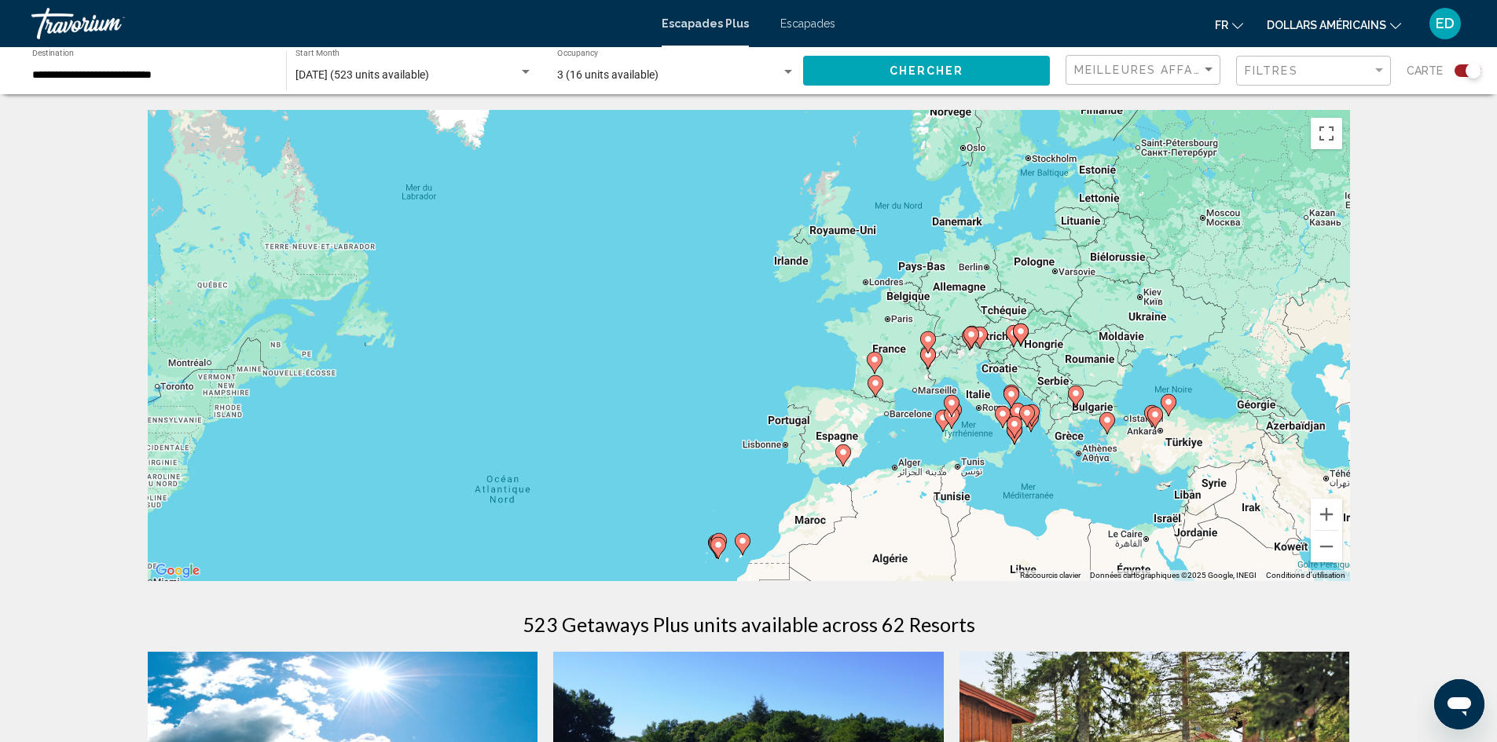
drag, startPoint x: 1222, startPoint y: 332, endPoint x: 1069, endPoint y: 539, distance: 256.7
click at [1069, 539] on div "Pour activer le glissement avec le clavier, appuyez sur Alt+Entrée. Une fois ce…" at bounding box center [749, 345] width 1202 height 471
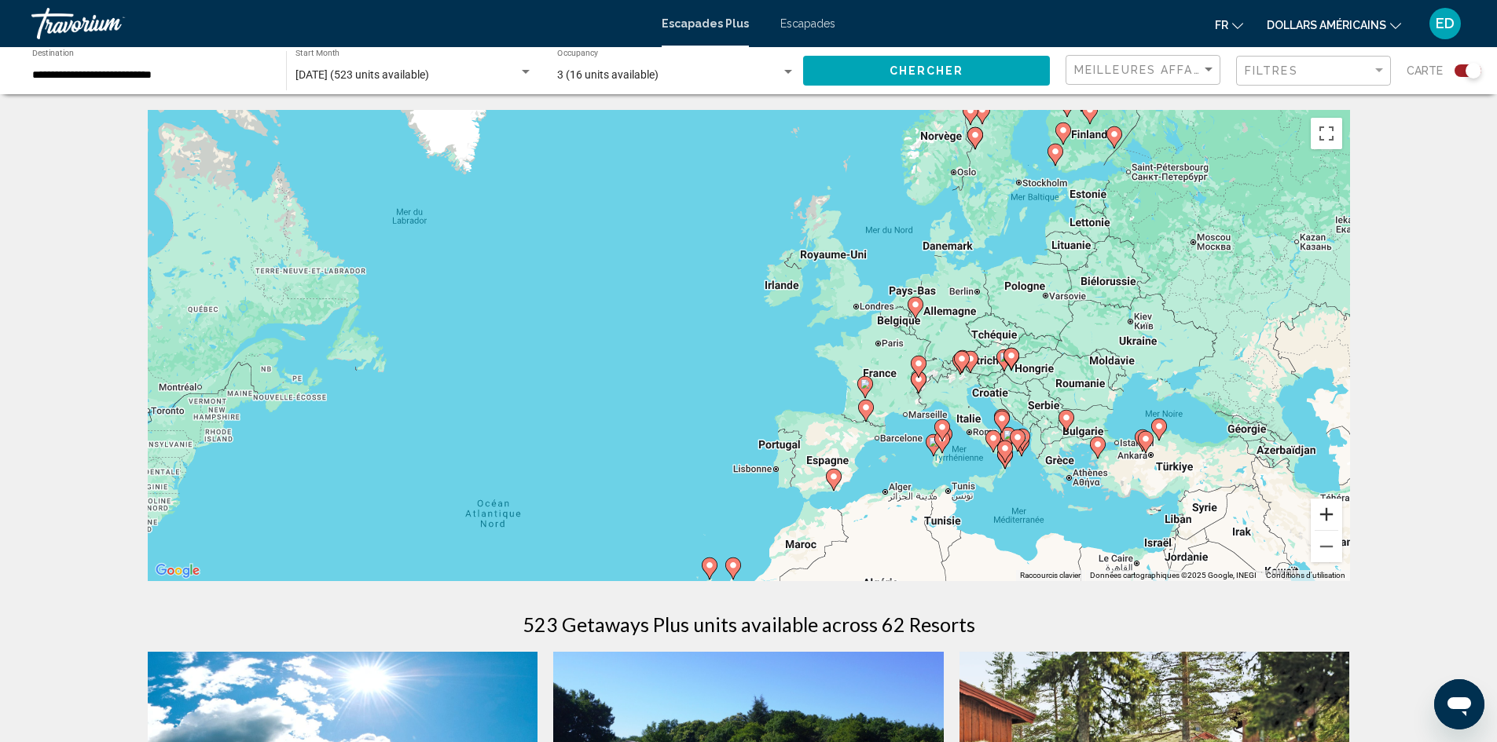
click at [1334, 520] on button "Zoom avant" at bounding box center [1325, 514] width 31 height 31
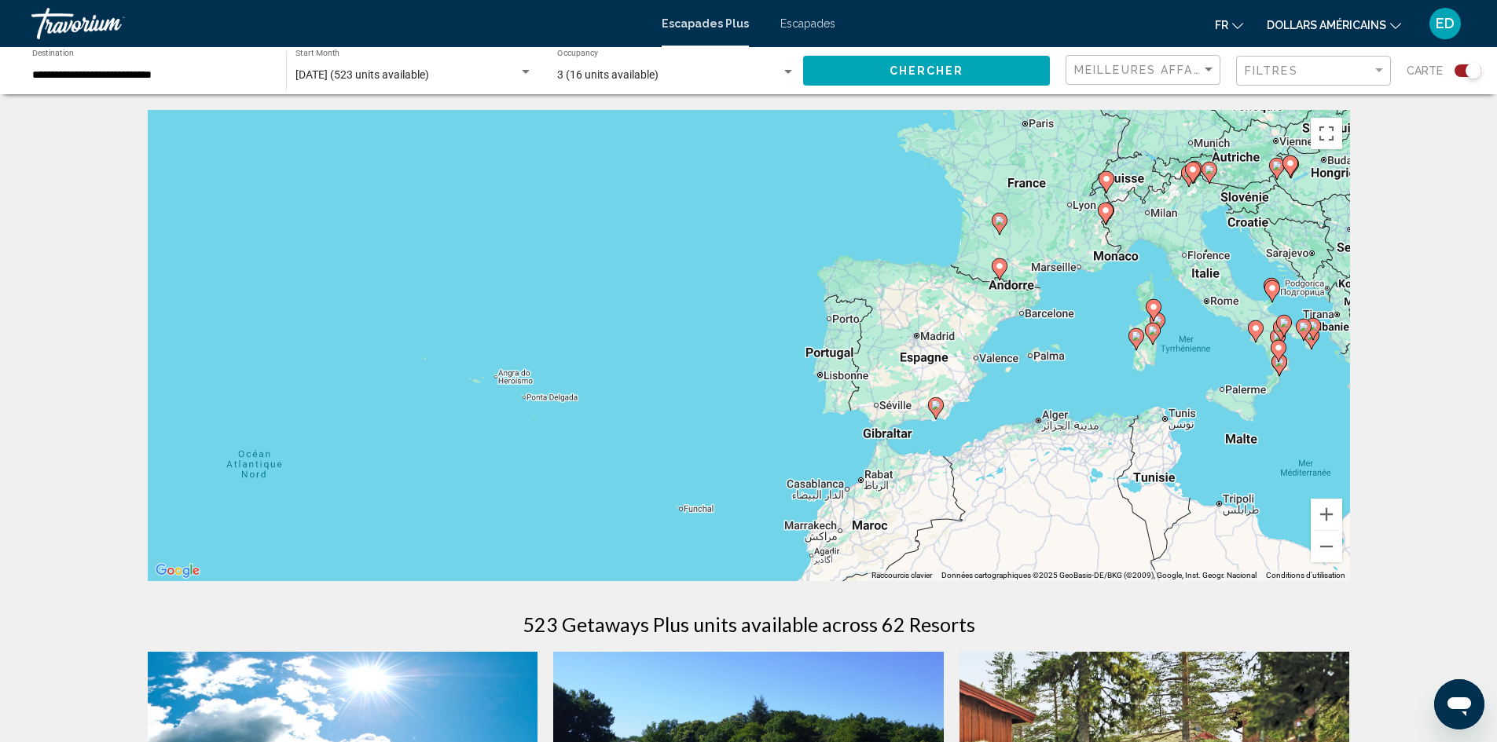
drag, startPoint x: 1176, startPoint y: 451, endPoint x: 1181, endPoint y: 300, distance: 150.9
click at [1181, 300] on div "Pour activer le glissement avec le clavier, appuyez sur Alt+Entrée. Une fois ce…" at bounding box center [749, 345] width 1202 height 471
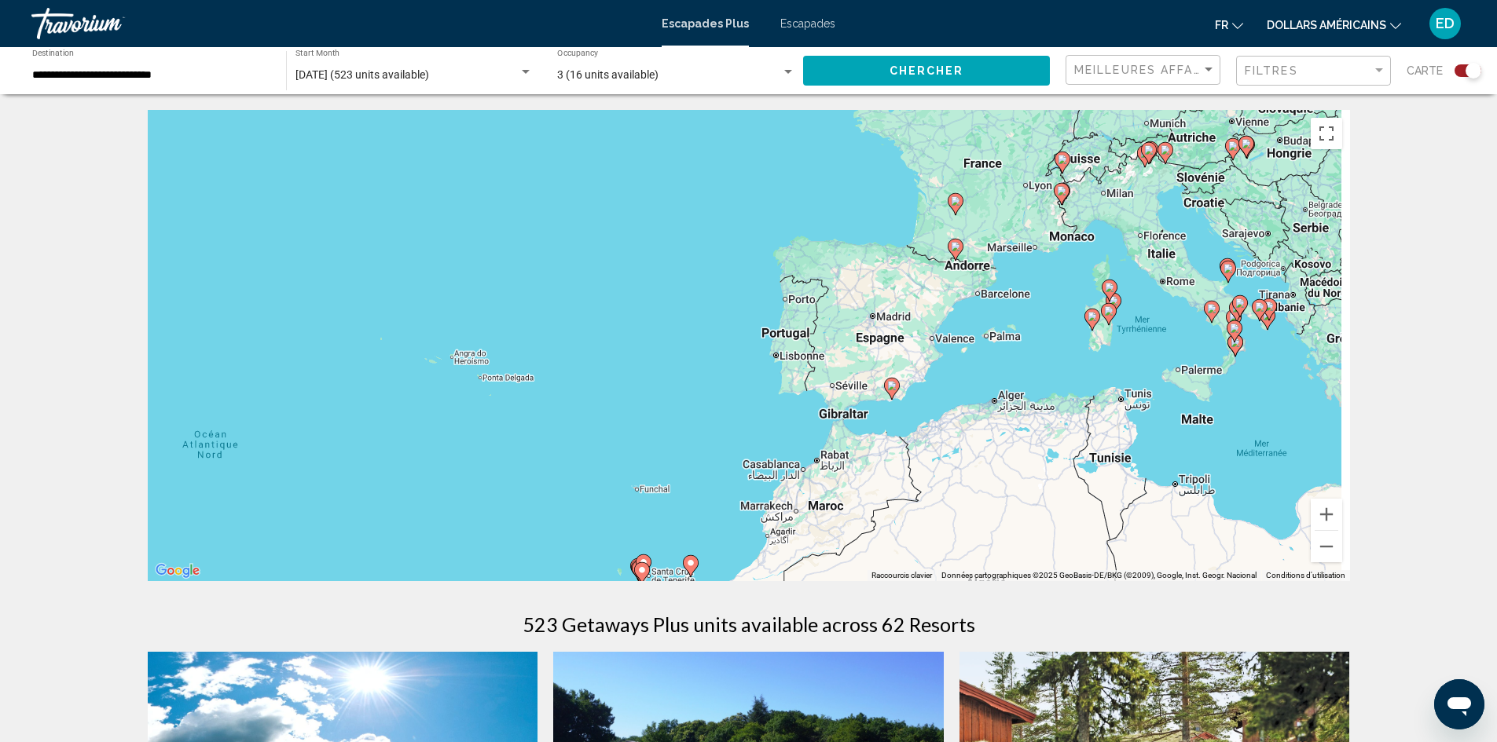
drag, startPoint x: 1190, startPoint y: 426, endPoint x: 1085, endPoint y: 429, distance: 105.3
click at [1085, 429] on div "Pour activer le glissement avec le clavier, appuyez sur Alt+Entrée. Une fois ce…" at bounding box center [749, 345] width 1202 height 471
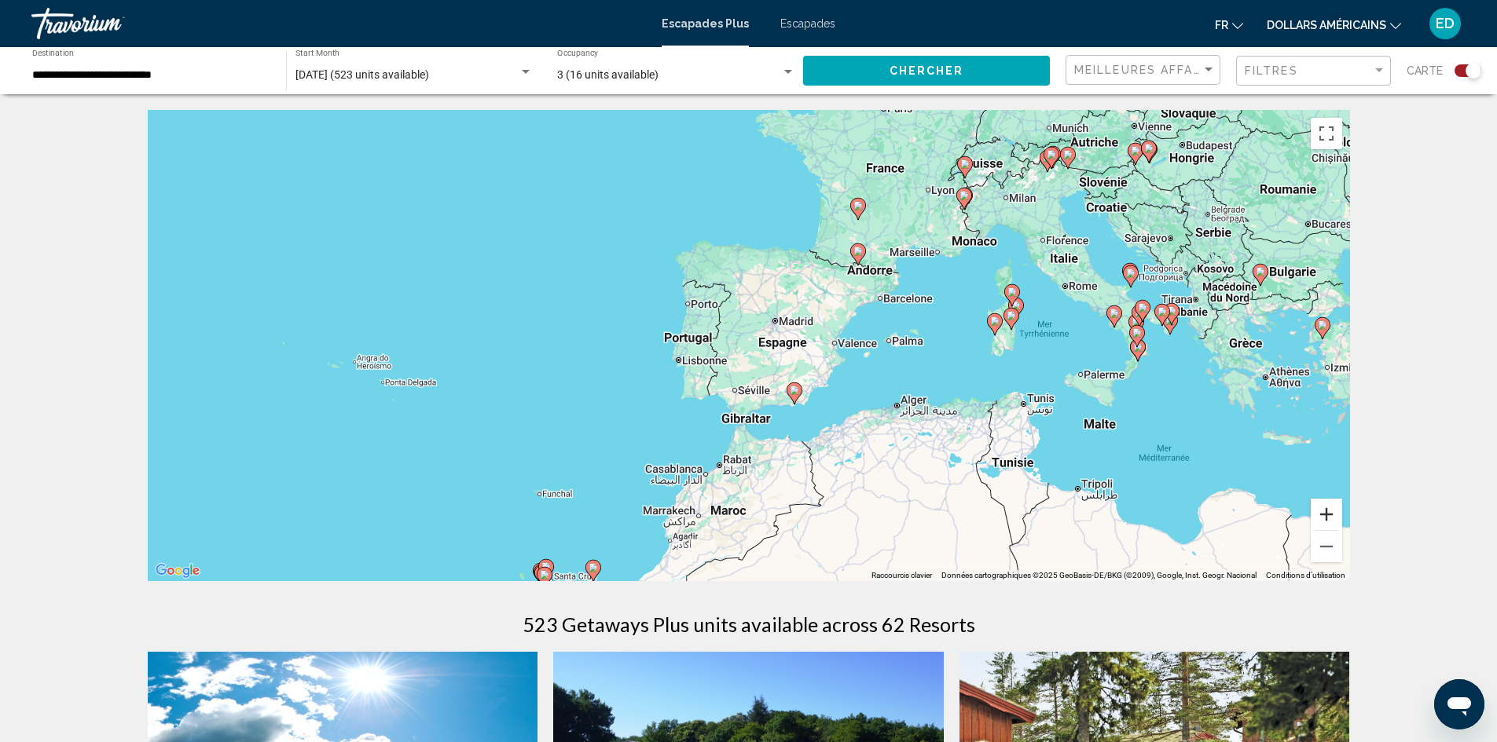
click at [1320, 526] on button "Zoom avant" at bounding box center [1325, 514] width 31 height 31
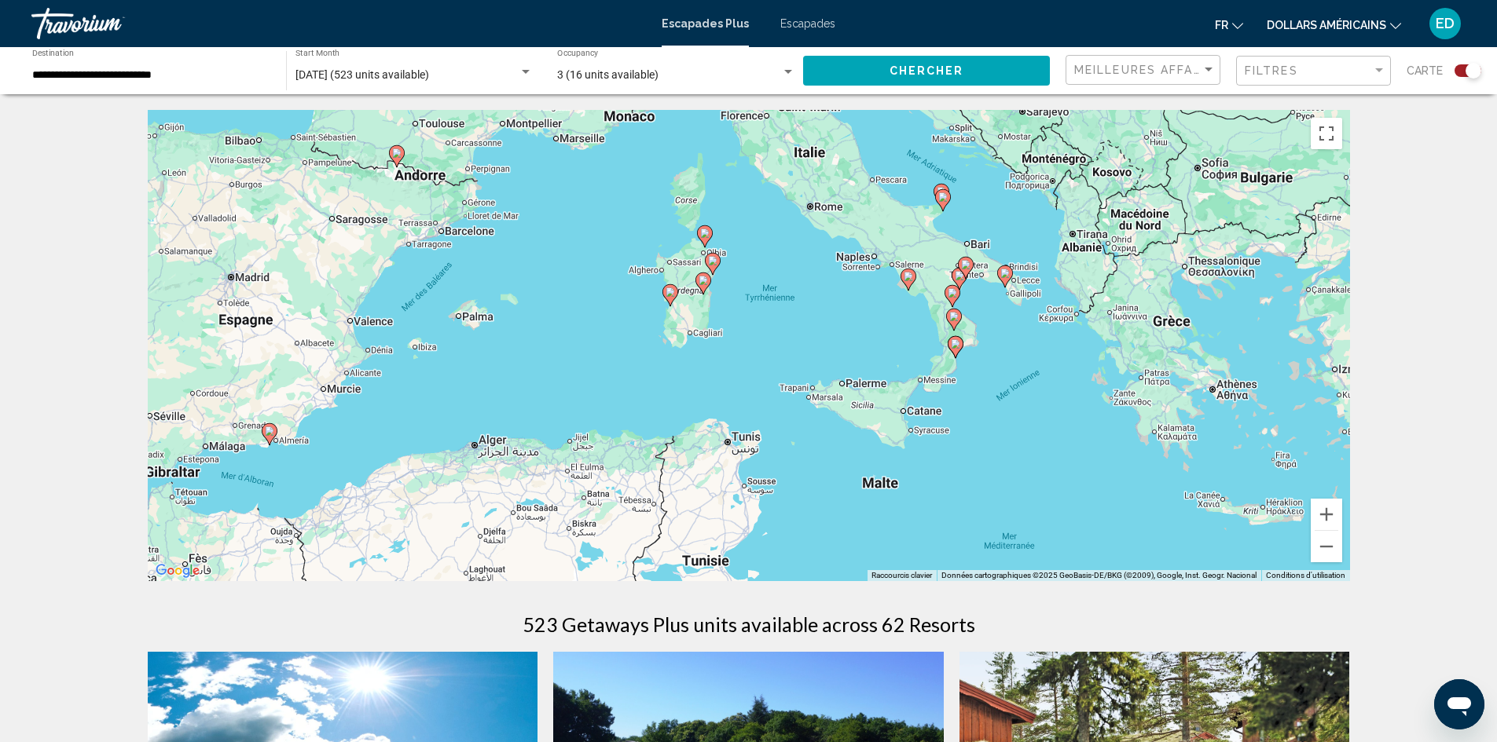
drag, startPoint x: 1298, startPoint y: 409, endPoint x: 725, endPoint y: 388, distance: 573.1
click at [725, 388] on div "Pour activer le glissement avec le clavier, appuyez sur Alt+Entrée. Une fois ce…" at bounding box center [749, 345] width 1202 height 471
click at [941, 200] on image "Contenu principal" at bounding box center [942, 196] width 9 height 9
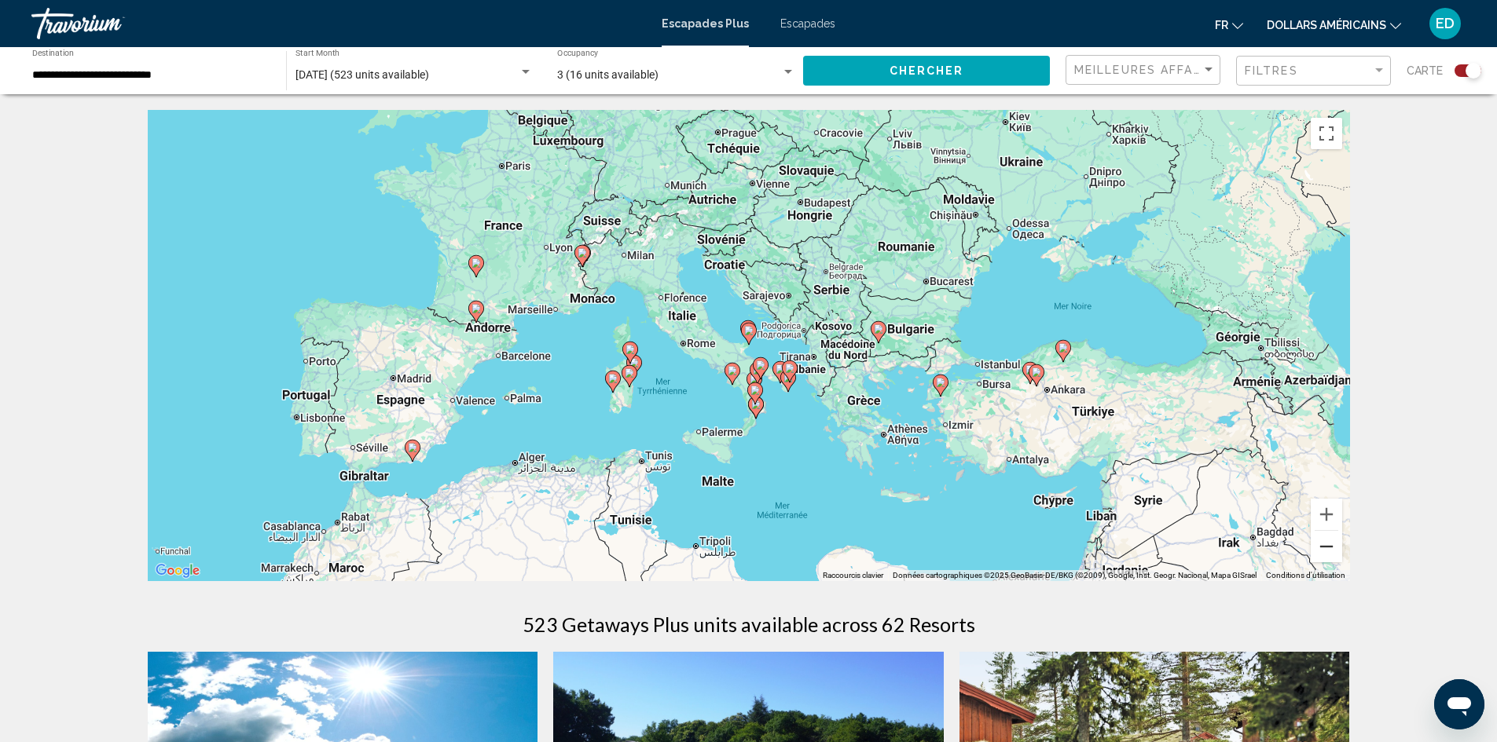
click at [1321, 558] on button "Zoom arrière" at bounding box center [1325, 546] width 31 height 31
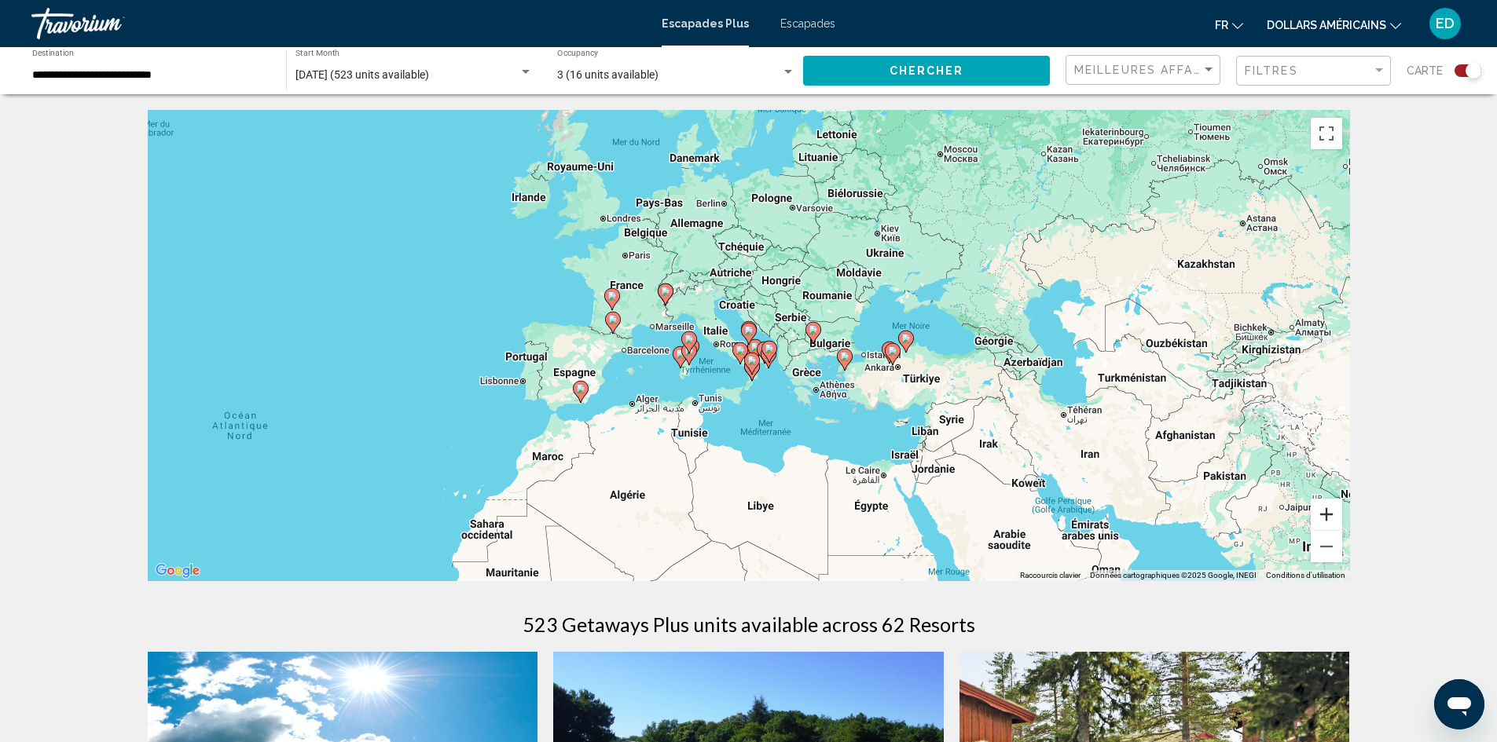
click at [1328, 528] on button "Zoom avant" at bounding box center [1325, 514] width 31 height 31
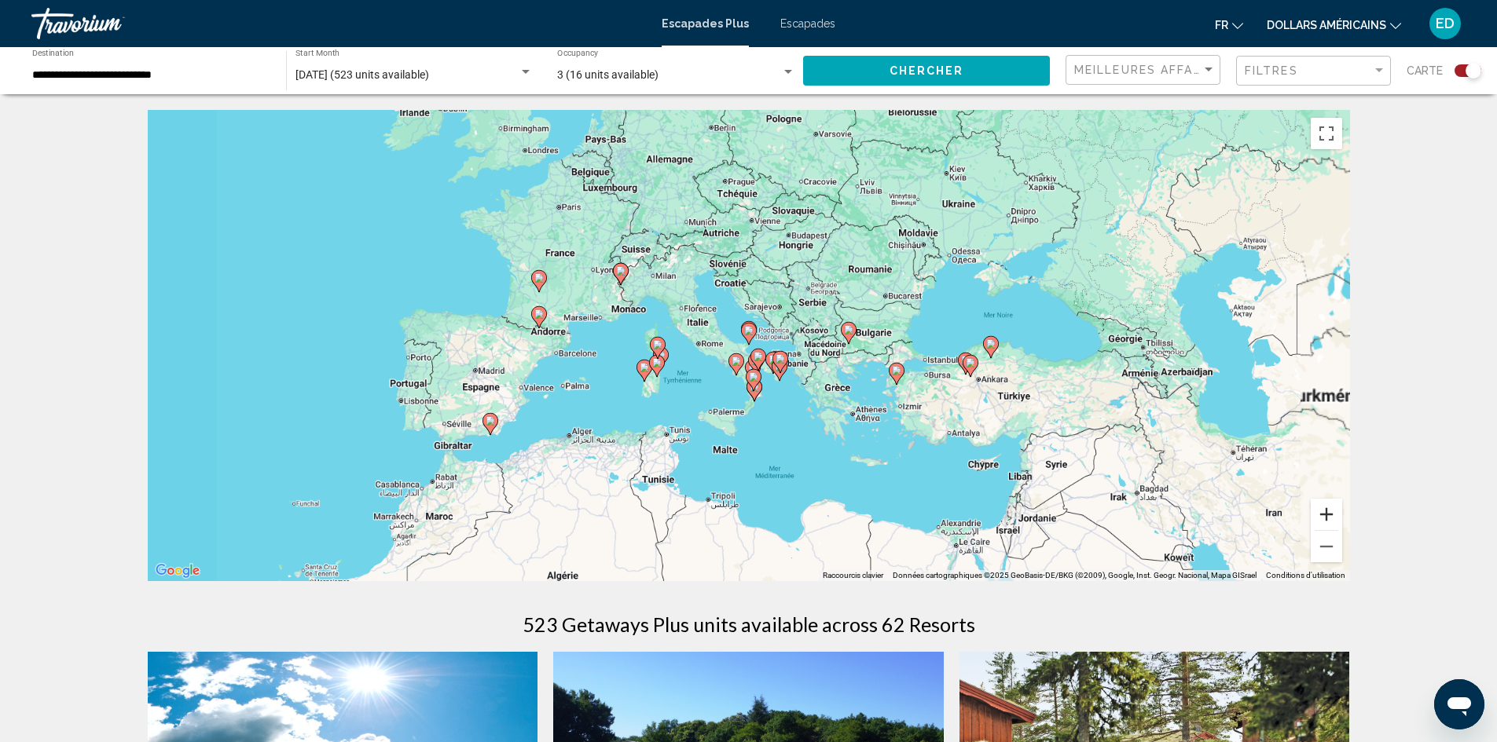
click at [1328, 528] on button "Zoom avant" at bounding box center [1325, 514] width 31 height 31
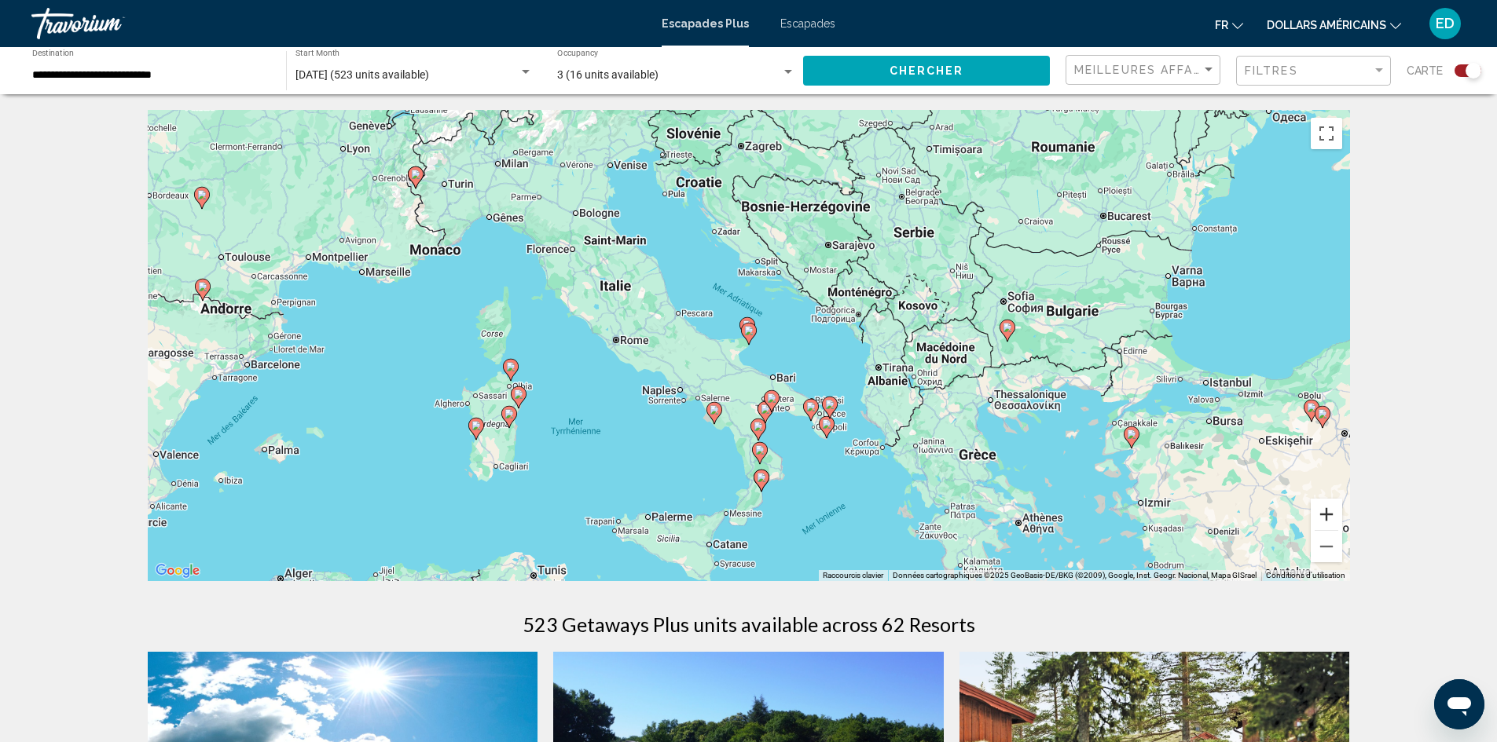
click at [1328, 528] on button "Zoom avant" at bounding box center [1325, 514] width 31 height 31
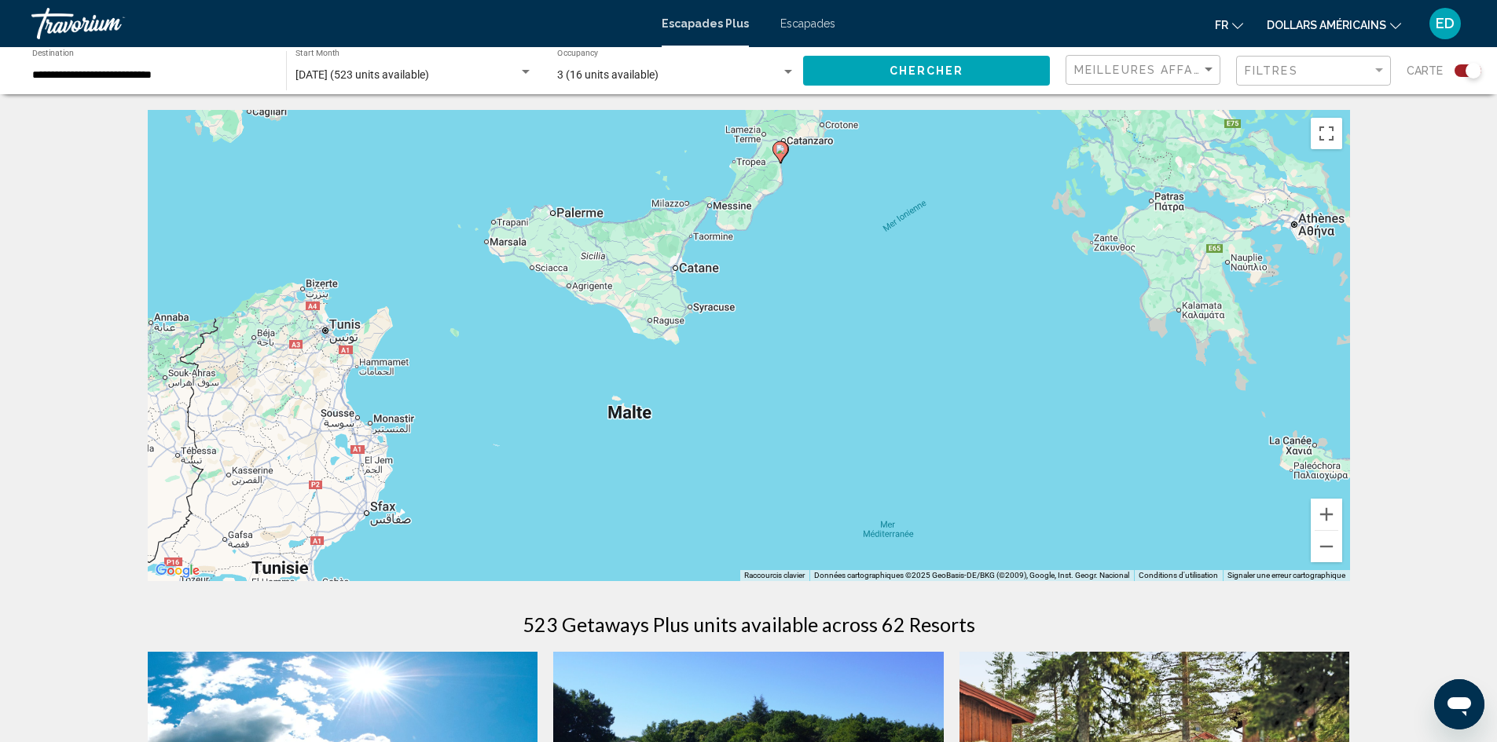
drag, startPoint x: 876, startPoint y: 515, endPoint x: 884, endPoint y: 36, distance: 478.5
click at [884, 36] on div "**********" at bounding box center [748, 371] width 1497 height 742
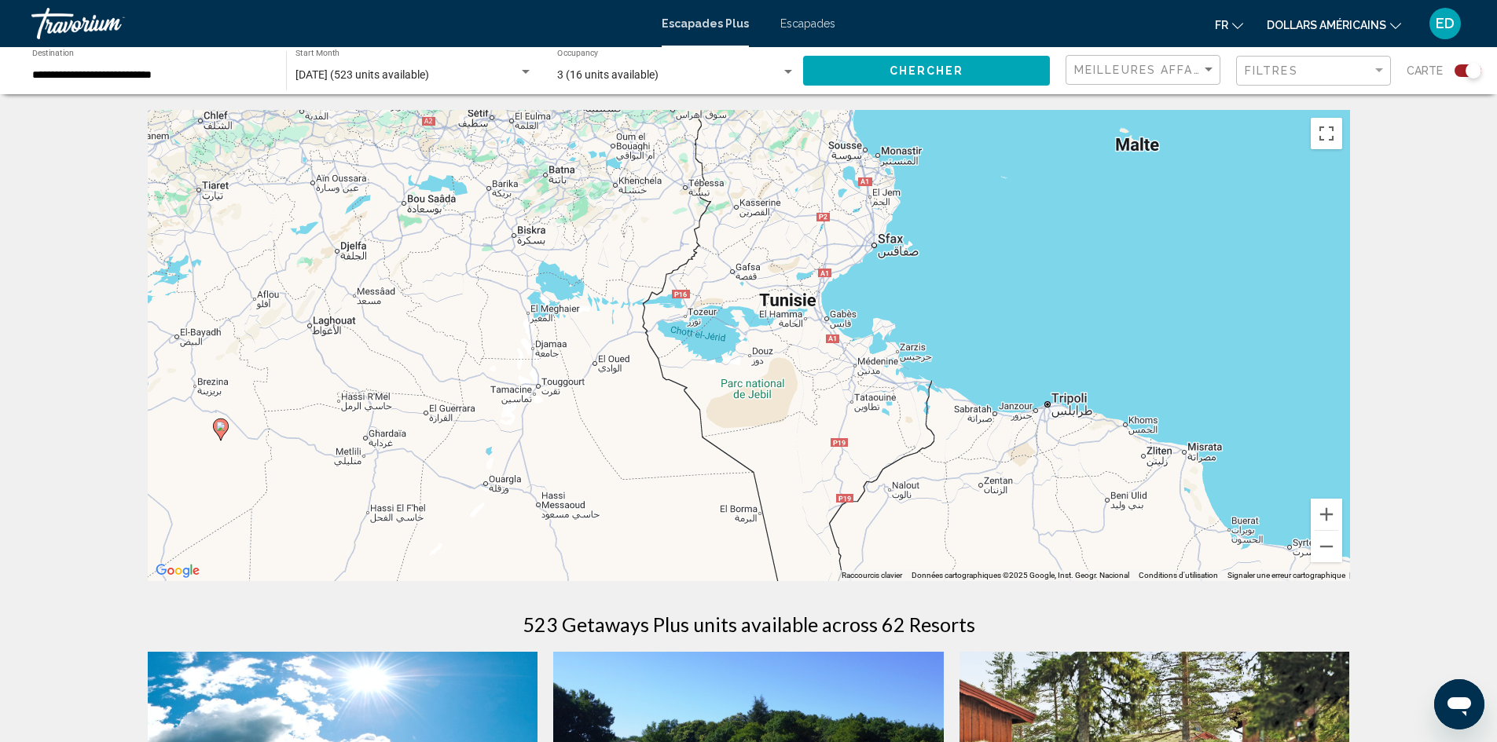
drag, startPoint x: 506, startPoint y: 422, endPoint x: 1023, endPoint y: 152, distance: 583.3
click at [1023, 152] on div "Pour activer le glissement avec le clavier, appuyez sur Alt+Entrée. Une fois ce…" at bounding box center [749, 345] width 1202 height 471
click at [1321, 545] on button "Zoom arrière" at bounding box center [1325, 546] width 31 height 31
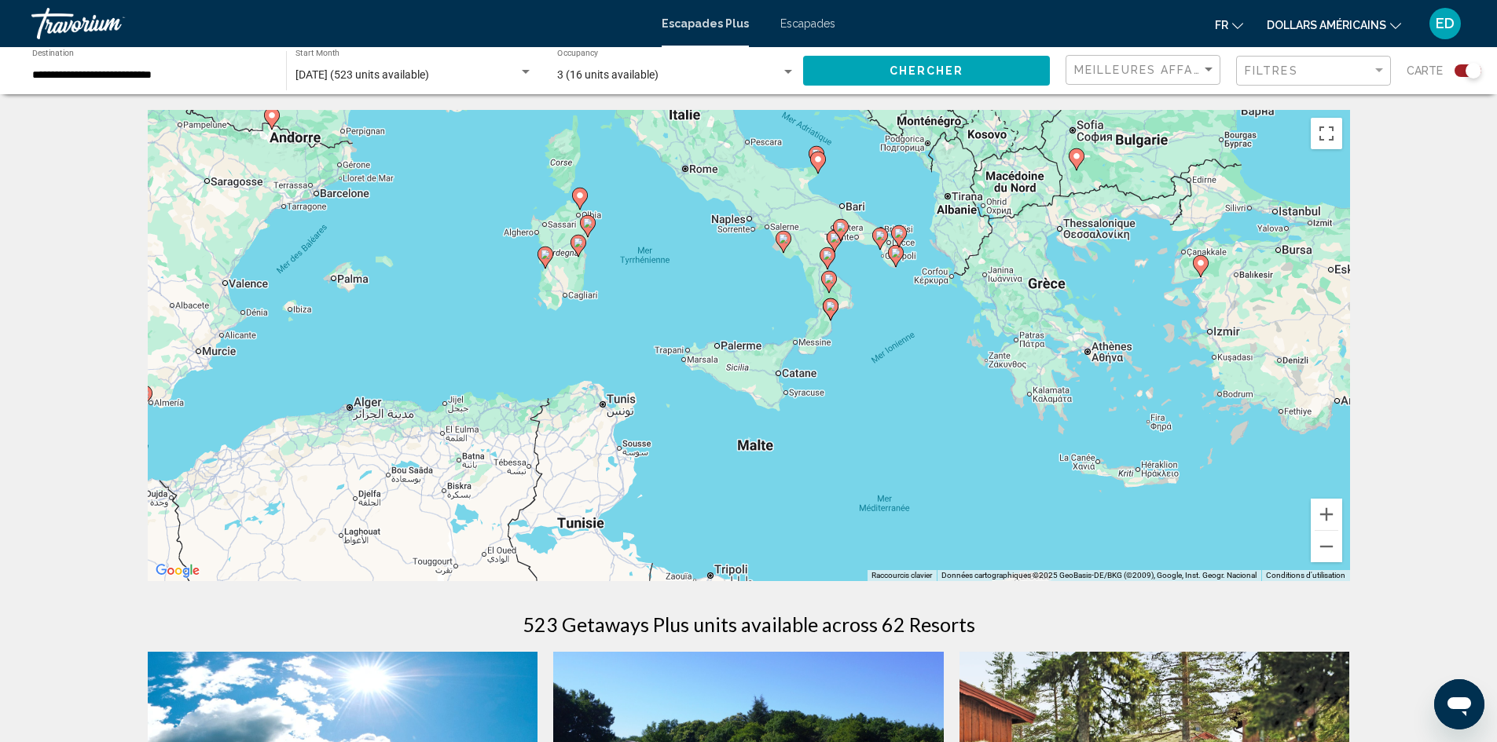
drag, startPoint x: 1049, startPoint y: 335, endPoint x: 856, endPoint y: 565, distance: 299.9
click at [857, 564] on div "Pour activer le glissement avec le clavier, appuyez sur Alt+Entrée. Une fois ce…" at bounding box center [749, 345] width 1202 height 471
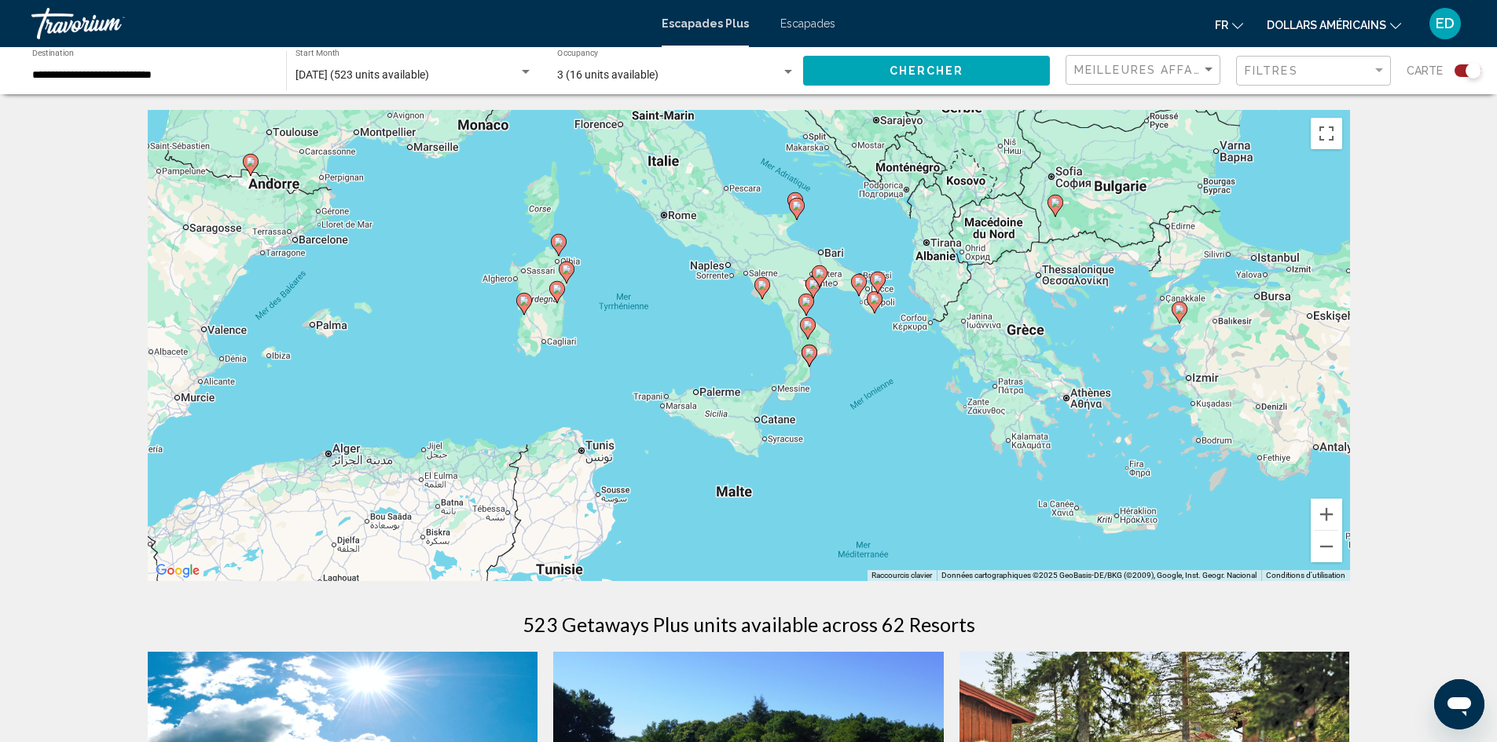
click at [760, 290] on icon "Contenu principal" at bounding box center [761, 288] width 14 height 20
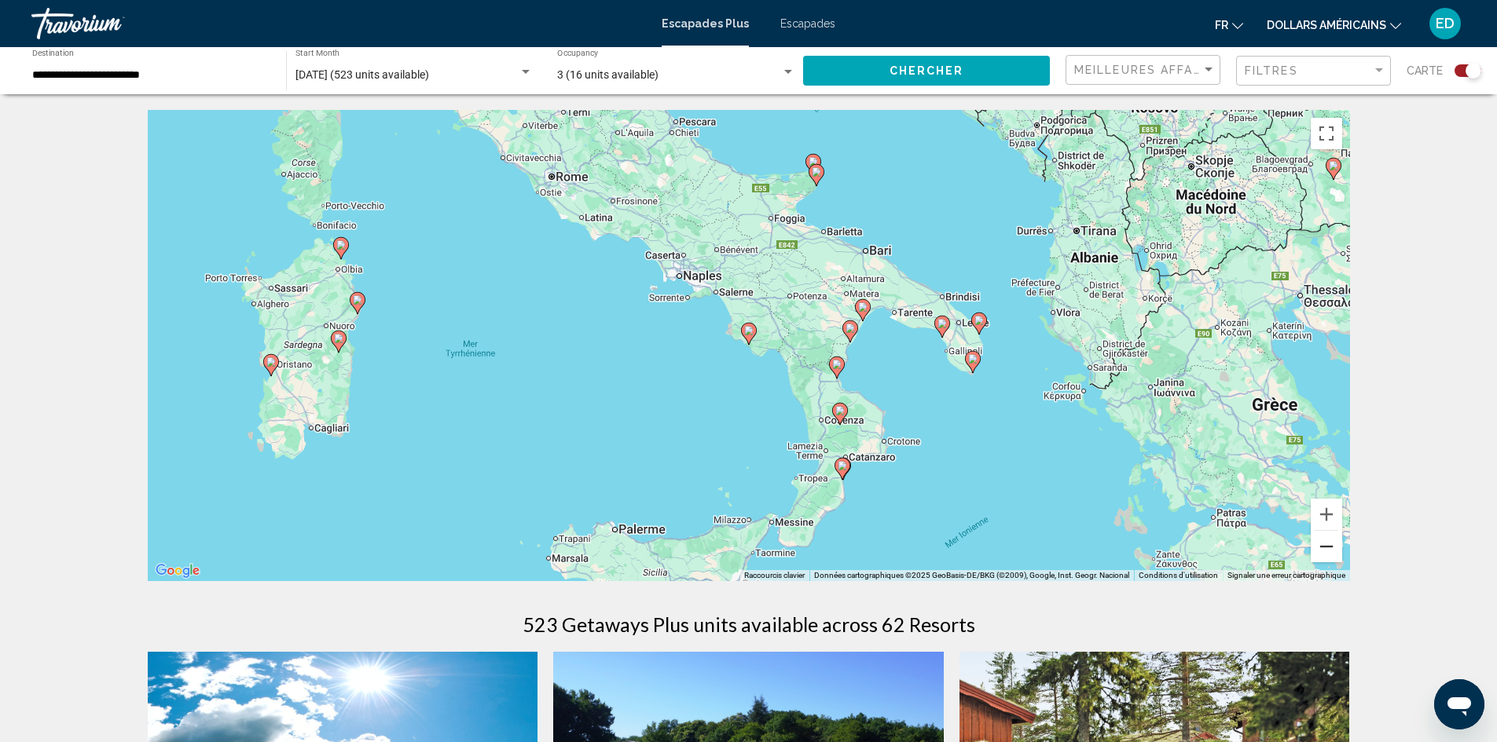
click at [1340, 550] on button "Zoom arrière" at bounding box center [1325, 546] width 31 height 31
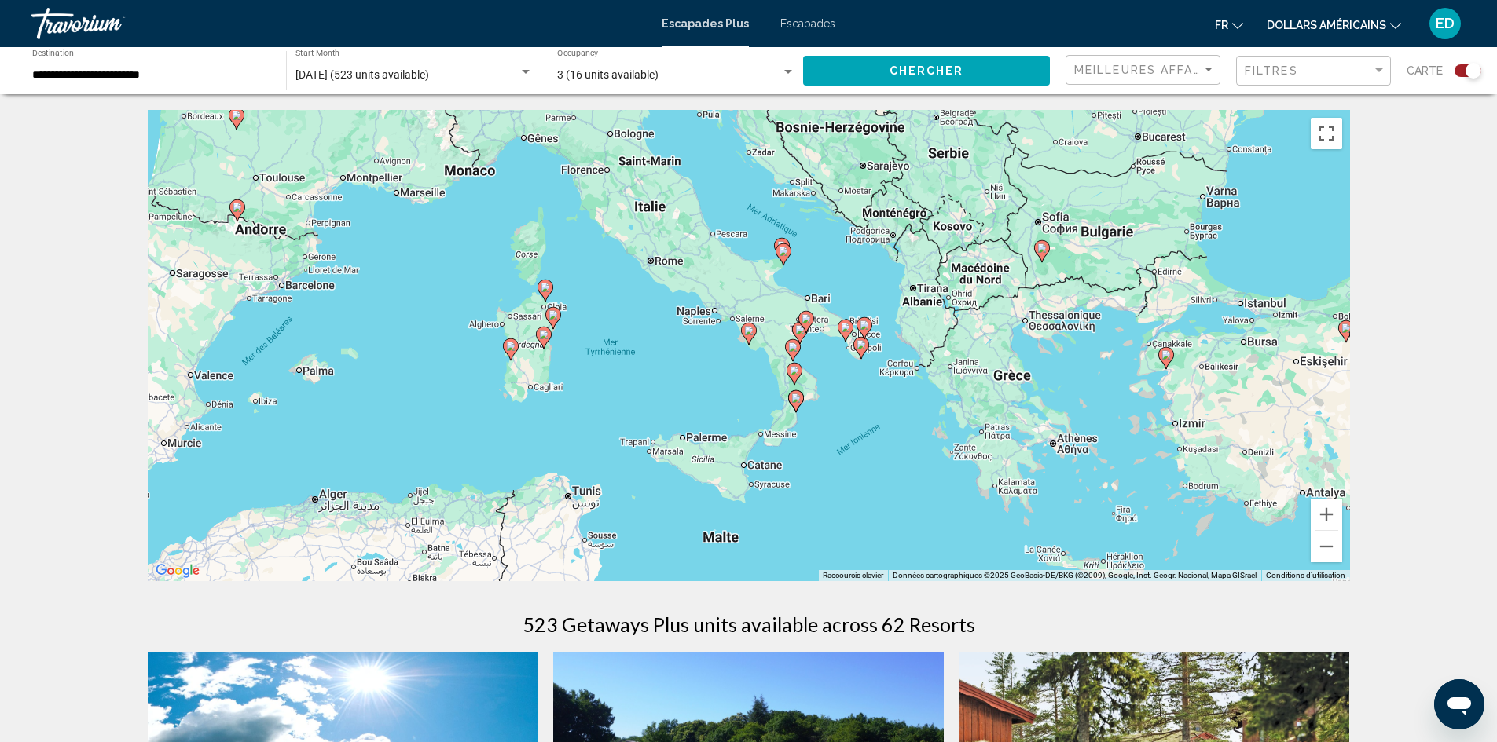
click at [1462, 71] on div "Search widget" at bounding box center [1467, 70] width 27 height 13
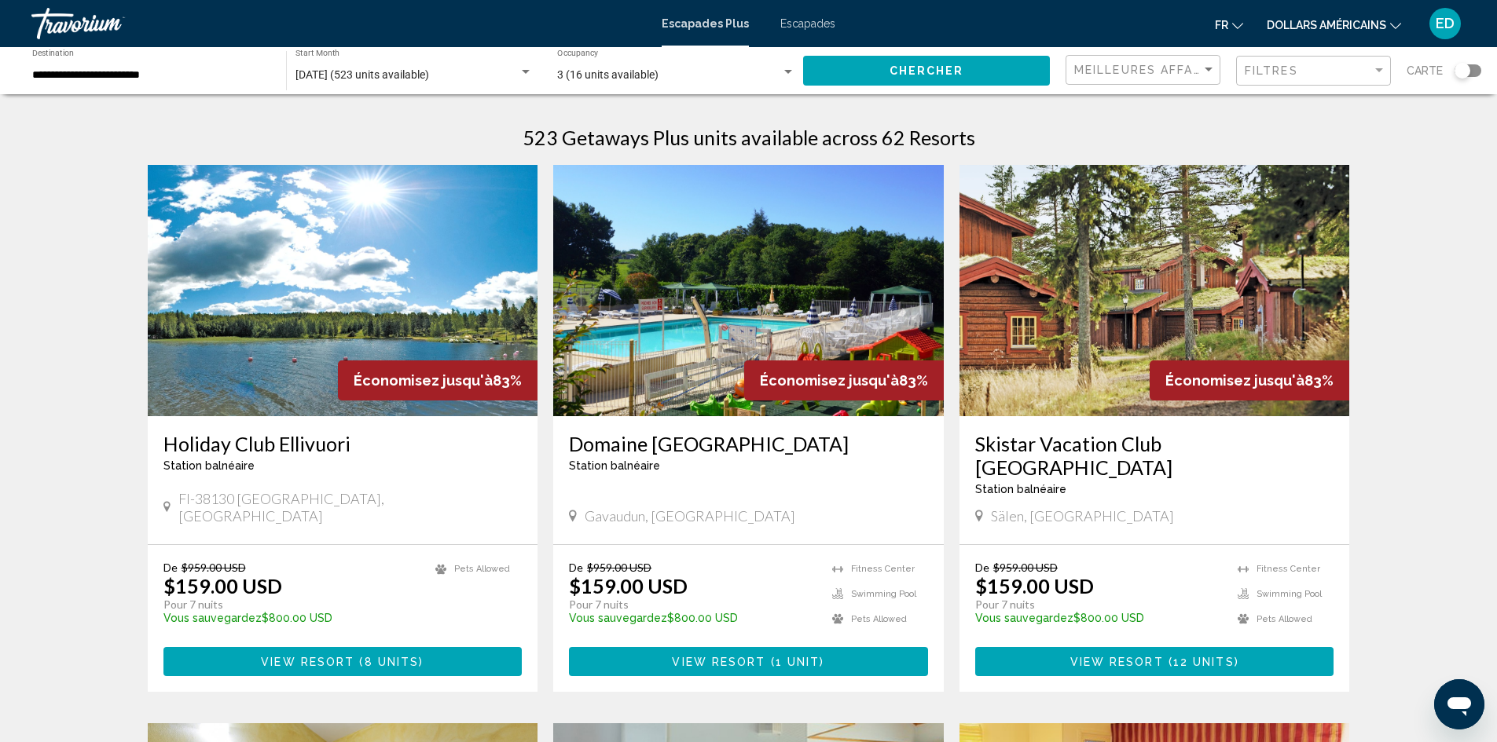
click at [1480, 74] on div "Search widget" at bounding box center [1461, 70] width 38 height 13
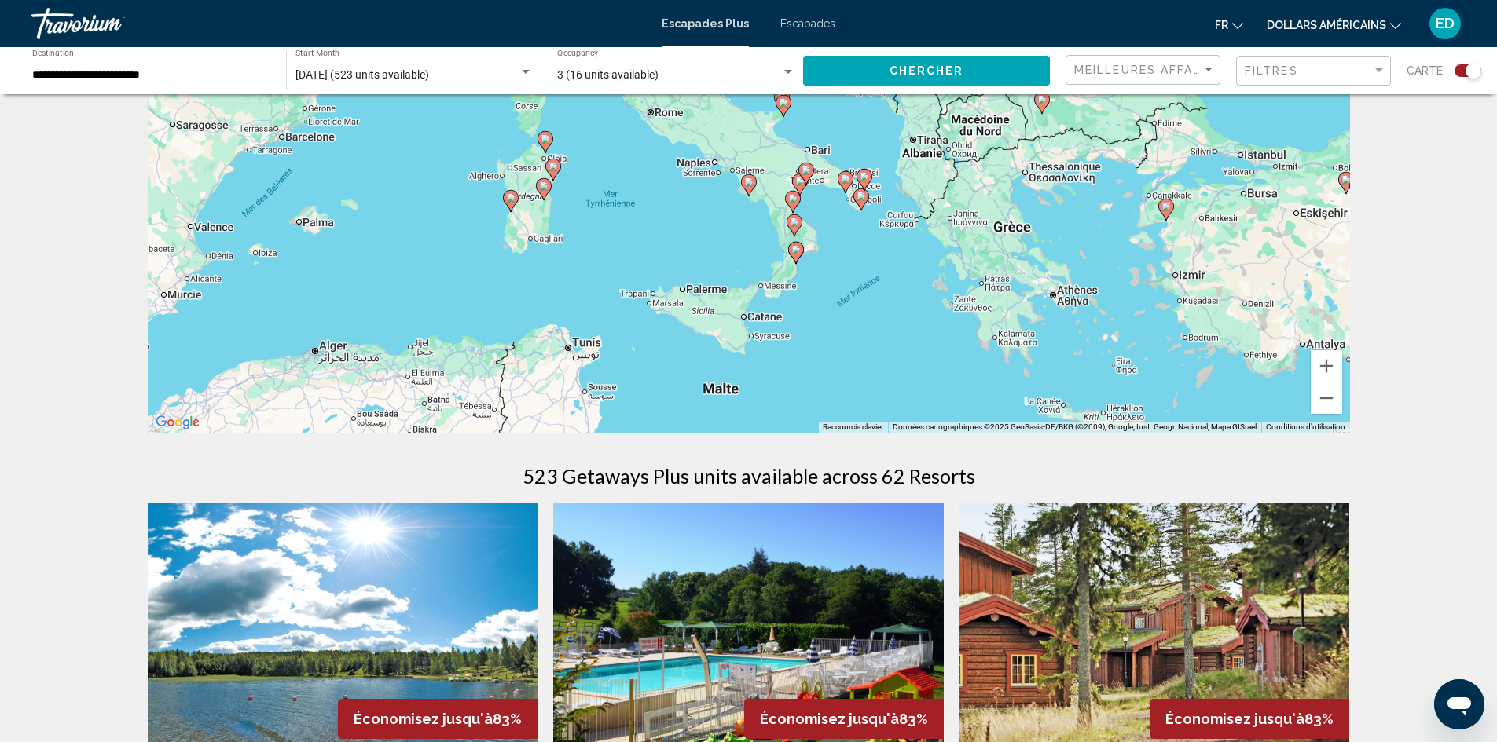
scroll to position [157, 0]
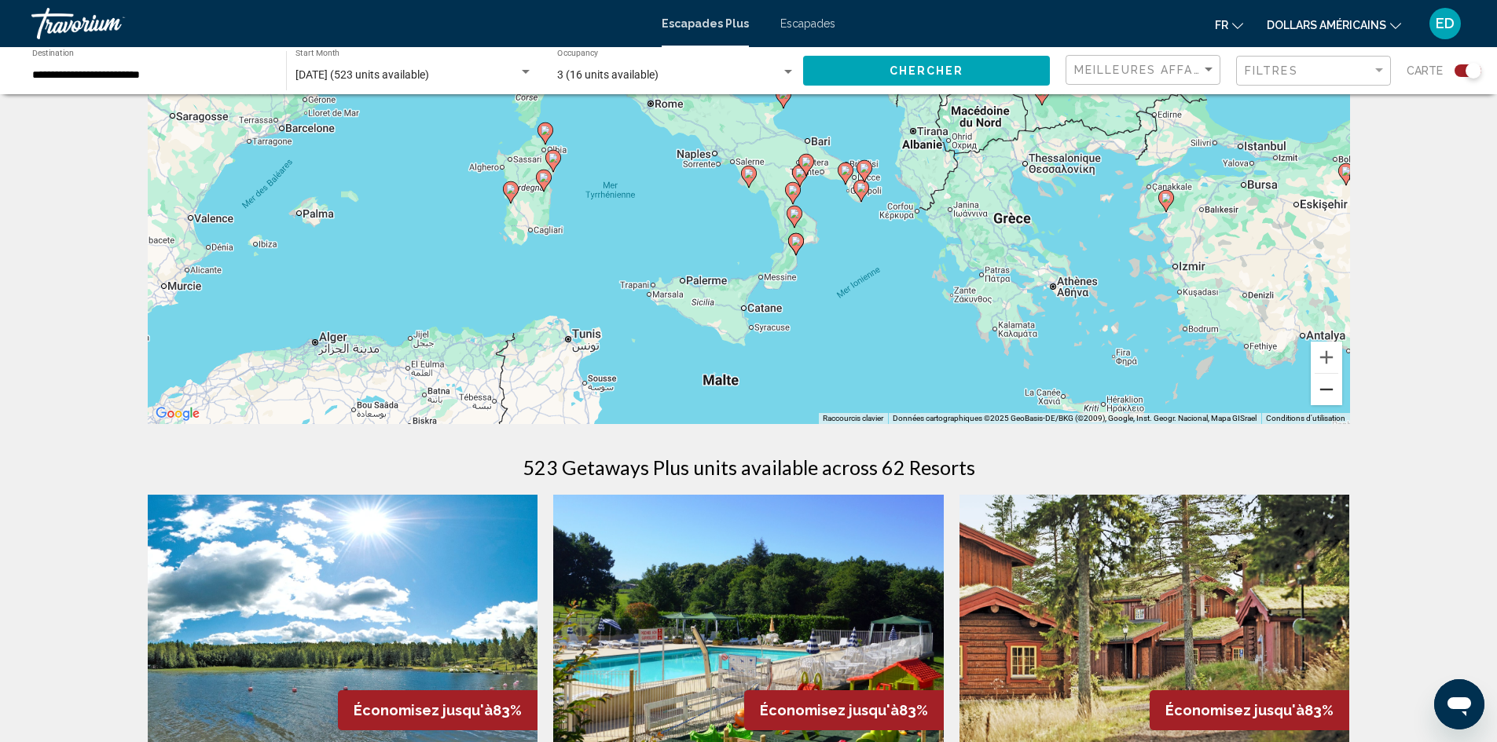
click at [1321, 383] on button "Zoom arrière" at bounding box center [1325, 389] width 31 height 31
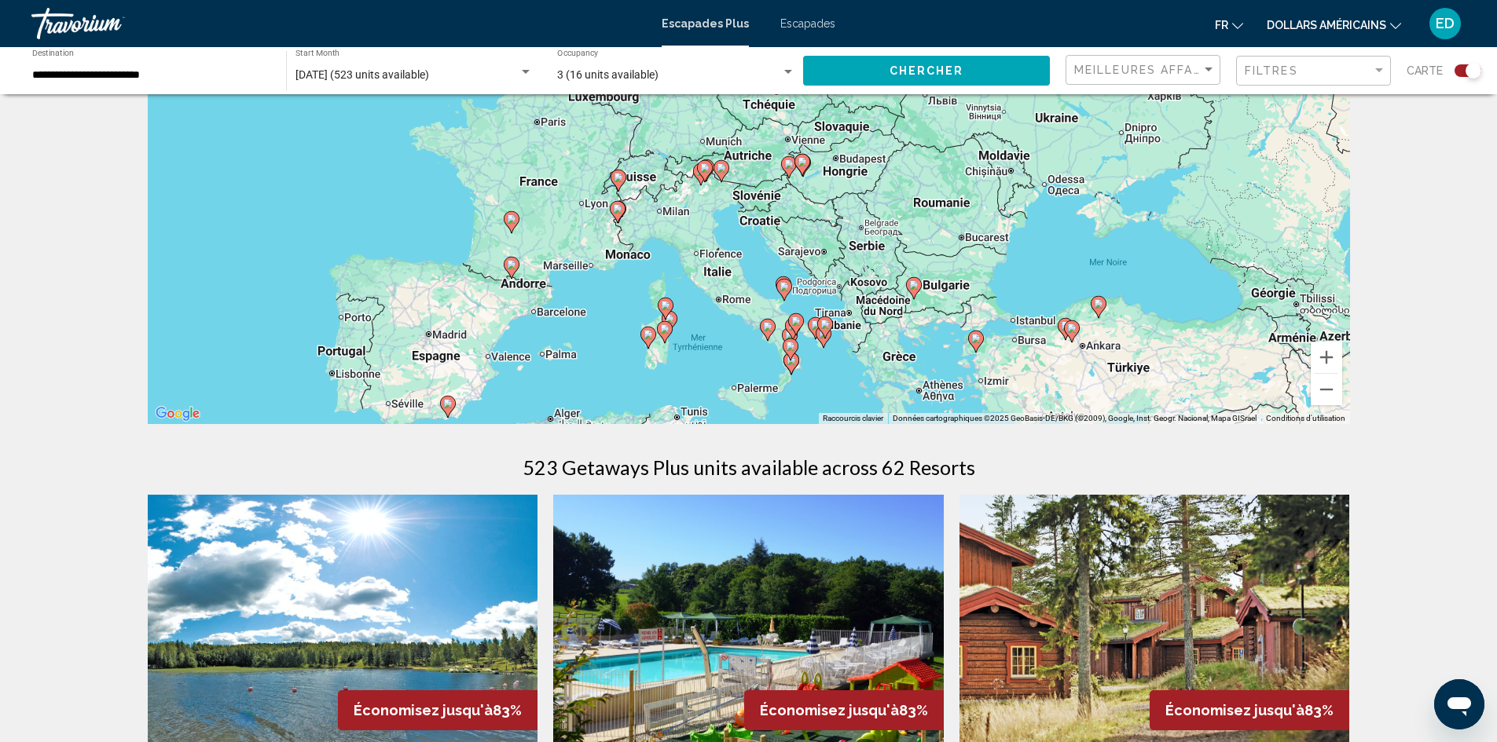
drag, startPoint x: 534, startPoint y: 192, endPoint x: 552, endPoint y: 275, distance: 85.2
click at [552, 275] on div "Pour activer le glissement avec le clavier, appuyez sur Alt+Entrée. Une fois ce…" at bounding box center [749, 188] width 1202 height 471
click at [1460, 69] on div "Search widget" at bounding box center [1467, 70] width 27 height 13
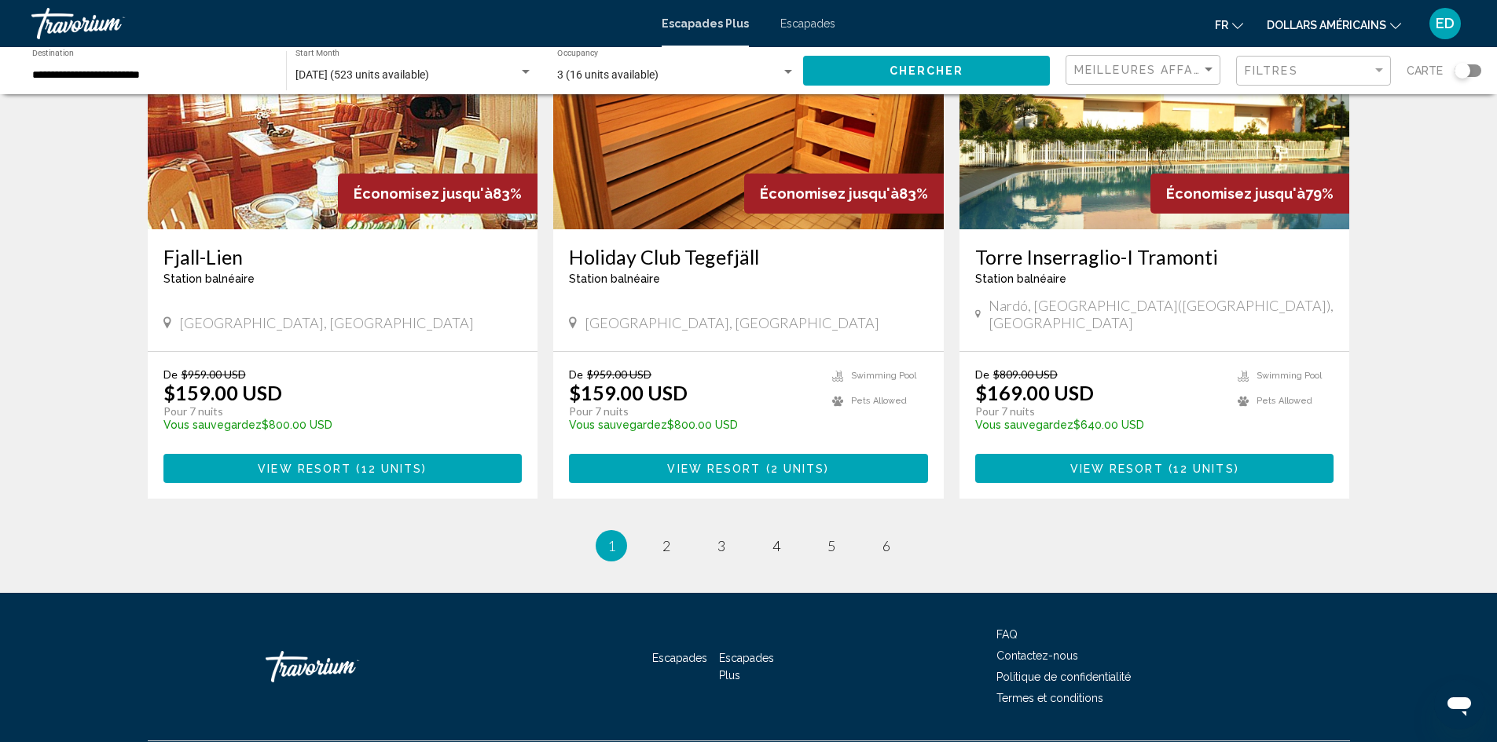
scroll to position [1819, 0]
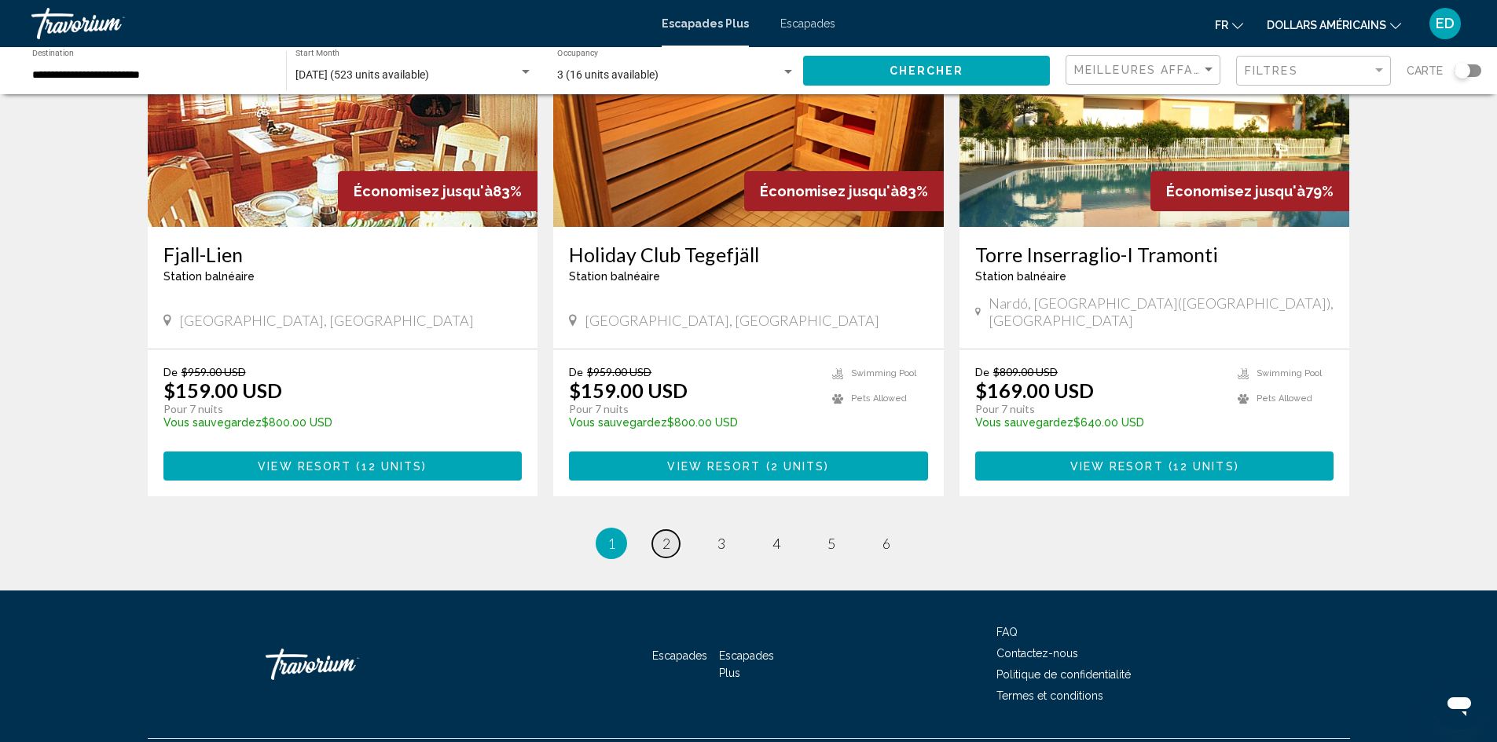
click at [658, 530] on link "page 2" at bounding box center [665, 543] width 27 height 27
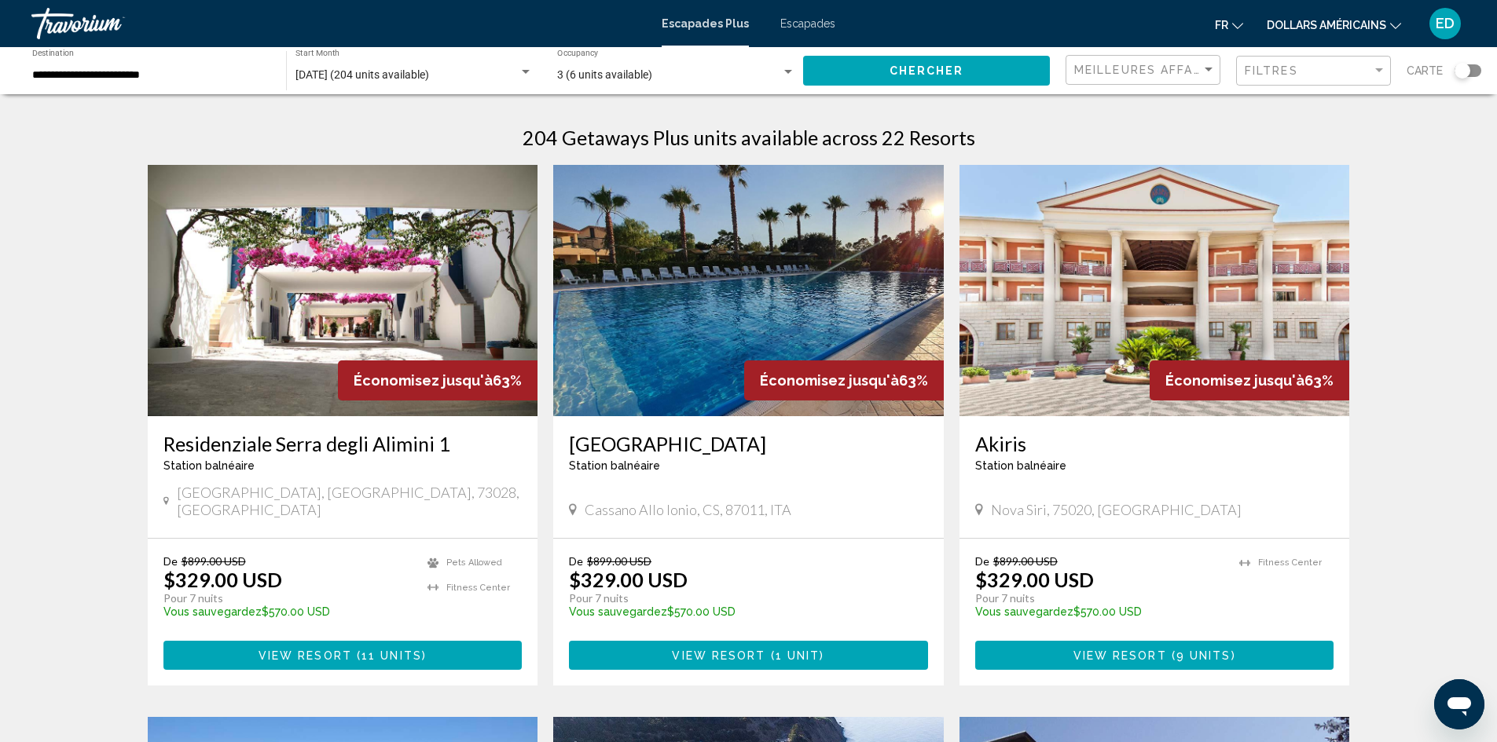
click at [526, 67] on div "Search widget" at bounding box center [525, 72] width 14 height 13
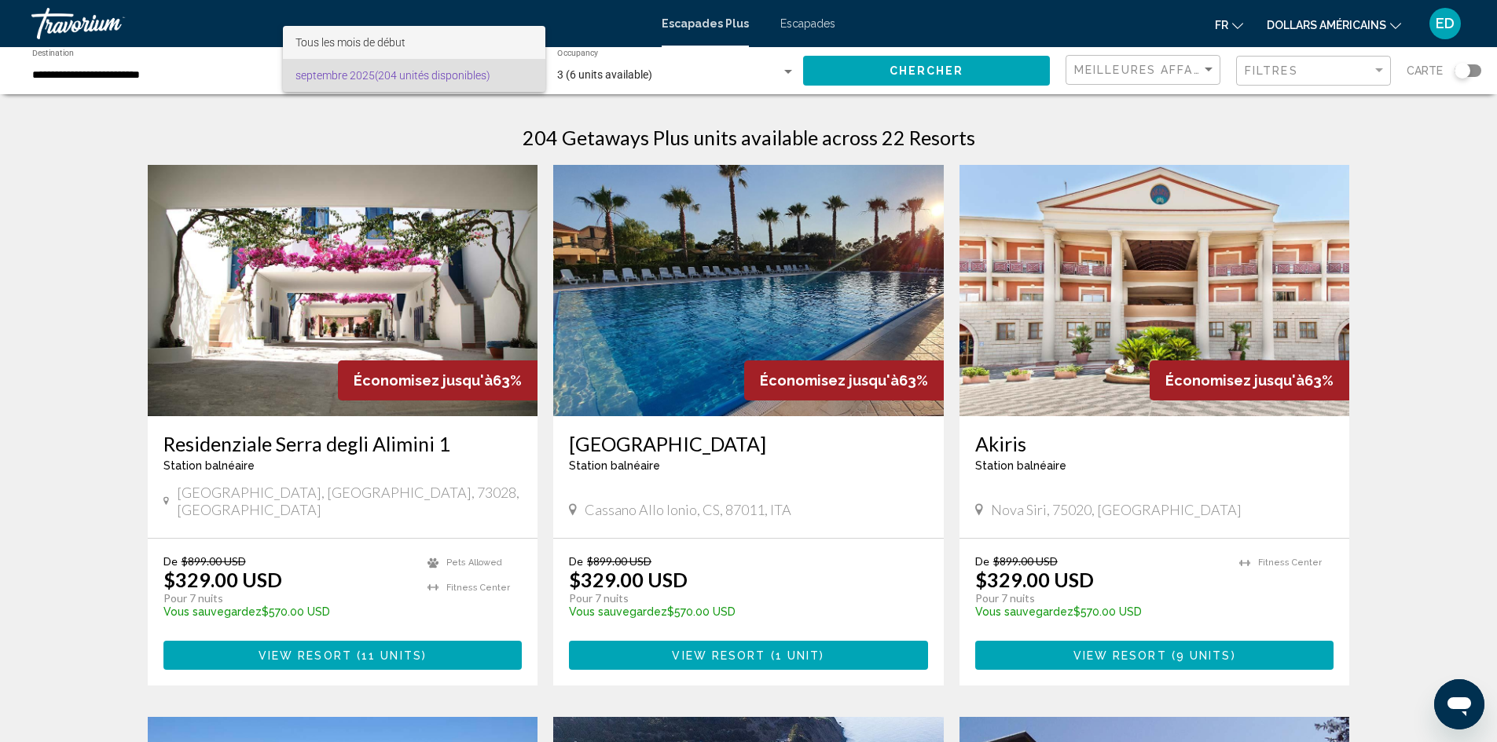
click at [295, 37] on font "Tous les mois de début" at bounding box center [350, 42] width 110 height 13
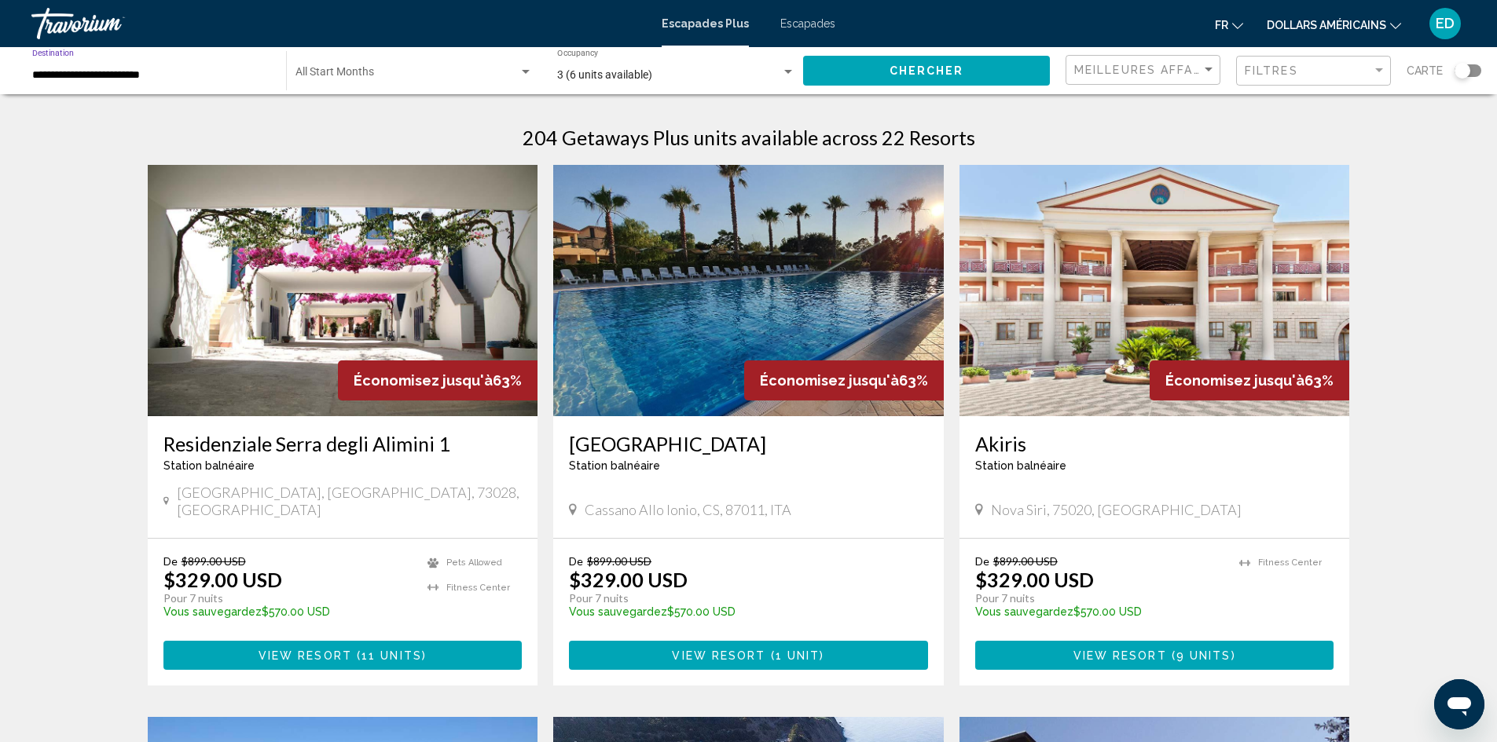
click at [176, 72] on input "**********" at bounding box center [151, 75] width 238 height 13
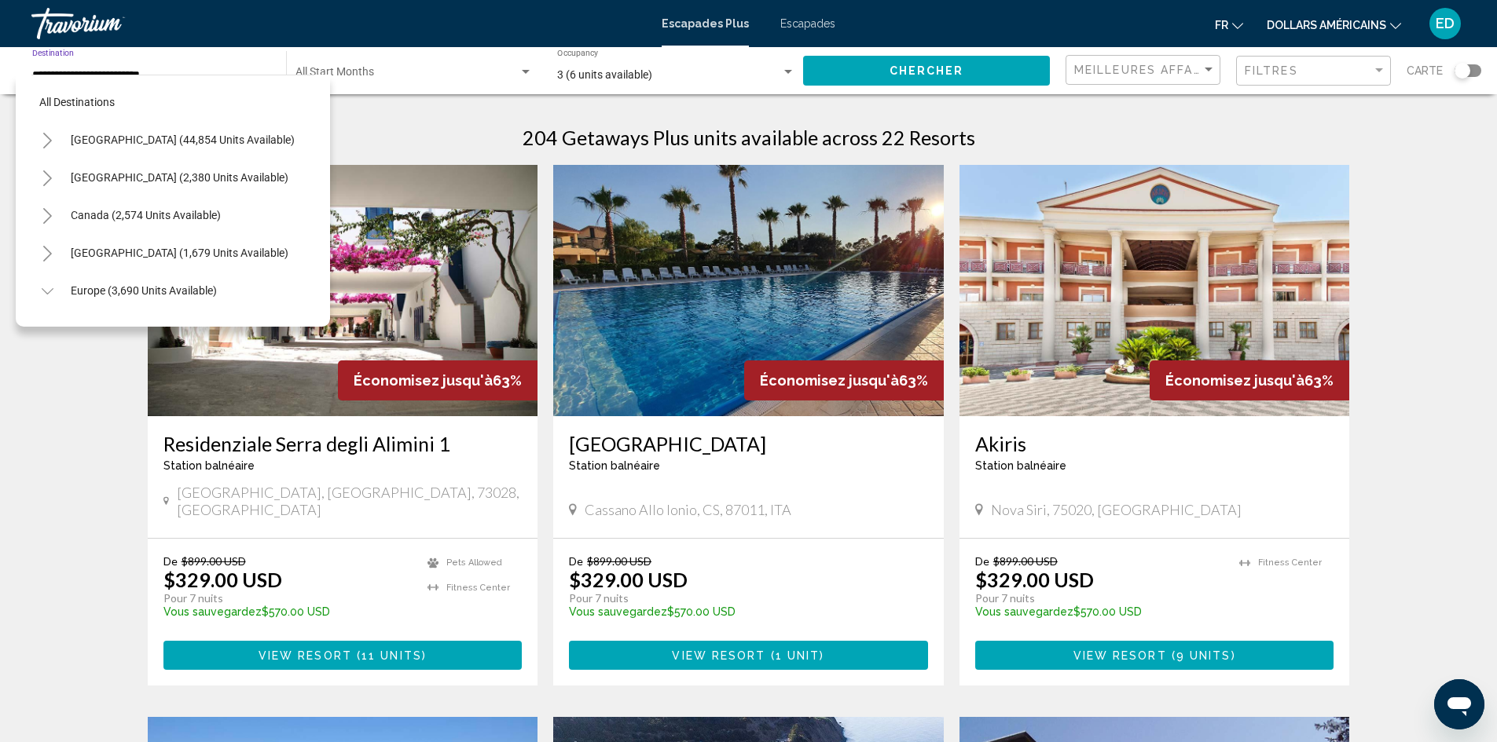
scroll to position [477, 0]
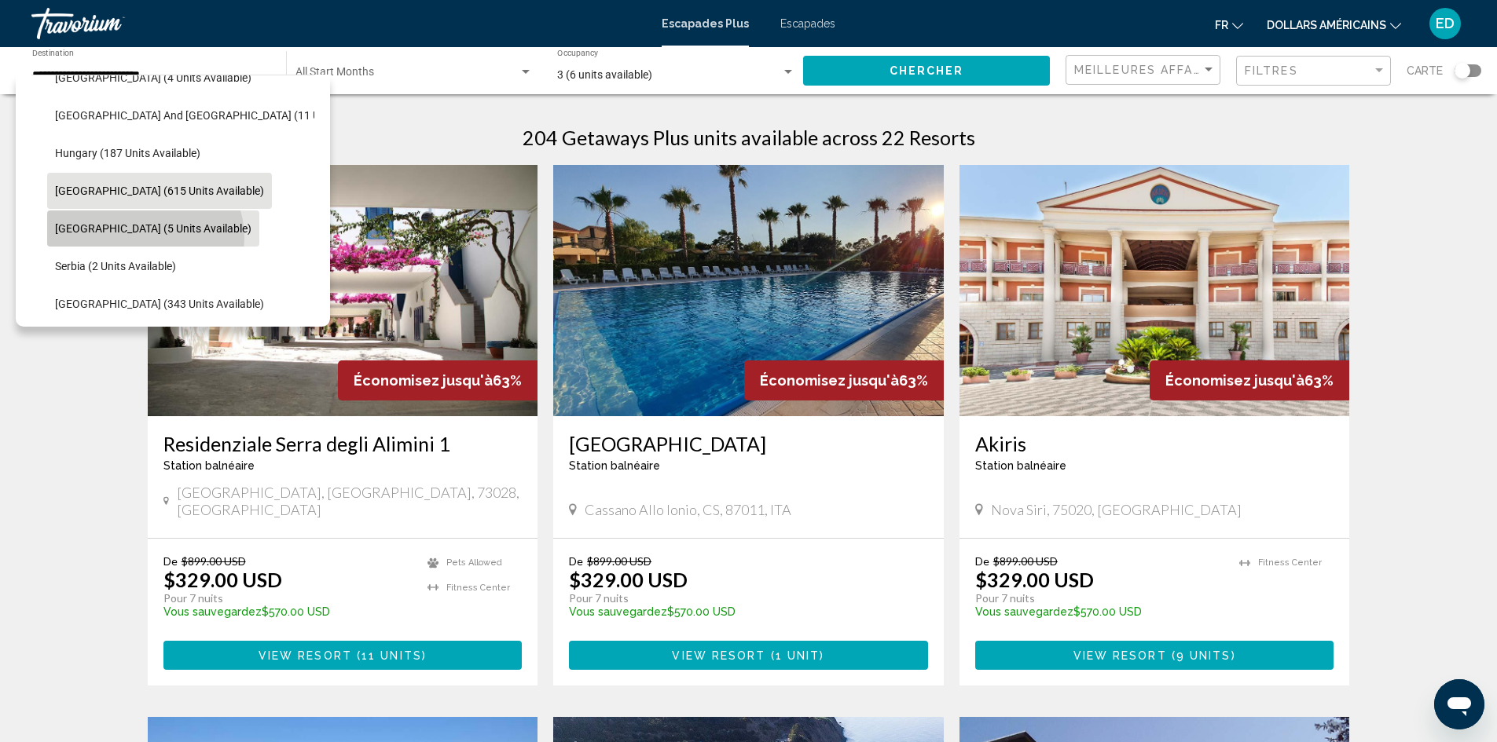
click at [144, 238] on button "[GEOGRAPHIC_DATA] (5 units available)" at bounding box center [153, 229] width 212 height 36
type input "**********"
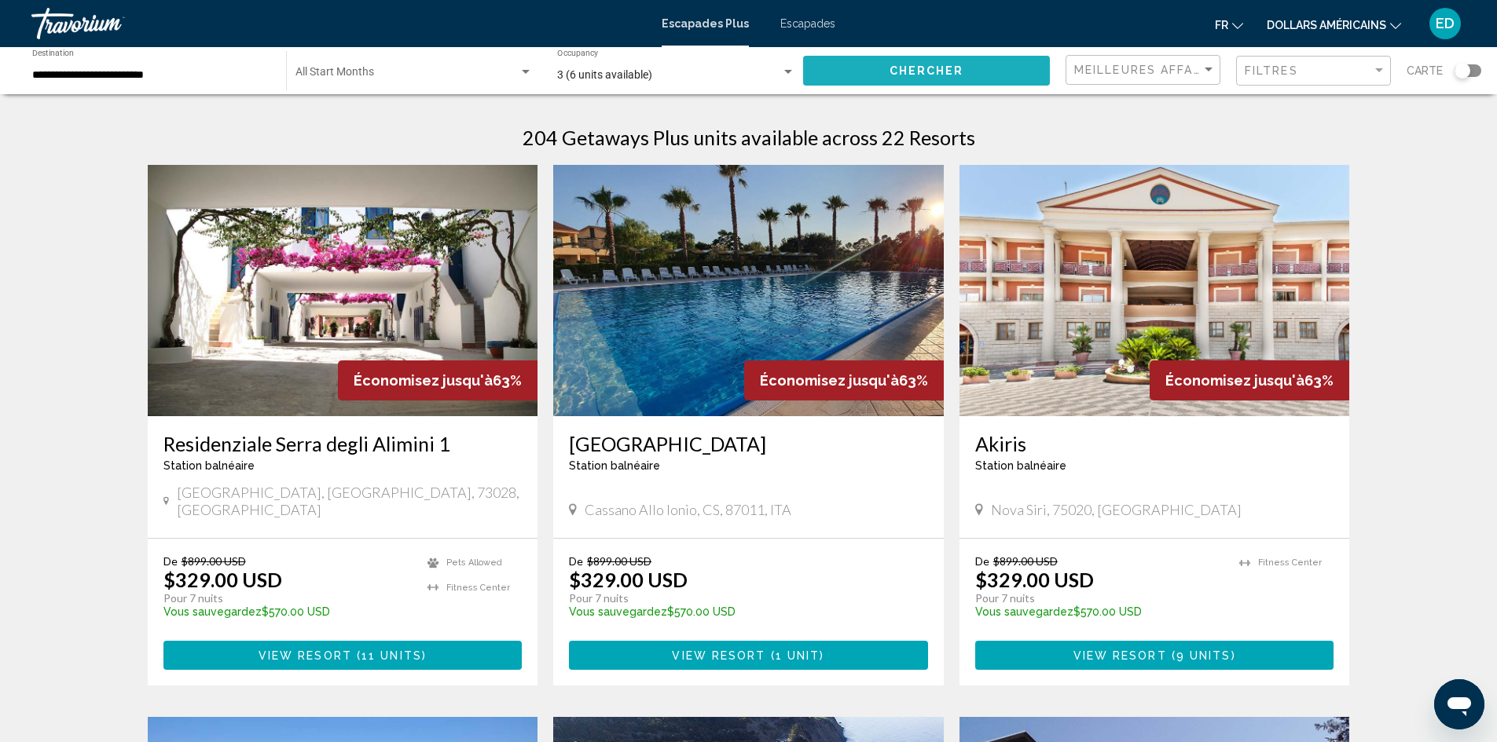
click at [939, 63] on button "Chercher" at bounding box center [926, 70] width 247 height 29
